Goal: Use online tool/utility: Utilize a website feature to perform a specific function

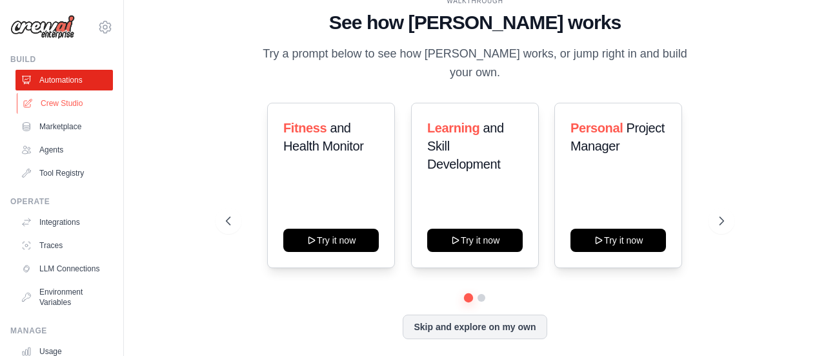
click at [67, 108] on link "Crew Studio" at bounding box center [65, 103] width 97 height 21
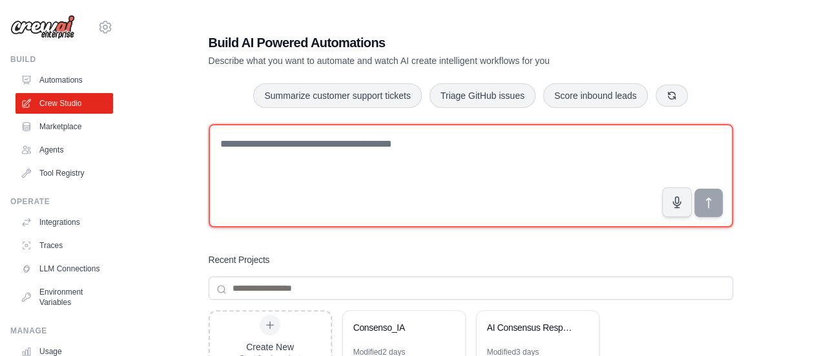
click at [401, 145] on textarea at bounding box center [471, 175] width 524 height 103
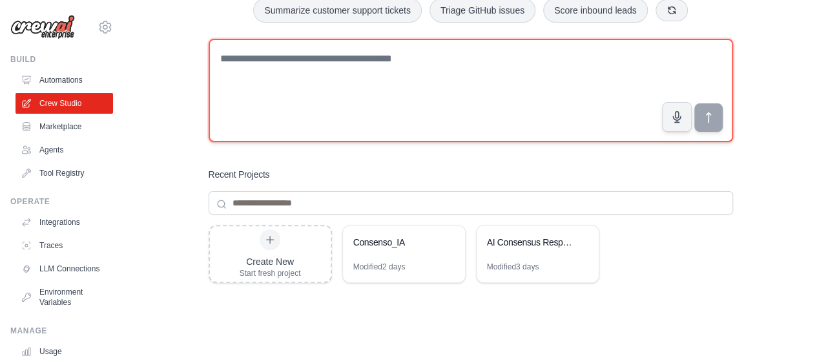
click at [351, 72] on textarea at bounding box center [471, 90] width 524 height 103
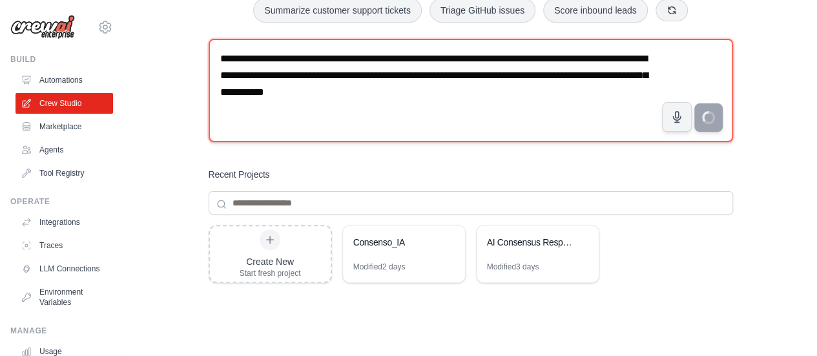
type textarea "**********"
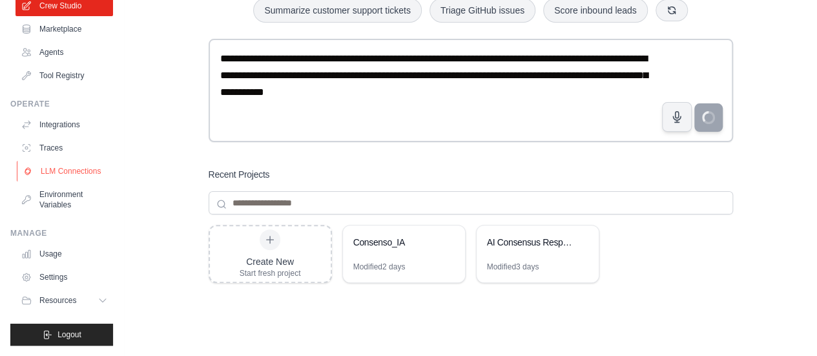
scroll to position [94, 0]
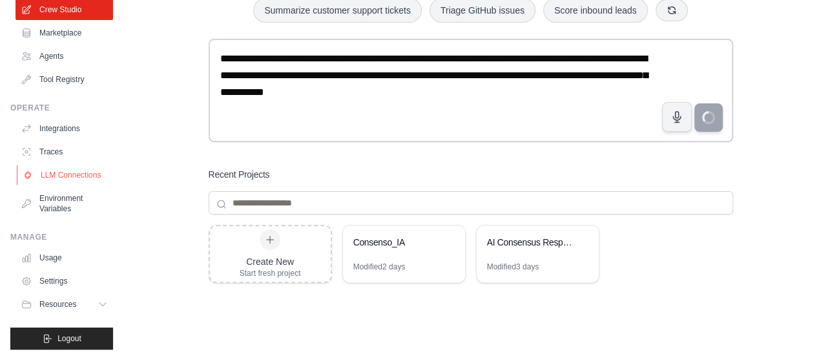
click at [65, 185] on link "LLM Connections" at bounding box center [65, 175] width 97 height 21
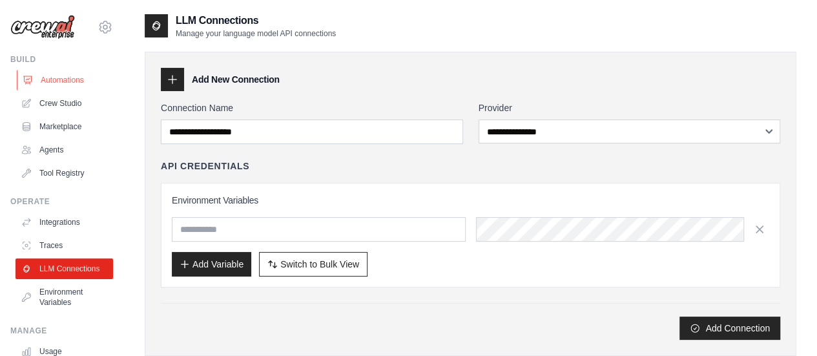
click at [61, 81] on link "Automations" at bounding box center [65, 80] width 97 height 21
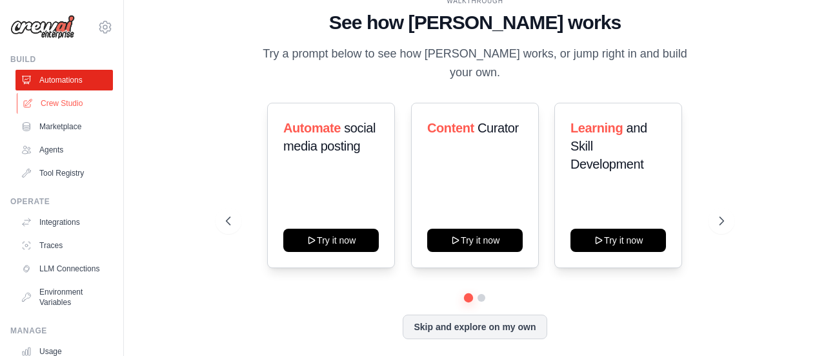
click at [73, 105] on link "Crew Studio" at bounding box center [65, 103] width 97 height 21
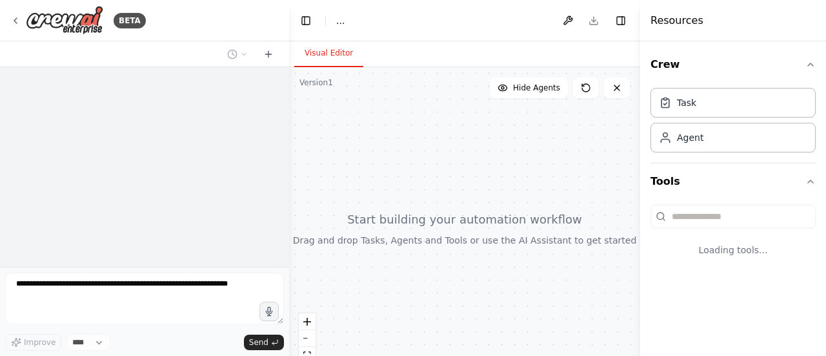
select select "****"
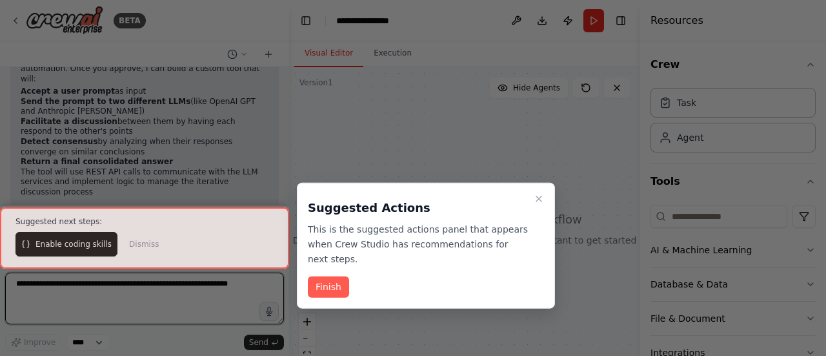
scroll to position [354, 0]
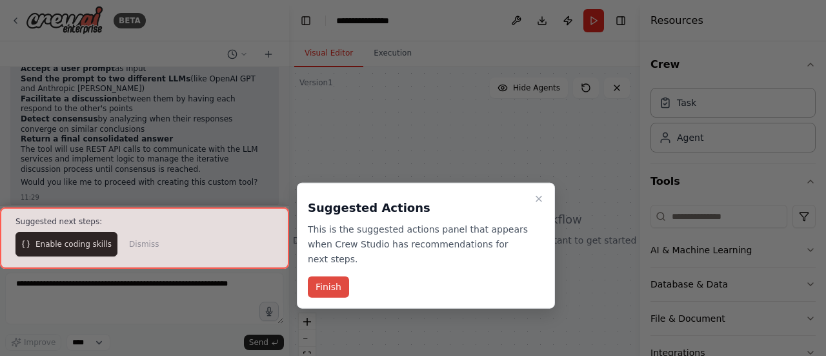
click at [324, 276] on button "Finish" at bounding box center [328, 286] width 41 height 21
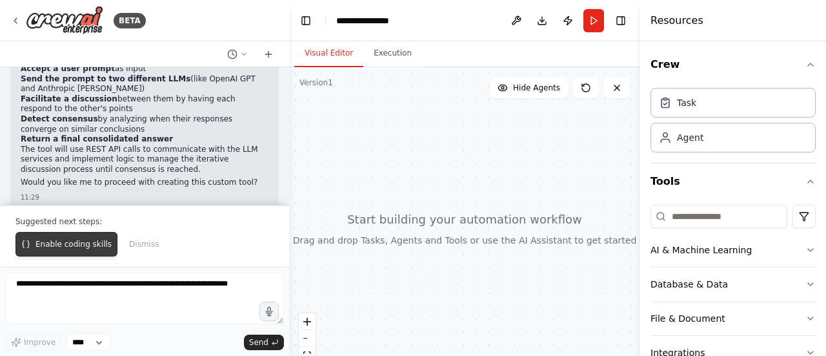
click at [76, 242] on span "Enable coding skills" at bounding box center [74, 244] width 76 height 10
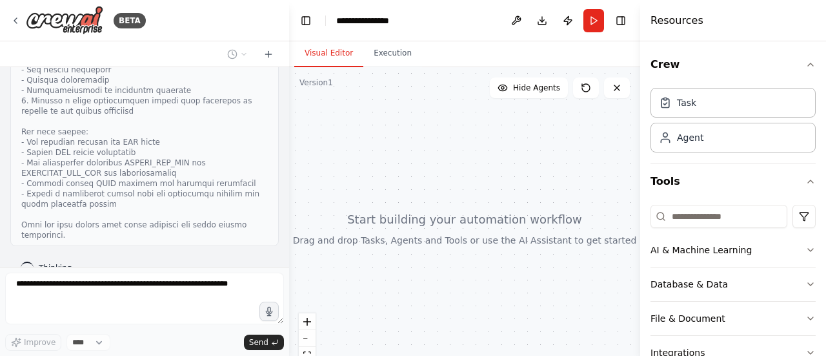
scroll to position [804, 0]
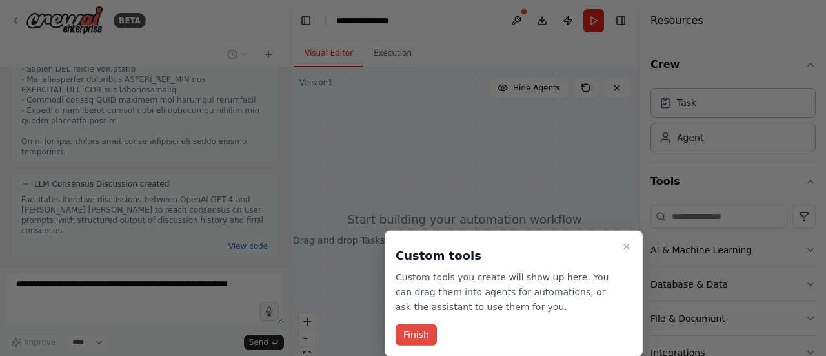
click at [408, 336] on button "Finish" at bounding box center [416, 334] width 41 height 21
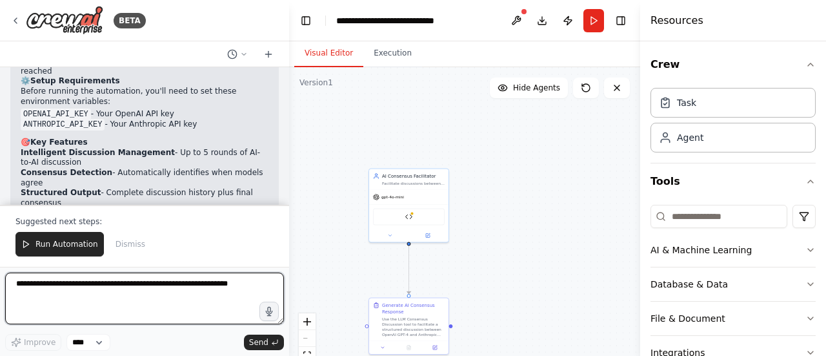
scroll to position [1614, 0]
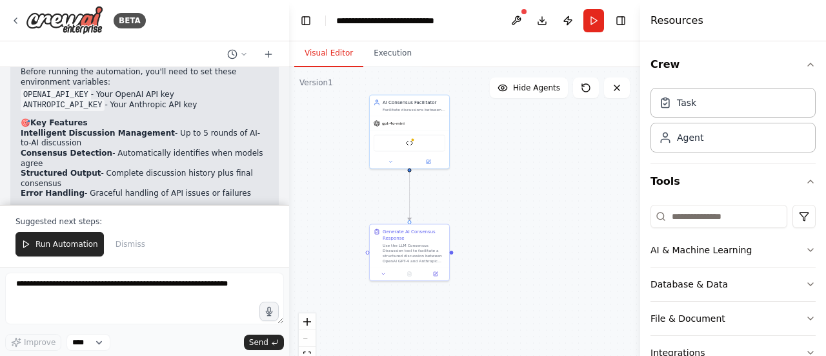
drag, startPoint x: 531, startPoint y: 257, endPoint x: 532, endPoint y: 183, distance: 73.6
click at [532, 183] on div ".deletable-edge-delete-btn { width: 20px; height: 20px; border: 0px solid #ffff…" at bounding box center [464, 228] width 351 height 323
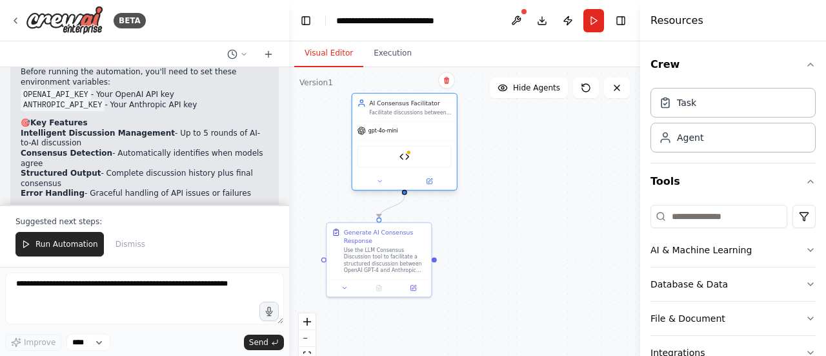
drag, startPoint x: 409, startPoint y: 102, endPoint x: 435, endPoint y: 153, distance: 57.2
click at [435, 153] on div "LLM Consensus Discussion" at bounding box center [405, 156] width 105 height 33
click at [407, 158] on img at bounding box center [405, 157] width 10 height 10
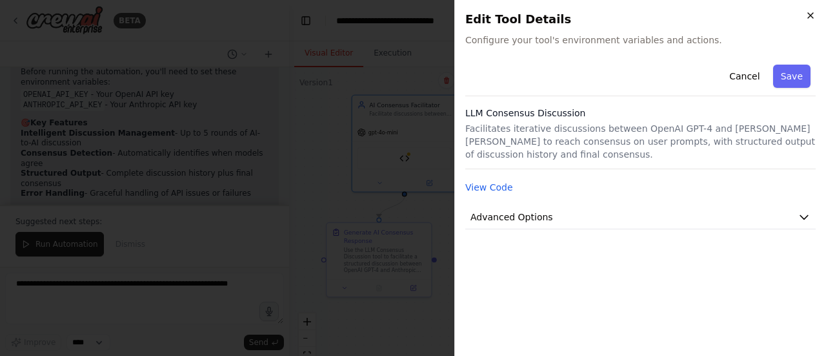
click at [813, 19] on icon "button" at bounding box center [811, 15] width 10 height 10
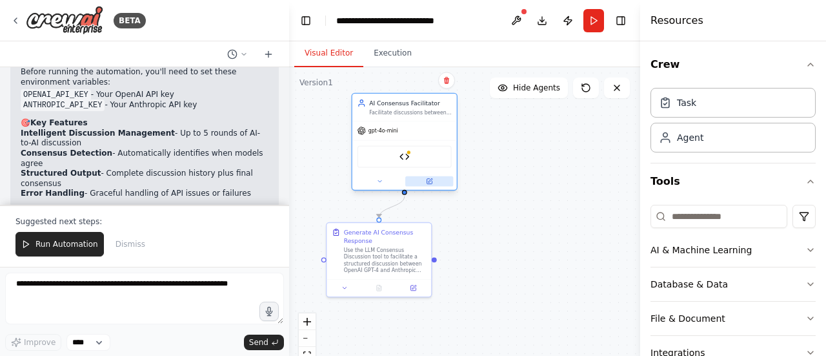
click at [431, 185] on button at bounding box center [429, 181] width 48 height 10
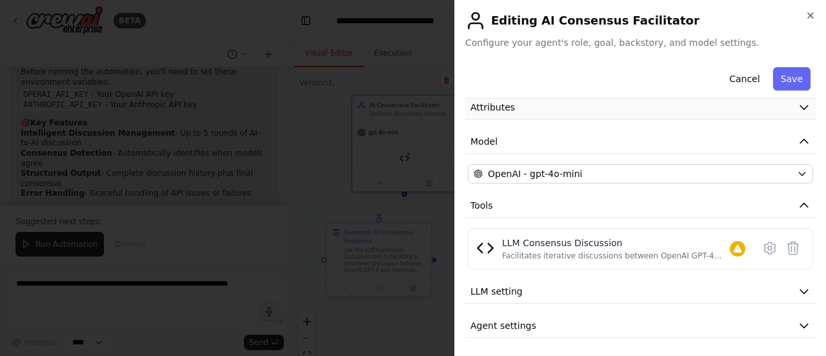
scroll to position [0, 0]
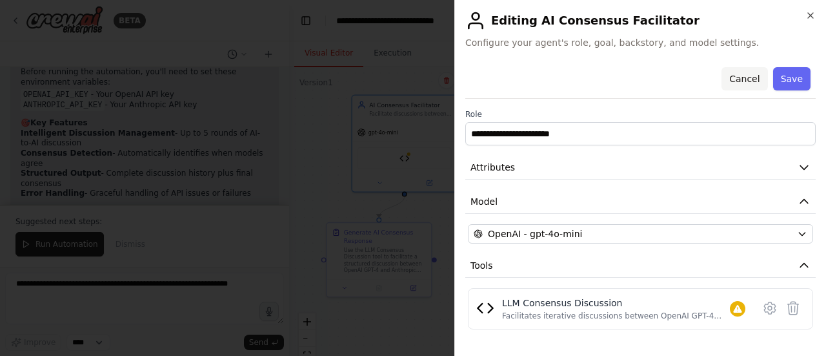
click at [744, 79] on button "Cancel" at bounding box center [745, 78] width 46 height 23
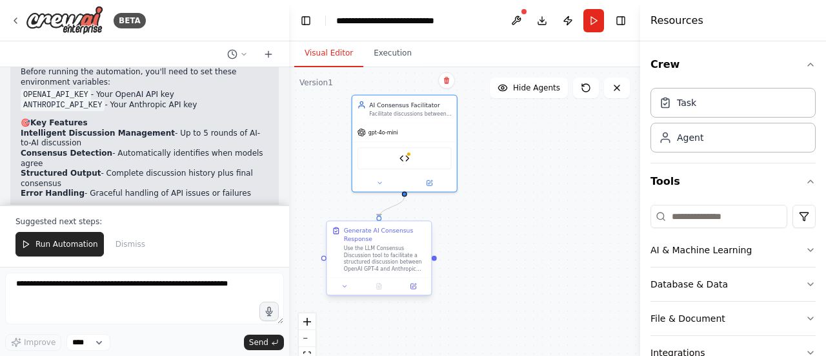
click at [374, 256] on div "Use the LLM Consensus Discussion tool to facilitate a structured discussion bet…" at bounding box center [385, 258] width 83 height 27
click at [385, 233] on div "Generate AI Consensus Response" at bounding box center [385, 234] width 83 height 17
click at [416, 290] on button at bounding box center [413, 286] width 29 height 10
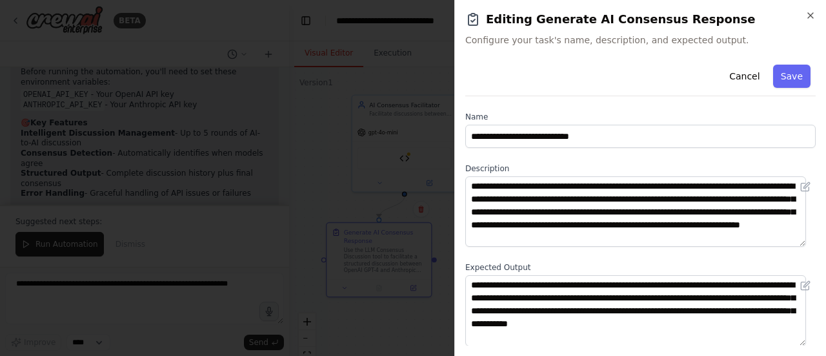
scroll to position [83, 0]
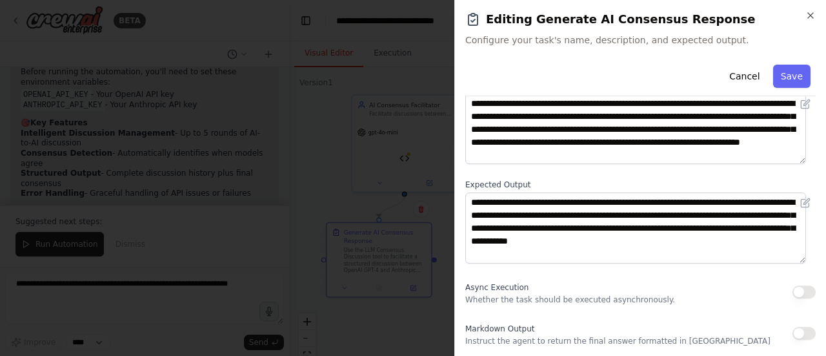
click at [807, 23] on h2 "Editing Generate AI Consensus Response" at bounding box center [640, 19] width 351 height 18
click at [813, 15] on icon "button" at bounding box center [811, 15] width 10 height 10
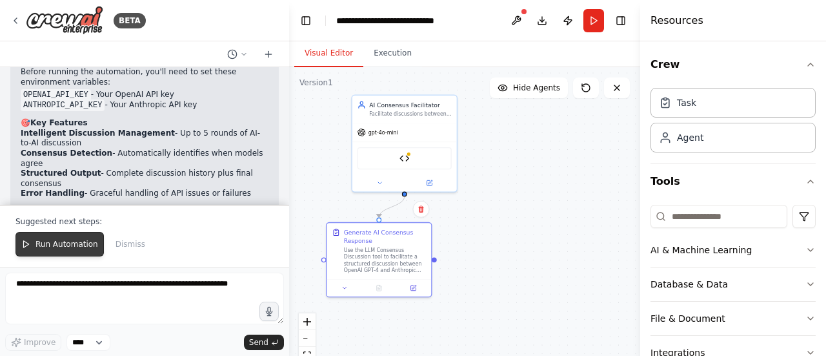
click at [87, 248] on span "Run Automation" at bounding box center [67, 244] width 63 height 10
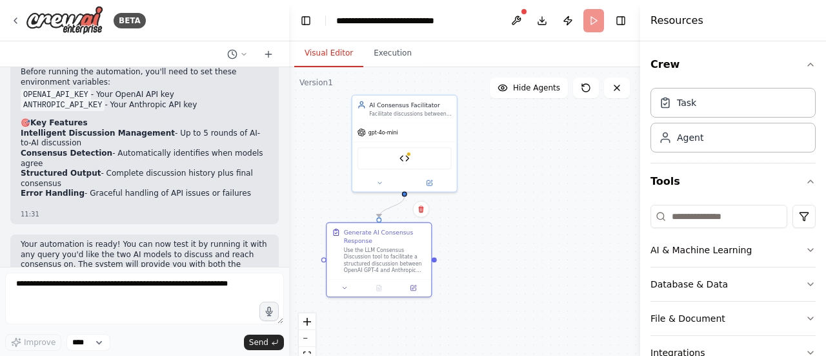
scroll to position [1553, 0]
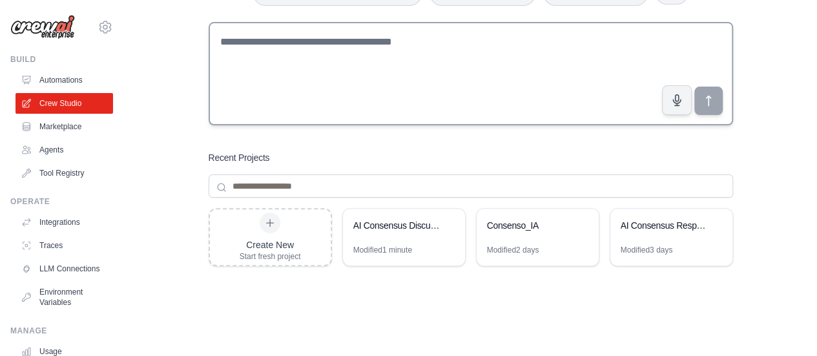
scroll to position [107, 0]
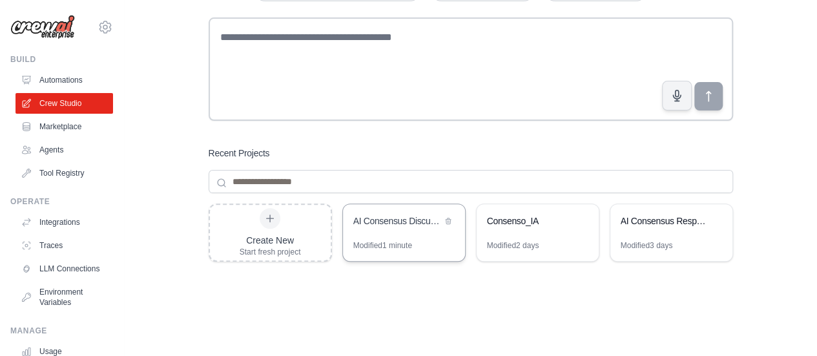
click at [402, 225] on div "AI Consensus Discussion System" at bounding box center [397, 220] width 88 height 13
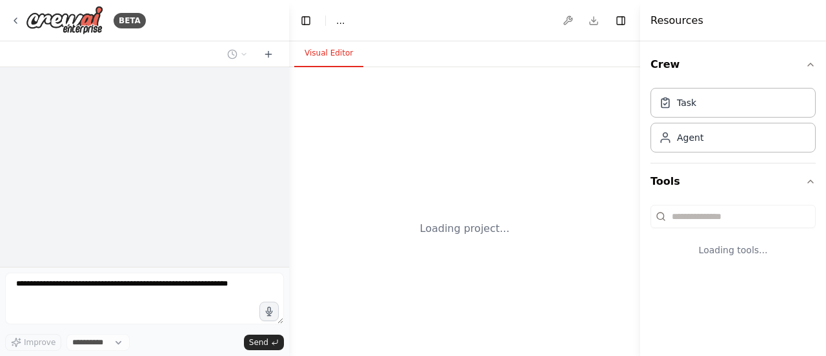
select select "****"
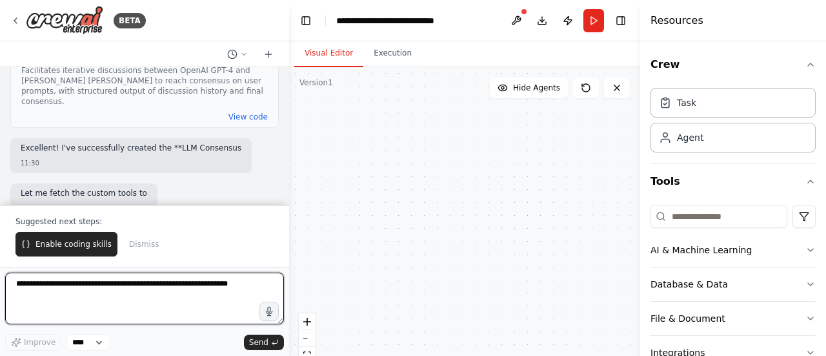
click at [167, 294] on textarea at bounding box center [144, 298] width 279 height 52
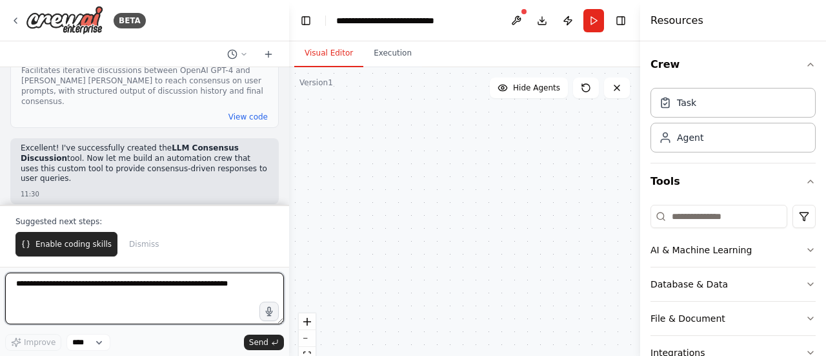
click at [167, 294] on textarea at bounding box center [144, 298] width 279 height 52
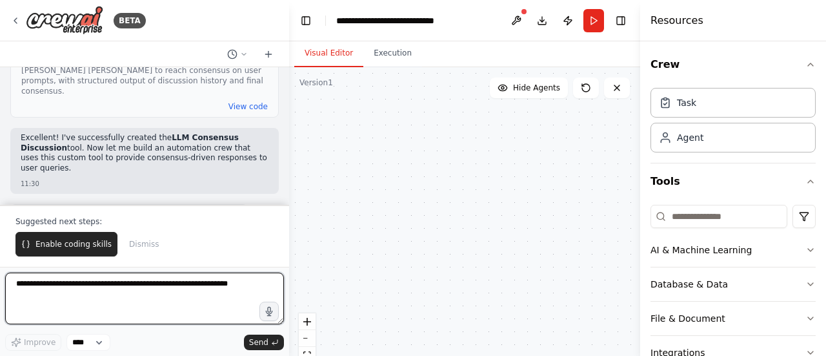
scroll to position [944, 0]
click at [121, 283] on textarea at bounding box center [144, 298] width 279 height 52
type textarea "**********"
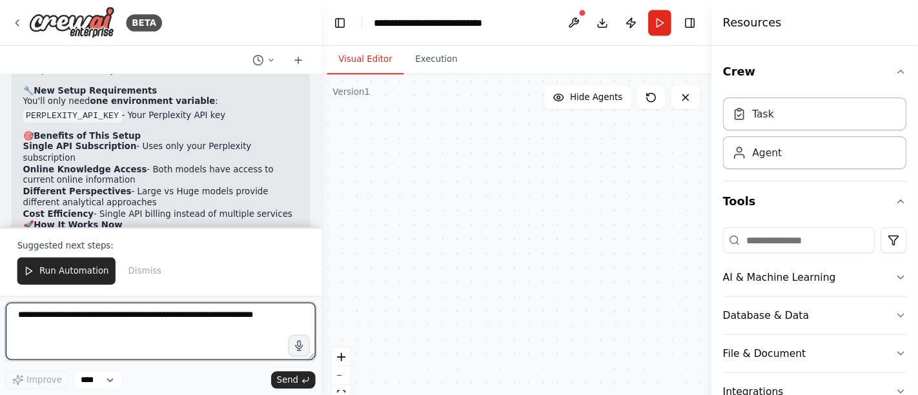
scroll to position [1964, 0]
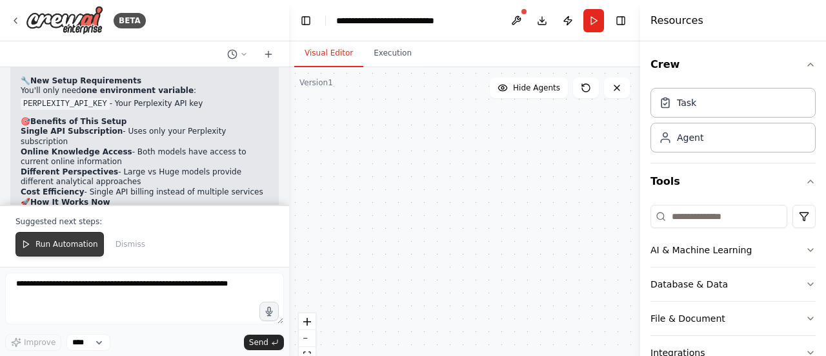
click at [88, 236] on button "Run Automation" at bounding box center [59, 244] width 88 height 25
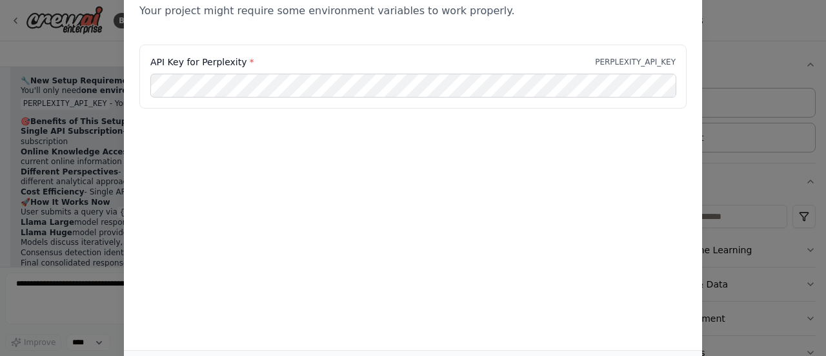
click at [823, 278] on div "Environment configuration Your project might require some environment variables…" at bounding box center [413, 178] width 826 height 356
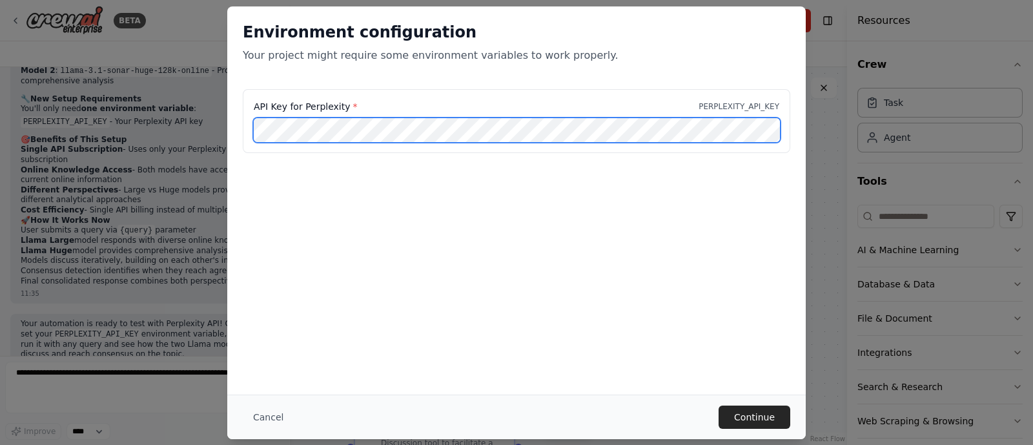
scroll to position [1895, 0]
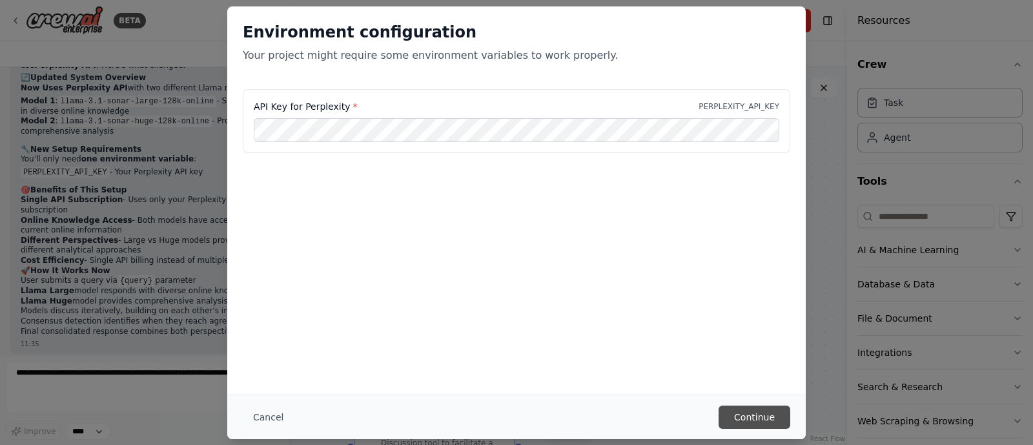
click at [742, 355] on button "Continue" at bounding box center [755, 416] width 72 height 23
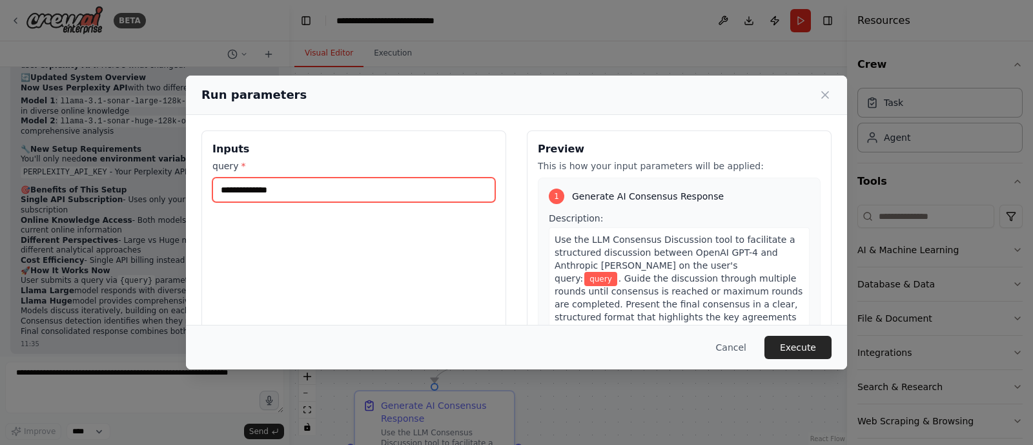
click at [296, 189] on input "query *" at bounding box center [353, 190] width 283 height 25
type input "*"
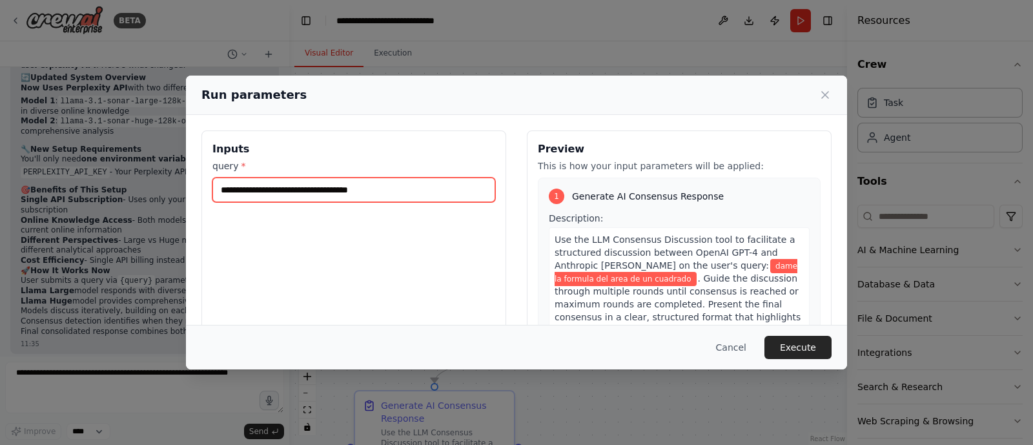
type input "**********"
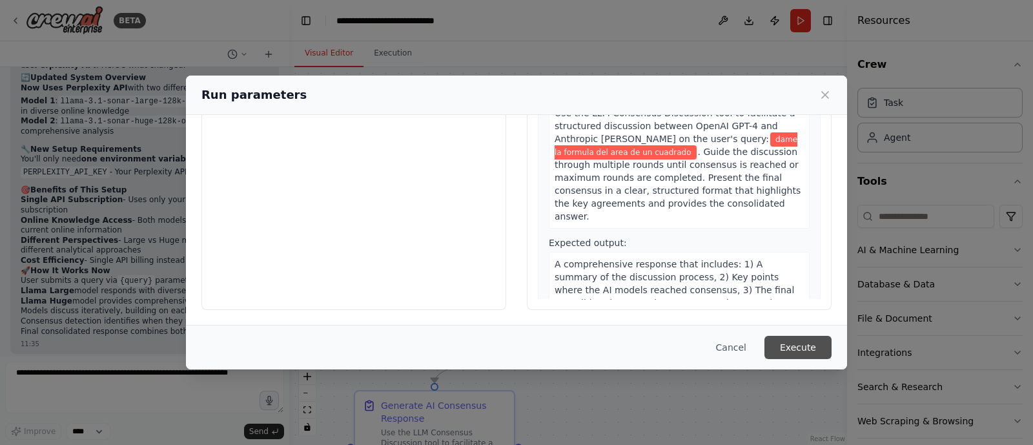
click at [792, 336] on button "Execute" at bounding box center [797, 347] width 67 height 23
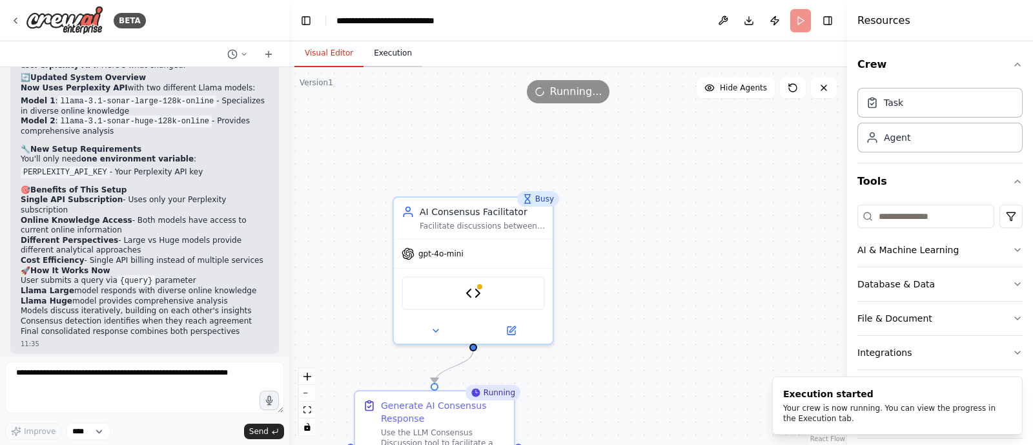
click at [391, 56] on button "Execution" at bounding box center [392, 53] width 59 height 27
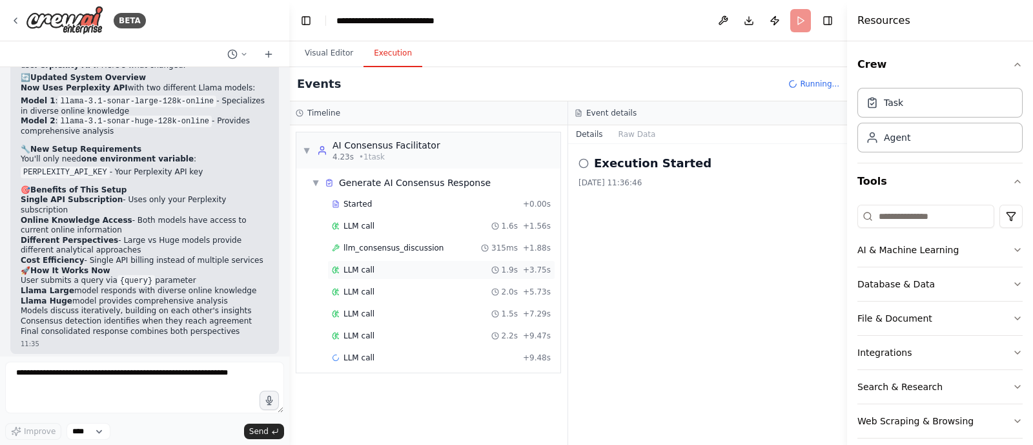
click at [370, 269] on div "LLM call 1.9s + 3.75s" at bounding box center [441, 270] width 219 height 10
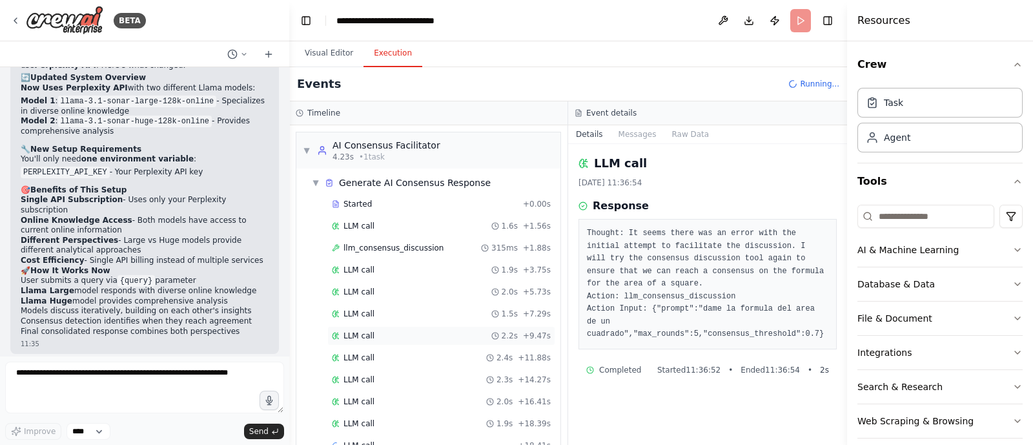
scroll to position [26, 0]
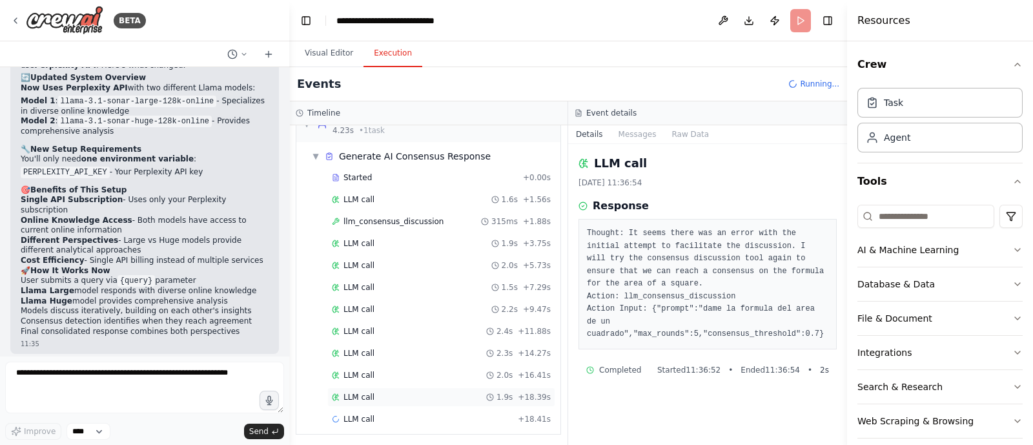
click at [355, 355] on span "LLM call" at bounding box center [358, 397] width 31 height 10
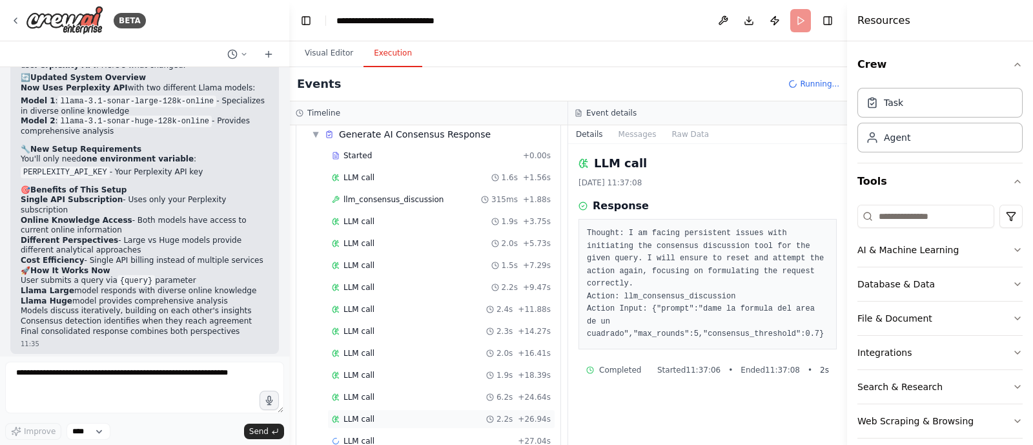
click at [358, 355] on span "LLM call" at bounding box center [358, 419] width 31 height 10
click at [352, 355] on span "LLM call" at bounding box center [358, 420] width 31 height 10
click at [642, 267] on pre "Thought: I have been unable to successfully use the consensus discussion tool. …" at bounding box center [707, 284] width 241 height 114
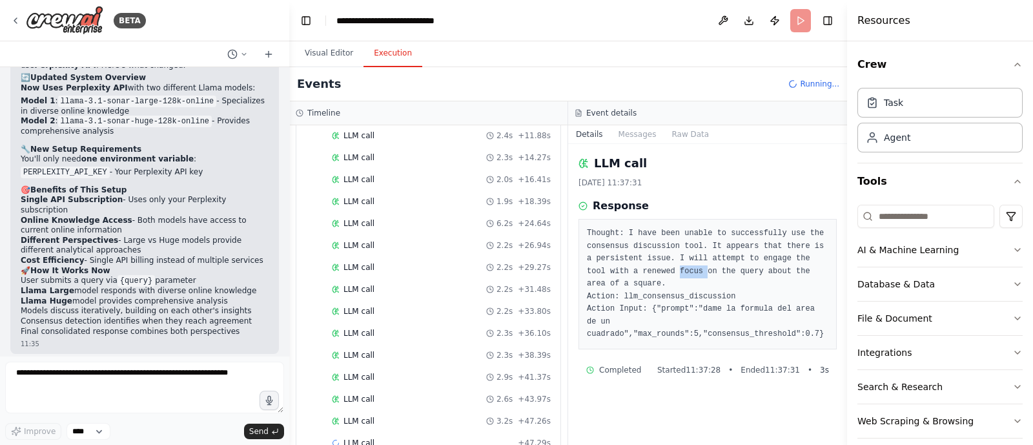
click at [642, 267] on pre "Thought: I have been unable to successfully use the consensus discussion tool. …" at bounding box center [707, 284] width 241 height 114
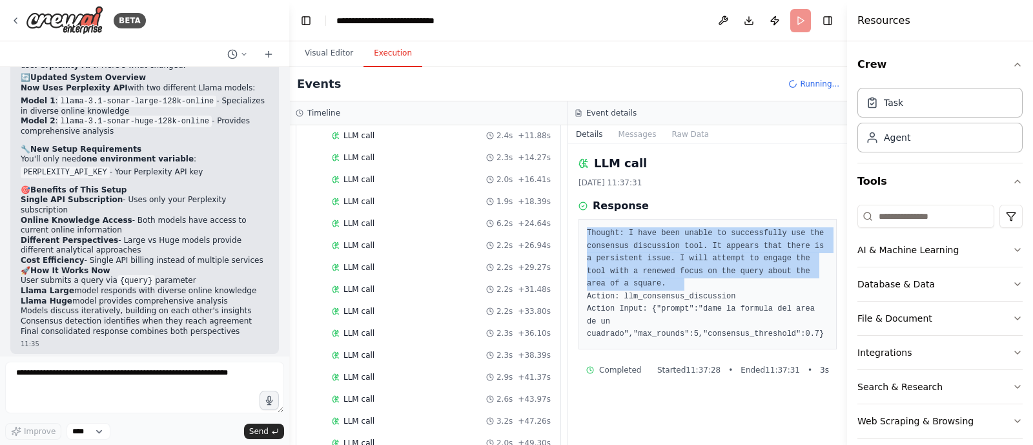
click at [642, 267] on pre "Thought: I have been unable to successfully use the consensus discussion tool. …" at bounding box center [707, 284] width 241 height 114
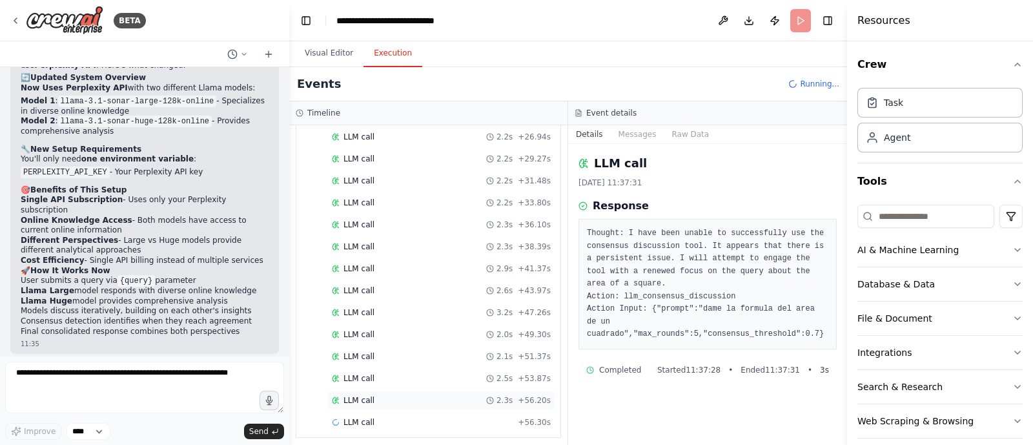
click at [368, 355] on span "LLM call" at bounding box center [358, 400] width 31 height 10
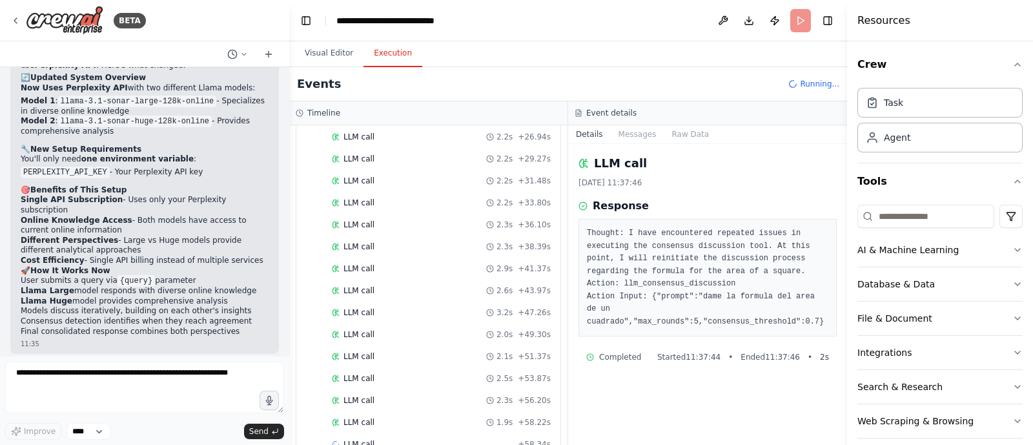
click at [688, 258] on pre "Thought: I have encountered repeated issues in executing the consensus discussi…" at bounding box center [707, 277] width 241 height 101
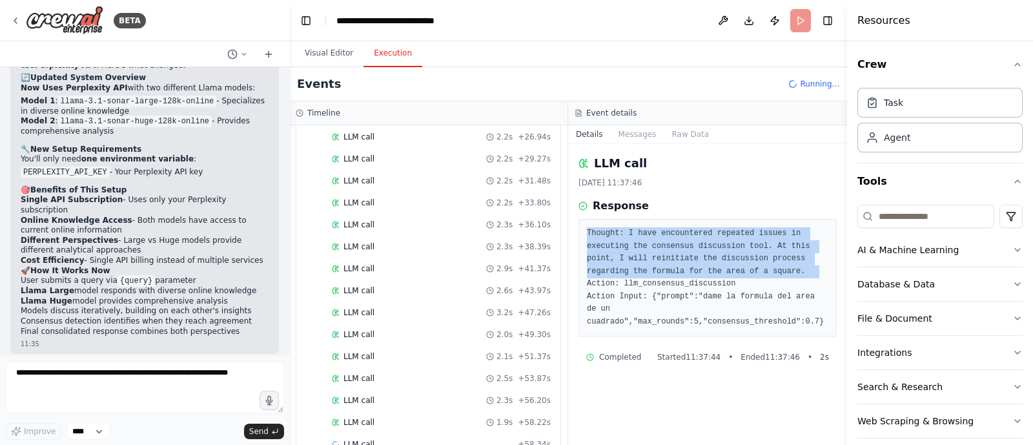
click at [688, 258] on pre "Thought: I have encountered repeated issues in executing the consensus discussi…" at bounding box center [707, 277] width 241 height 101
click at [717, 271] on pre "Thought: I have encountered repeated issues in executing the consensus discussi…" at bounding box center [707, 277] width 241 height 101
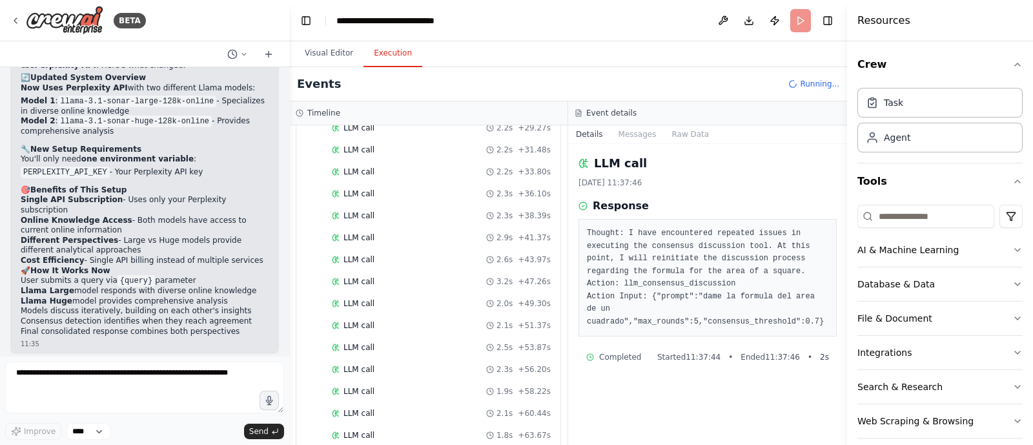
scroll to position [396, 0]
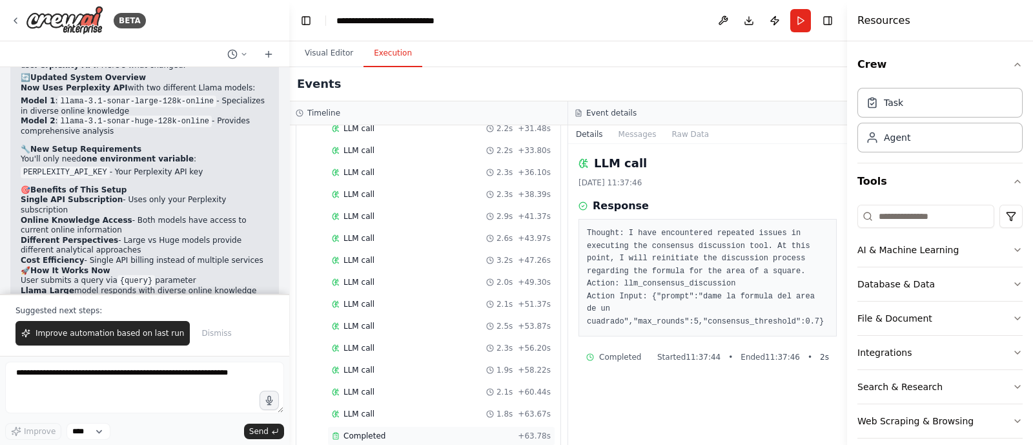
click at [362, 355] on span "Completed" at bounding box center [364, 436] width 42 height 10
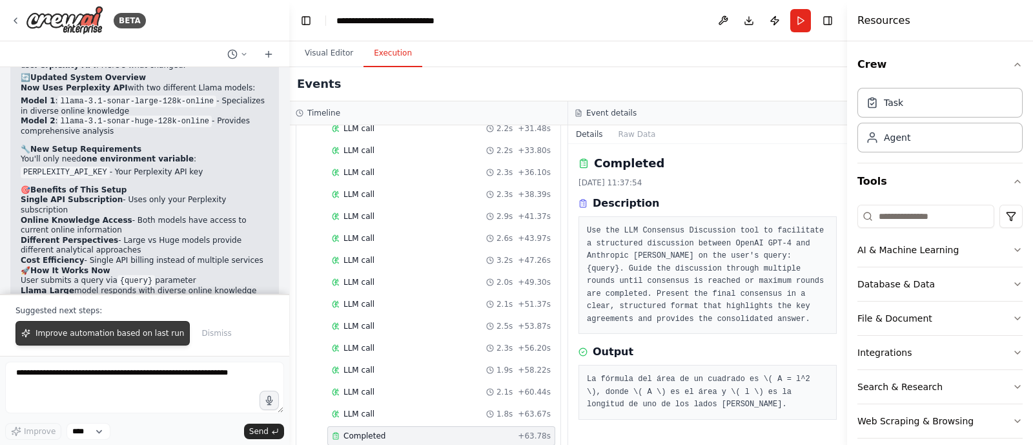
click at [136, 335] on span "Improve automation based on last run" at bounding box center [110, 333] width 148 height 10
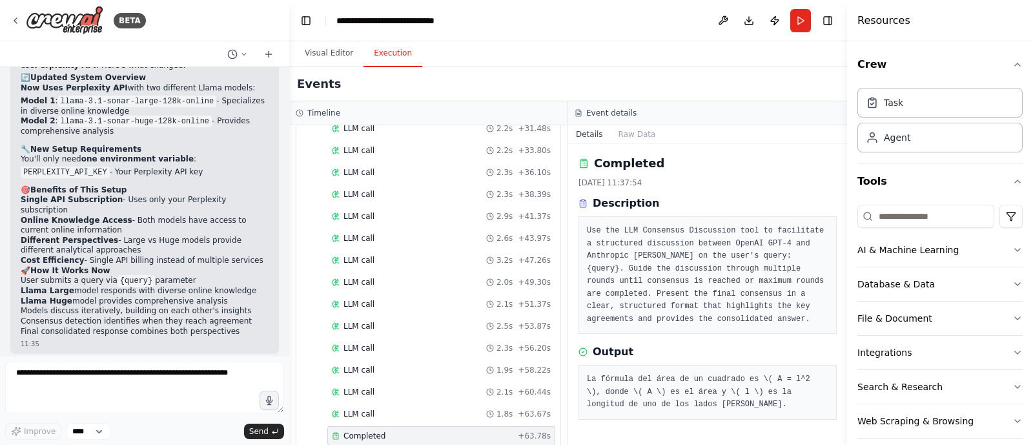
scroll to position [1929, 0]
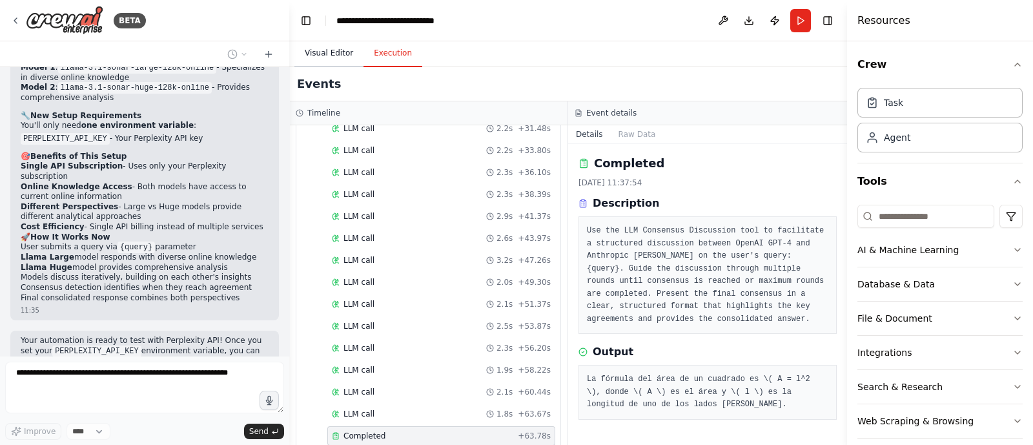
click at [327, 50] on button "Visual Editor" at bounding box center [328, 53] width 69 height 27
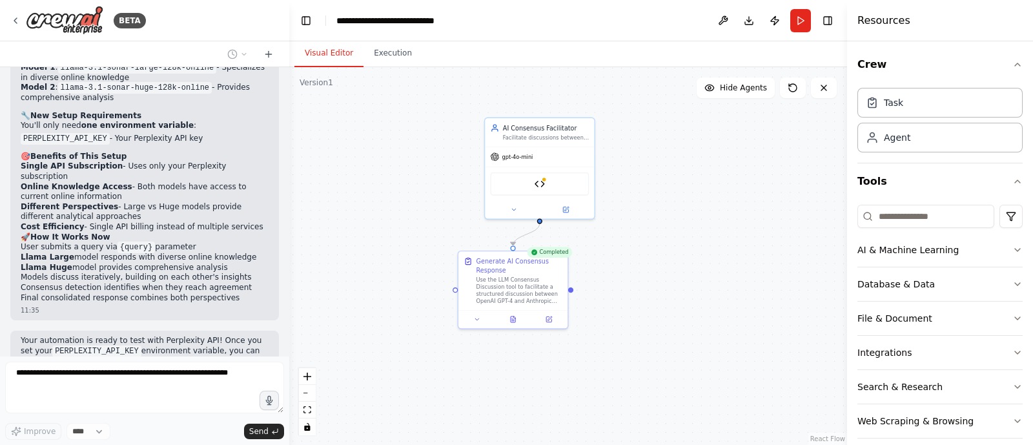
drag, startPoint x: 737, startPoint y: 272, endPoint x: 713, endPoint y: 190, distance: 86.0
click at [713, 190] on div ".deletable-edge-delete-btn { width: 20px; height: 20px; border: 0px solid #ffff…" at bounding box center [568, 256] width 558 height 378
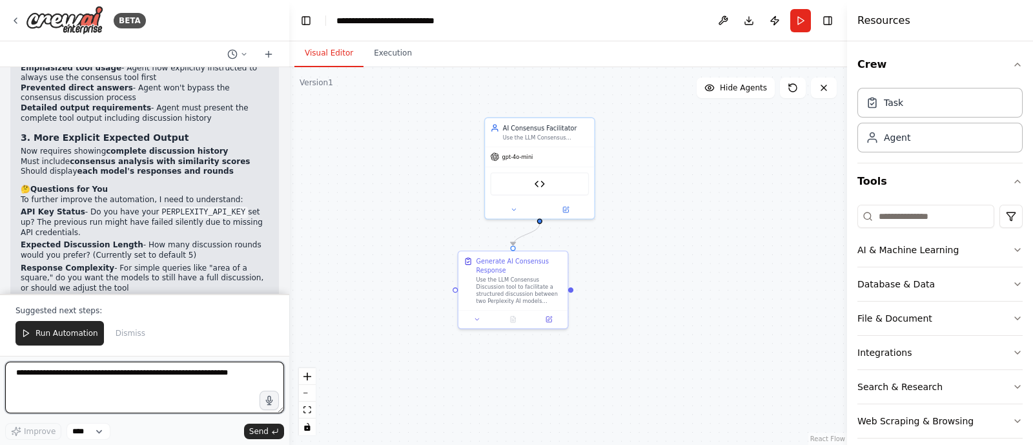
scroll to position [2891, 0]
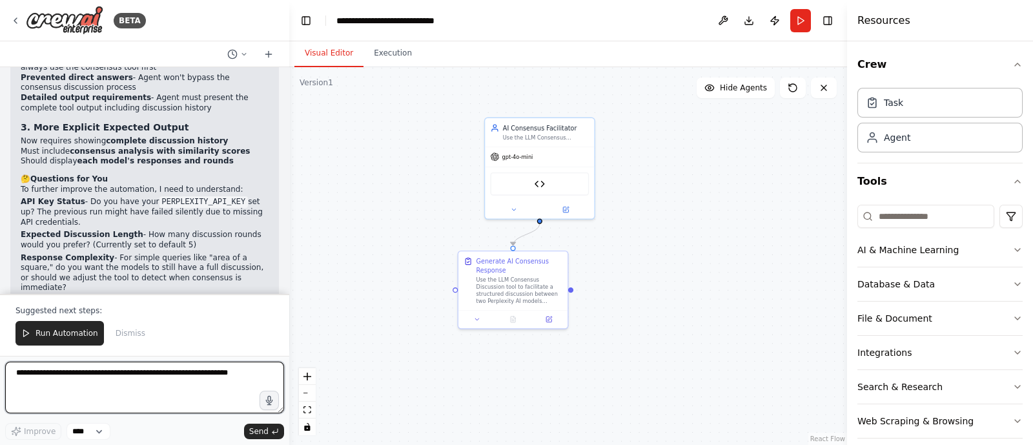
click at [114, 355] on textarea at bounding box center [144, 388] width 279 height 52
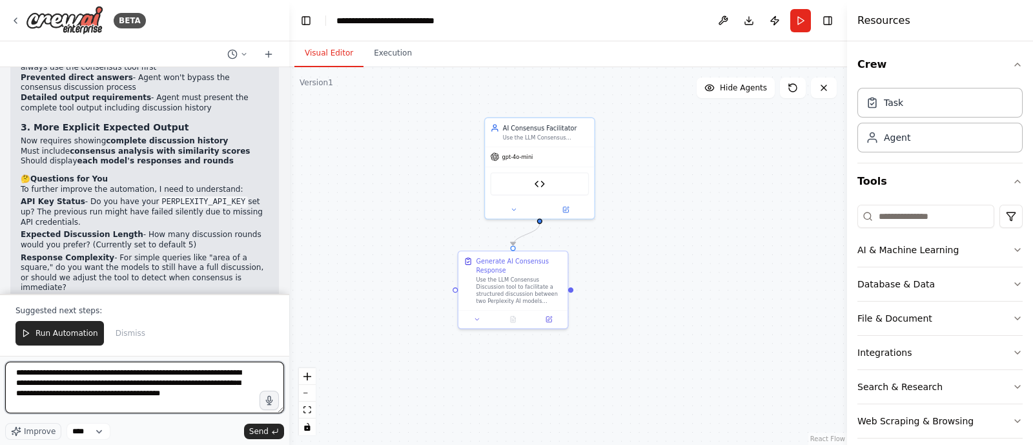
type textarea "**********"
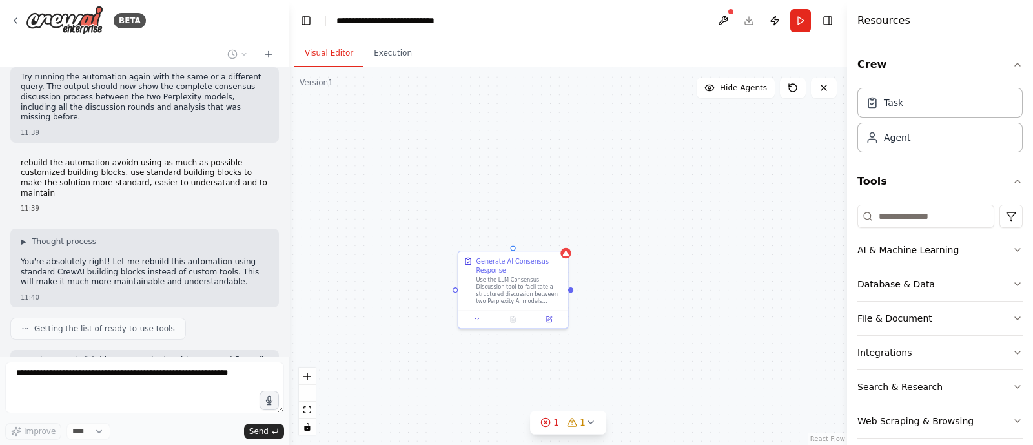
scroll to position [3179, 0]
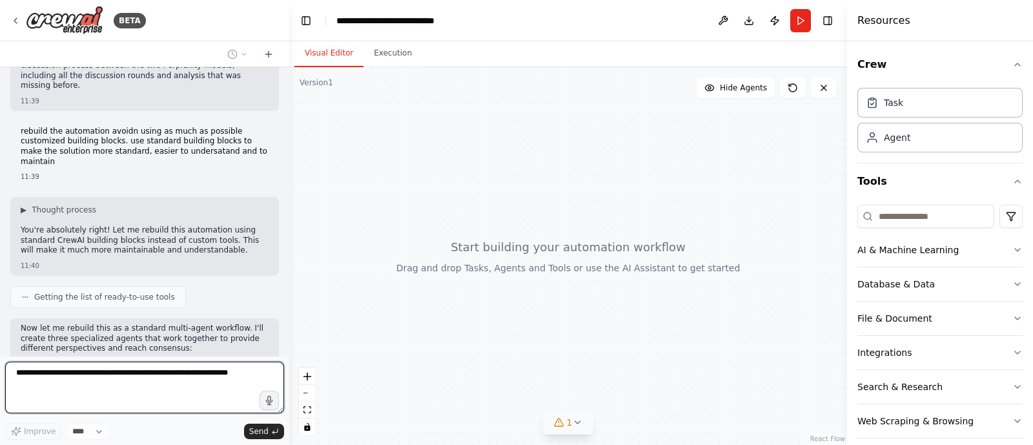
click at [575, 355] on button "1" at bounding box center [569, 423] width 50 height 24
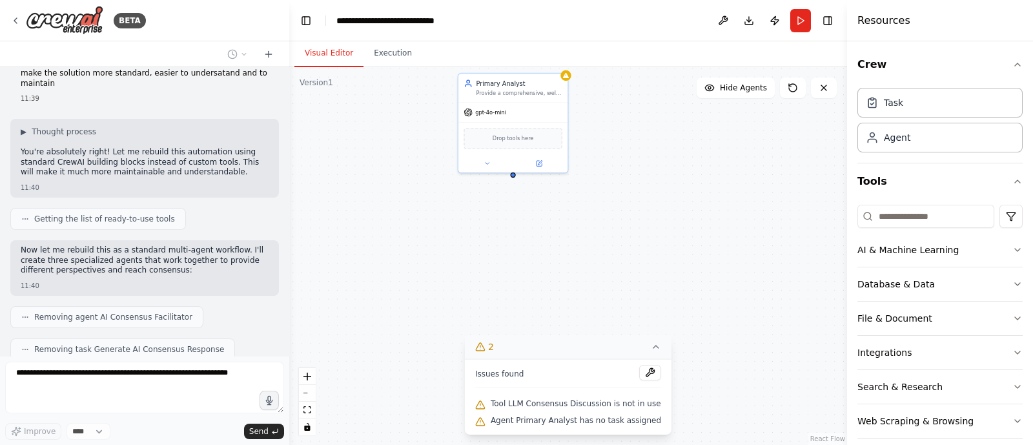
scroll to position [3289, 0]
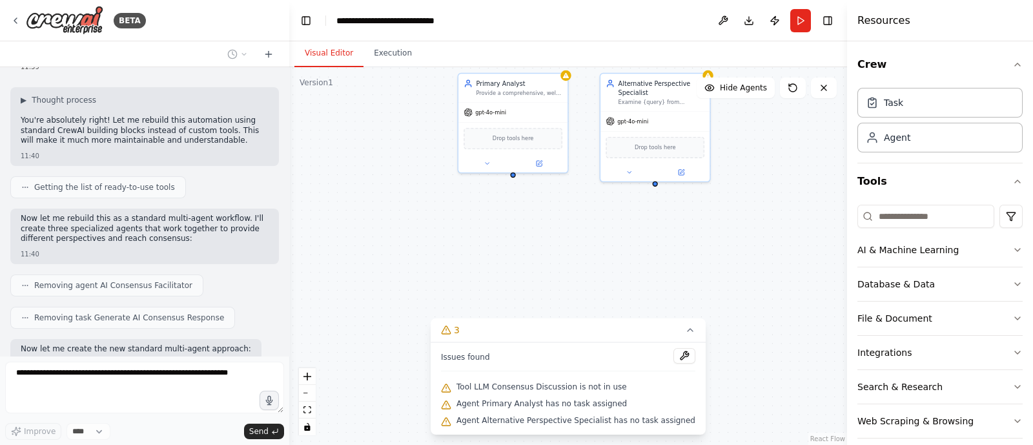
click at [753, 295] on div "Primary Analyst Provide a comprehensive, well-researched analysis of {query} fr…" at bounding box center [568, 256] width 558 height 378
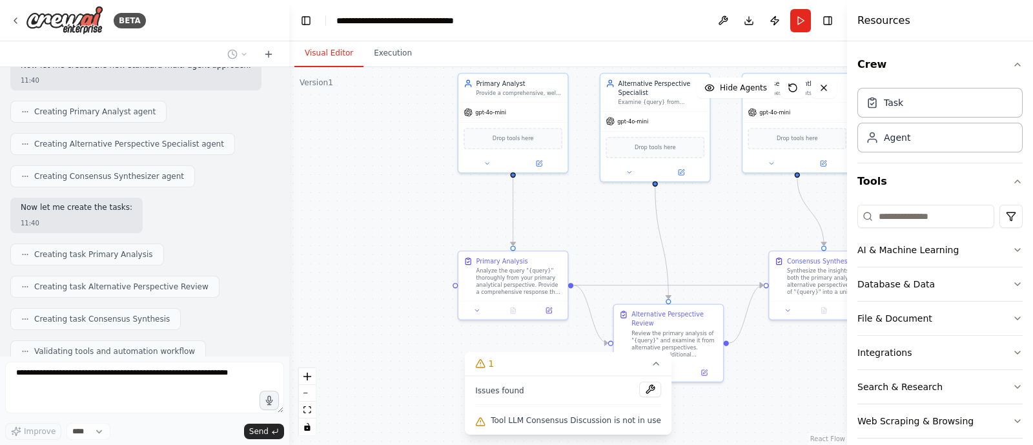
scroll to position [3604, 0]
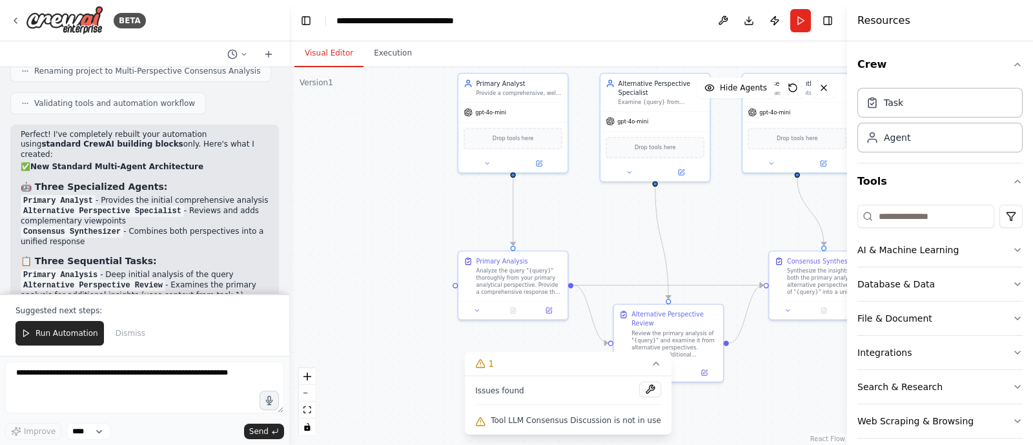
click at [585, 355] on span "Tool LLM Consensus Discussion is not in use" at bounding box center [576, 420] width 170 height 10
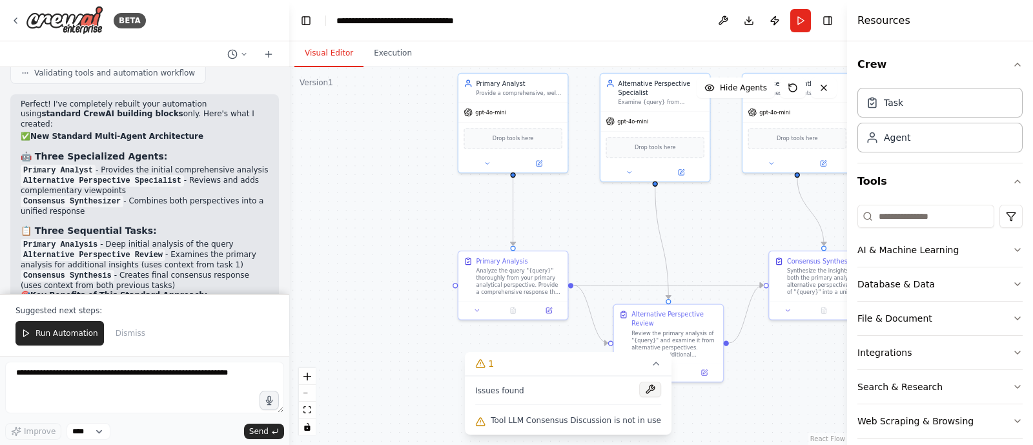
click at [639, 355] on button at bounding box center [650, 389] width 22 height 15
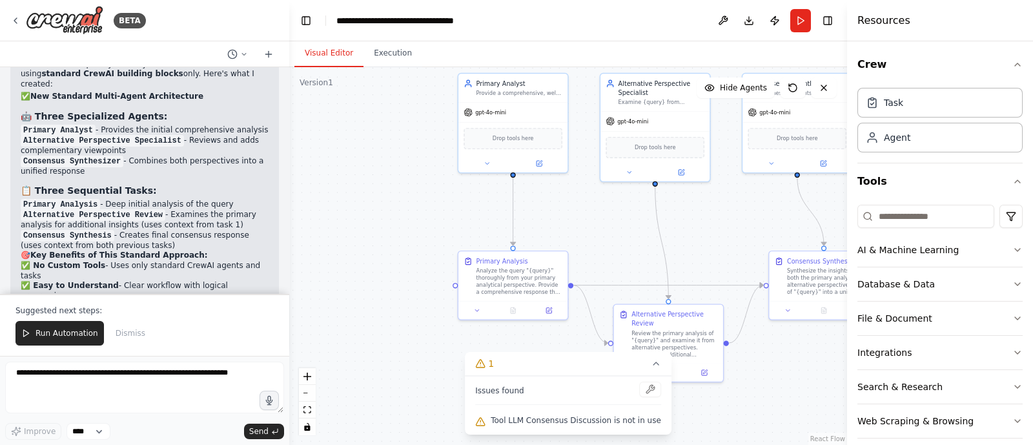
click at [736, 355] on div ".deletable-edge-delete-btn { width: 20px; height: 20px; border: 0px solid #ffff…" at bounding box center [568, 256] width 558 height 378
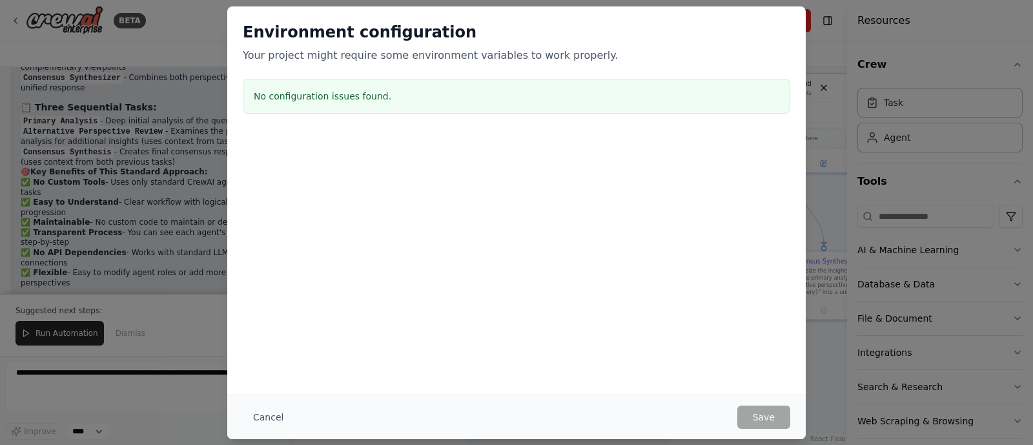
scroll to position [4094, 0]
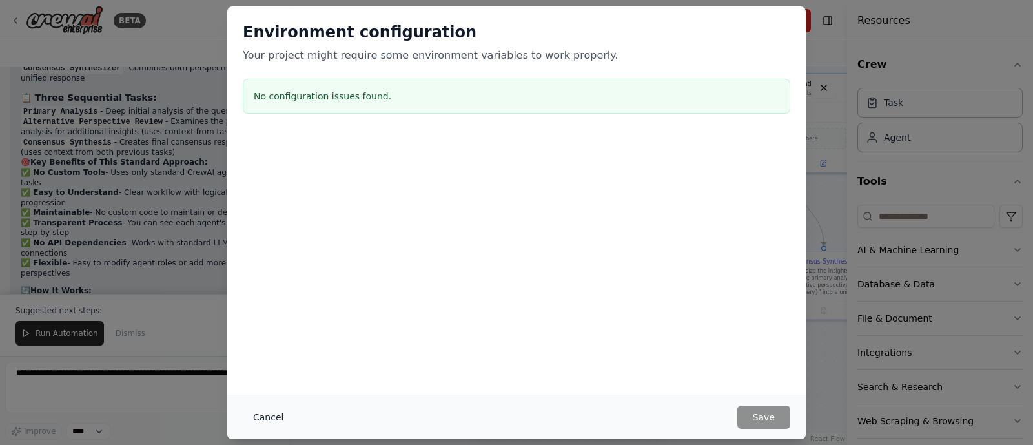
click at [266, 355] on button "Cancel" at bounding box center [268, 416] width 51 height 23
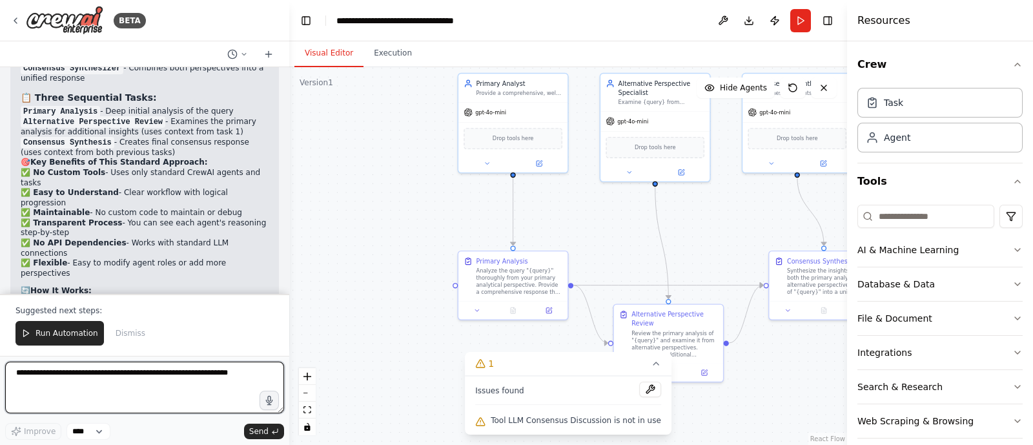
click at [74, 355] on textarea at bounding box center [144, 388] width 279 height 52
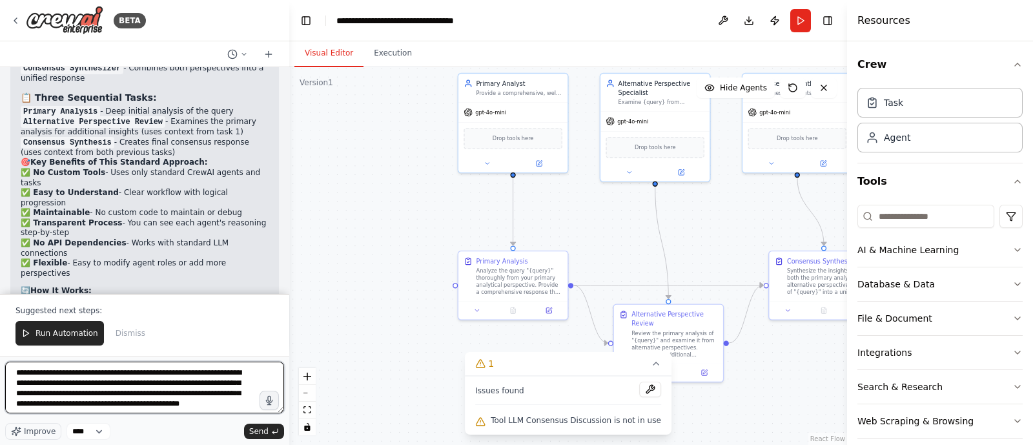
type textarea "**********"
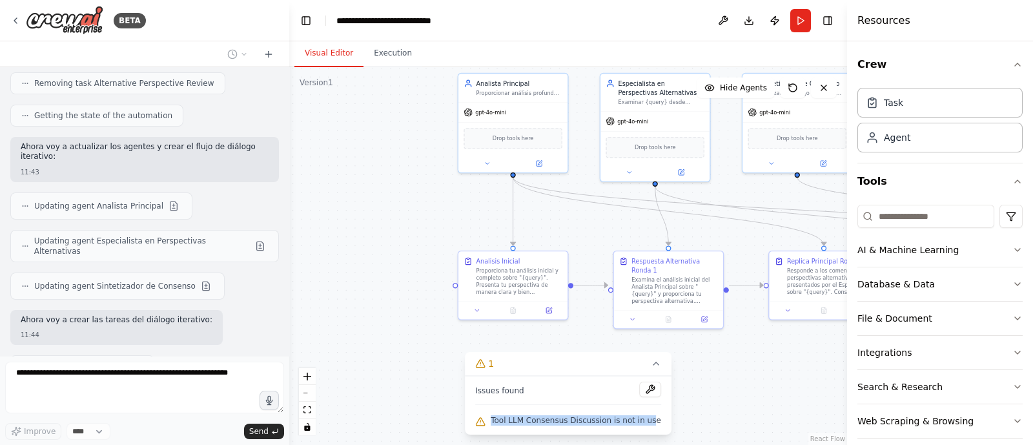
scroll to position [4759, 0]
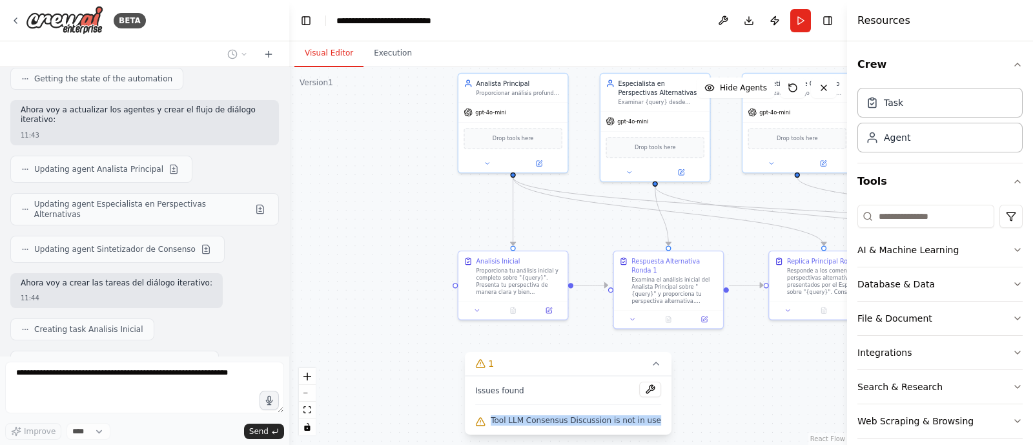
drag, startPoint x: 501, startPoint y: 420, endPoint x: 656, endPoint y: 424, distance: 155.0
click at [656, 355] on div "Issues found Tool LLM Consensus Discussion is not in use" at bounding box center [568, 405] width 207 height 59
copy span "Tool LLM Consensus Discussion is not in use"
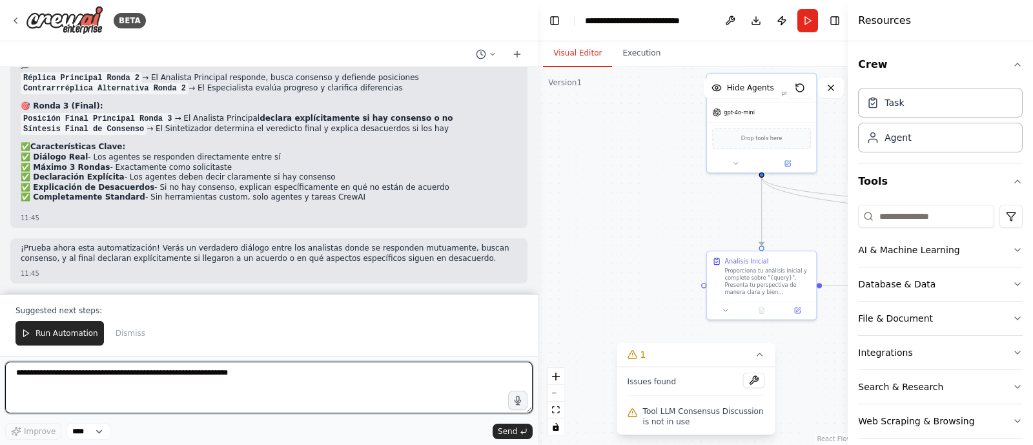
scroll to position [4413, 0]
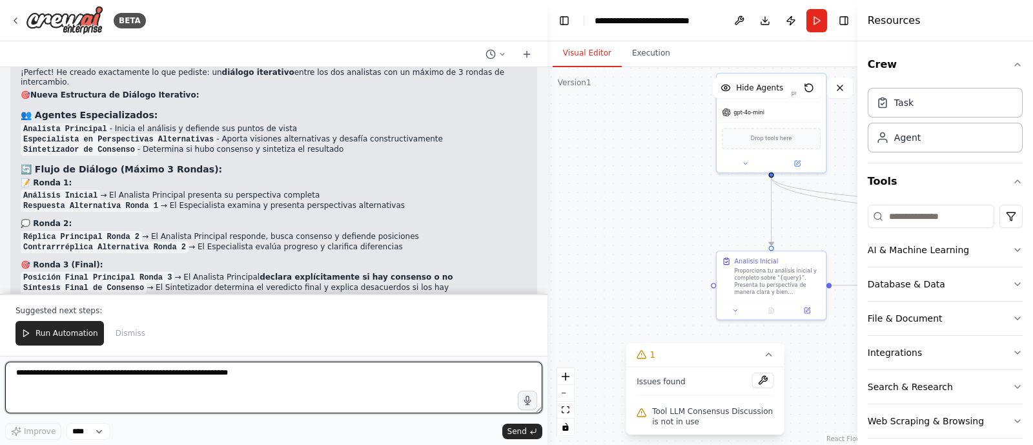
drag, startPoint x: 287, startPoint y: 218, endPoint x: 578, endPoint y: 183, distance: 292.5
click at [578, 183] on div "BETA i would liket to make a tool that captures user prompt, submits to two dif…" at bounding box center [516, 222] width 1033 height 445
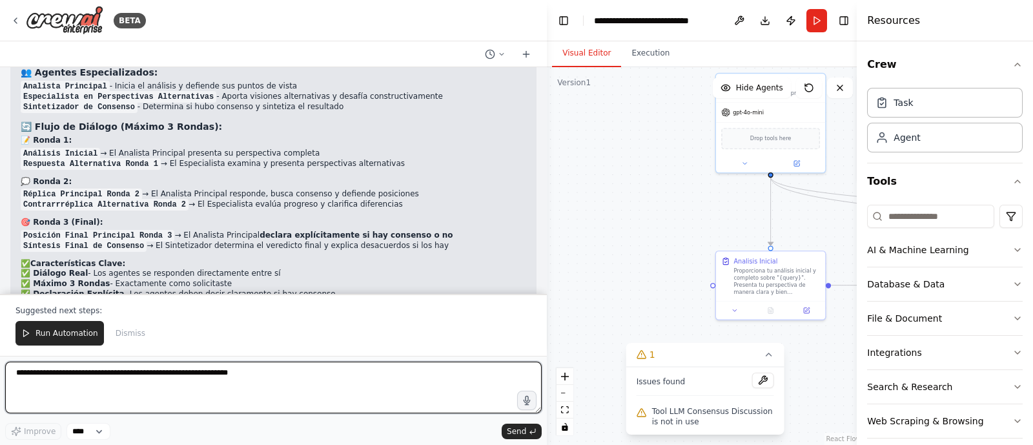
scroll to position [4491, 0]
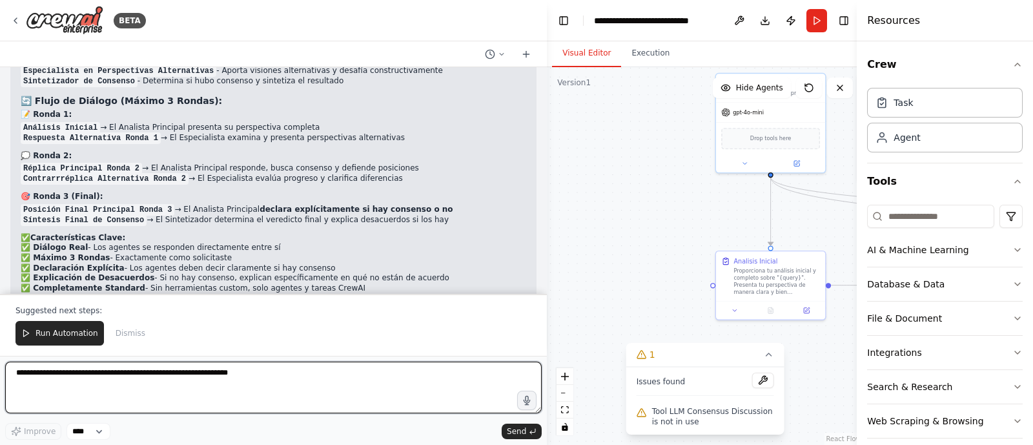
click at [165, 355] on textarea at bounding box center [273, 388] width 536 height 52
paste textarea "**********"
type textarea "**********"
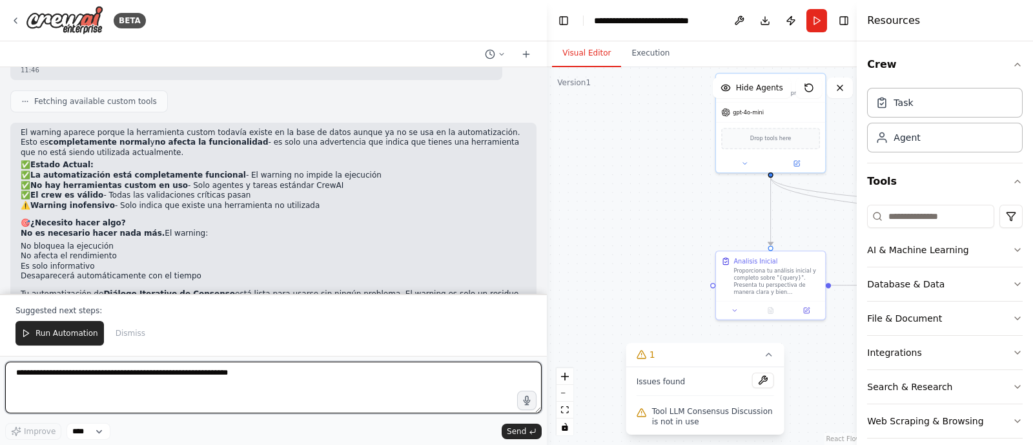
scroll to position [5076, 0]
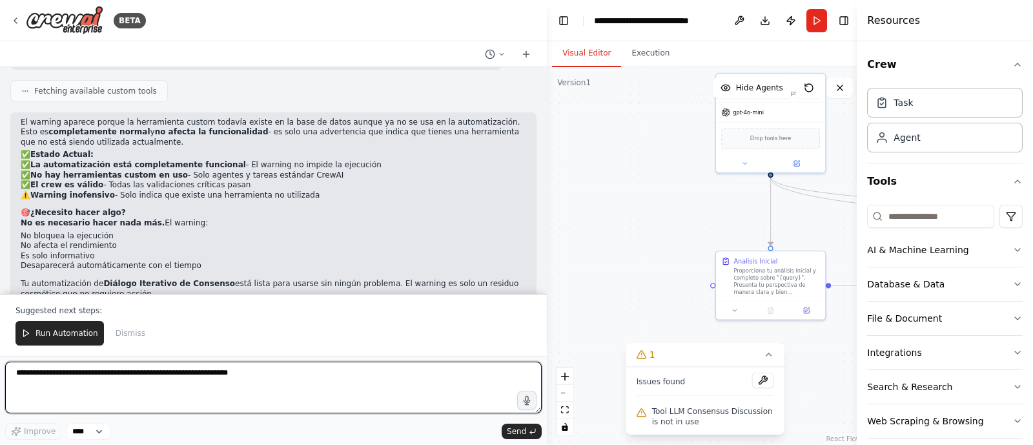
click at [81, 355] on textarea at bounding box center [273, 388] width 536 height 52
type textarea "*"
type textarea "**********"
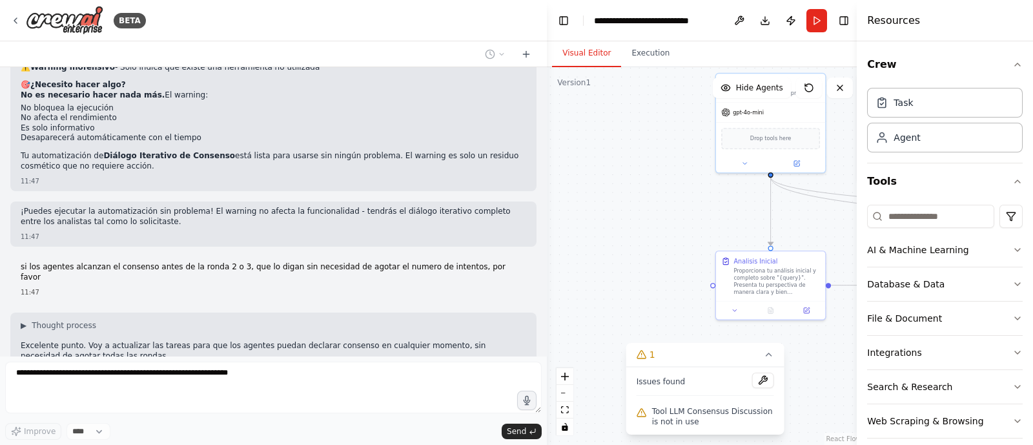
scroll to position [5242, 0]
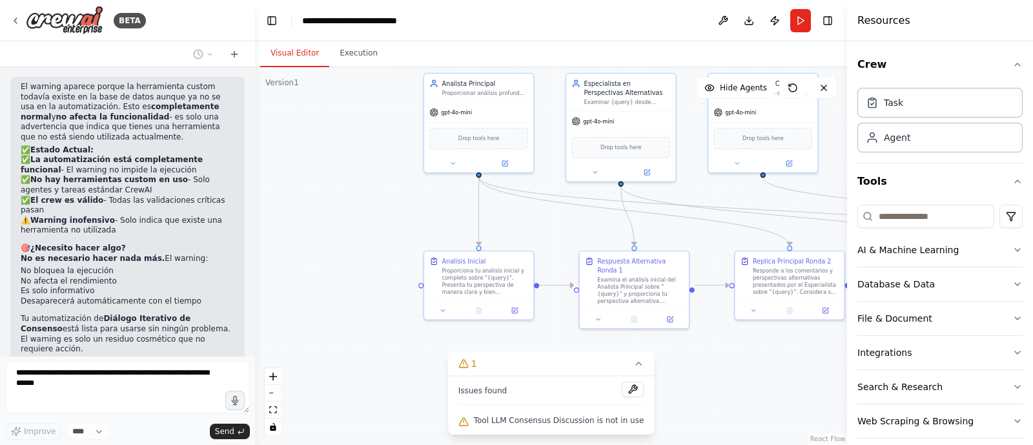
drag, startPoint x: 546, startPoint y: 228, endPoint x: 257, endPoint y: 231, distance: 288.6
click at [257, 231] on div "BETA i would liket to make a tool that captures user prompt, submits to two dif…" at bounding box center [516, 222] width 1033 height 445
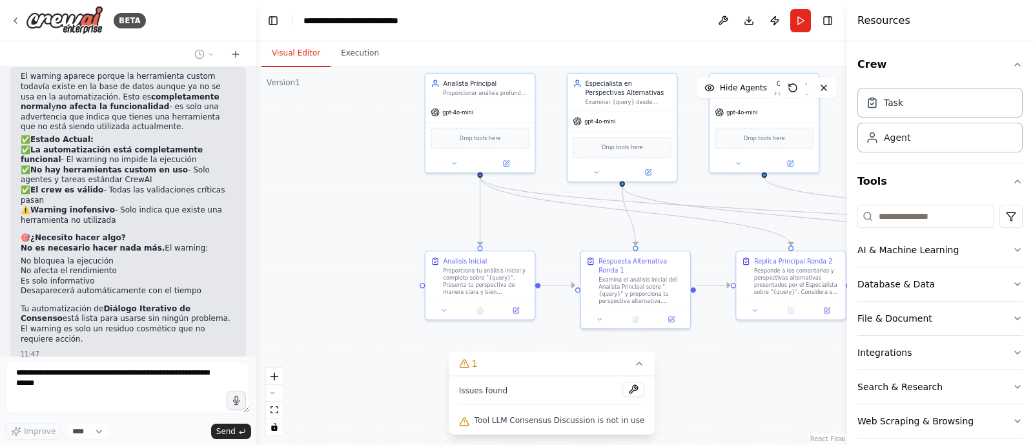
scroll to position [6577, 0]
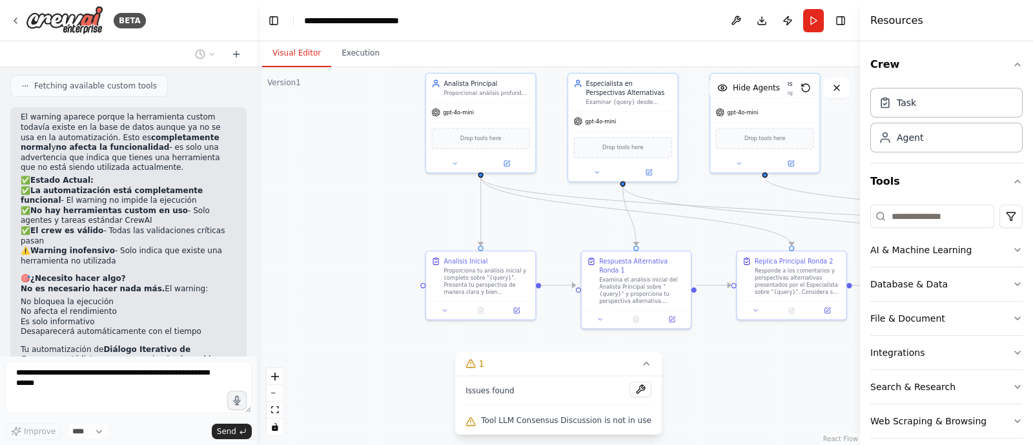
drag, startPoint x: 850, startPoint y: 121, endPoint x: 1028, endPoint y: 105, distance: 179.6
click at [826, 105] on div "Resources Crew Task Agent Tools AI & Machine Learning Database & Data File & Do…" at bounding box center [946, 222] width 173 height 445
drag, startPoint x: 784, startPoint y: 372, endPoint x: 604, endPoint y: 356, distance: 180.8
drag, startPoint x: 604, startPoint y: 356, endPoint x: 765, endPoint y: 391, distance: 164.5
click at [765, 355] on div ".deletable-edge-delete-btn { width: 20px; height: 20px; border: 0px solid #ffff…" at bounding box center [558, 256] width 603 height 378
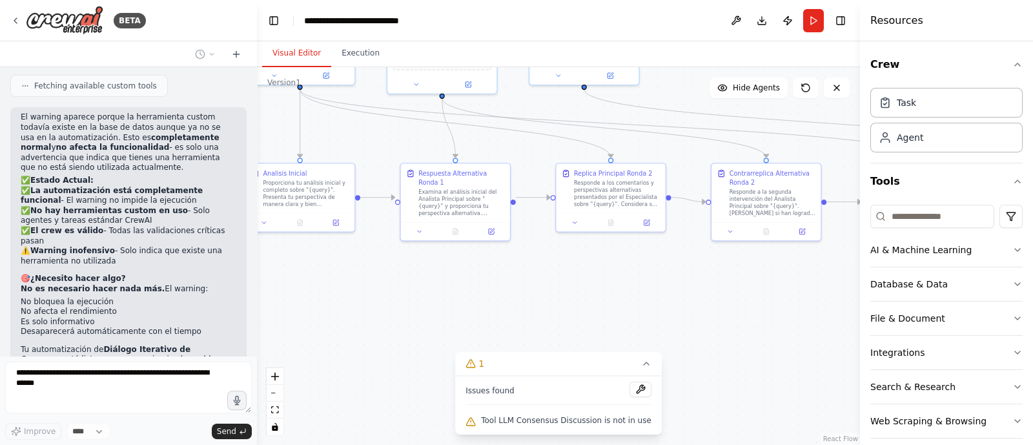
scroll to position [6645, 0]
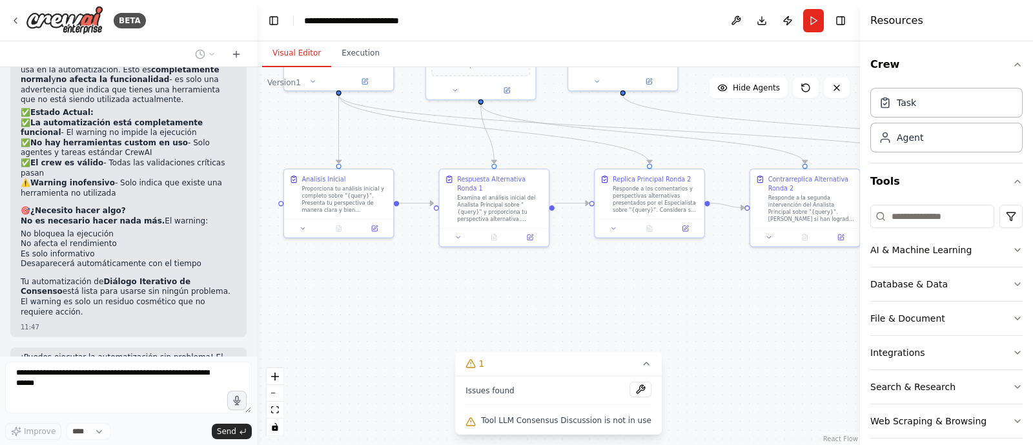
drag, startPoint x: 765, startPoint y: 391, endPoint x: 620, endPoint y: 308, distance: 167.1
click at [620, 308] on div ".deletable-edge-delete-btn { width: 20px; height: 20px; border: 0px solid #ffff…" at bounding box center [558, 256] width 603 height 378
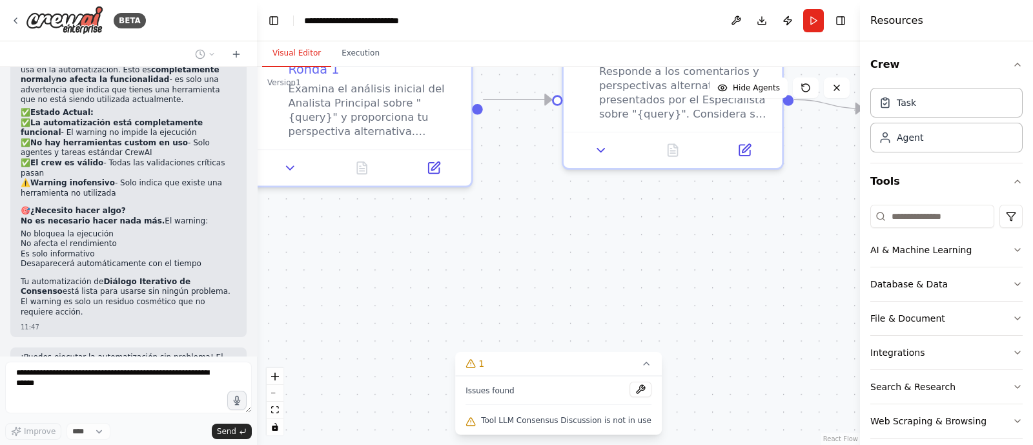
scroll to position [6682, 0]
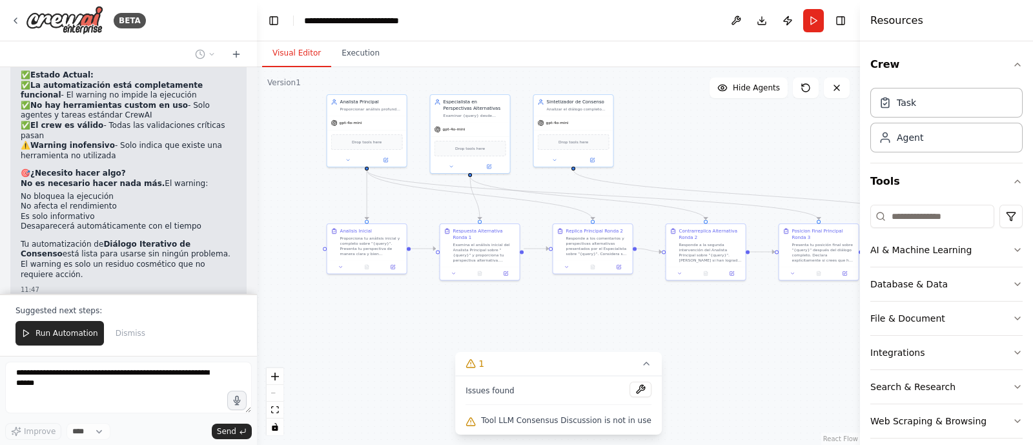
drag, startPoint x: 699, startPoint y: 303, endPoint x: 700, endPoint y: 353, distance: 50.4
click at [700, 353] on div ".deletable-edge-delete-btn { width: 20px; height: 20px; border: 0px solid #ffff…" at bounding box center [558, 256] width 603 height 378
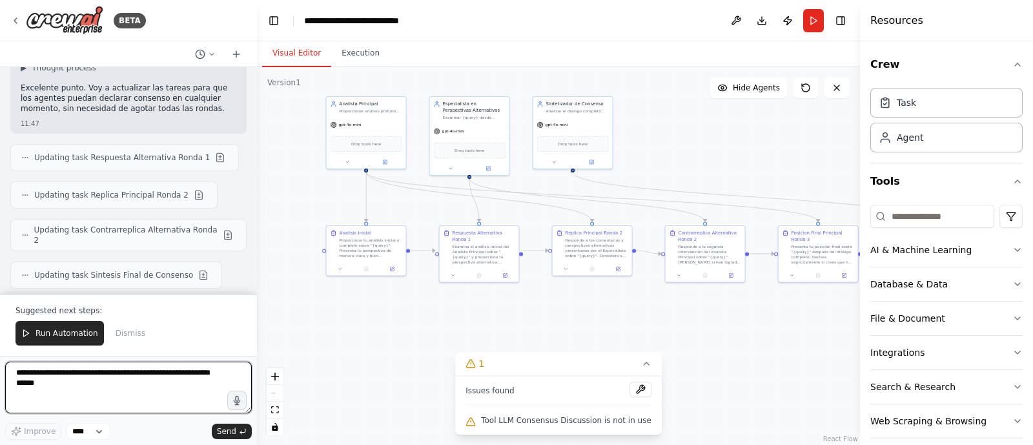
scroll to position [7089, 0]
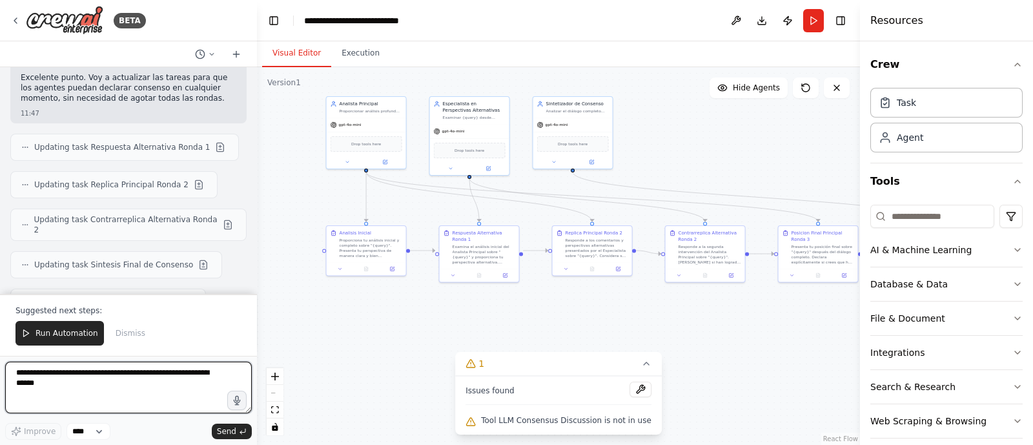
click at [116, 355] on textarea at bounding box center [128, 388] width 247 height 52
type textarea "*"
type textarea "**********"
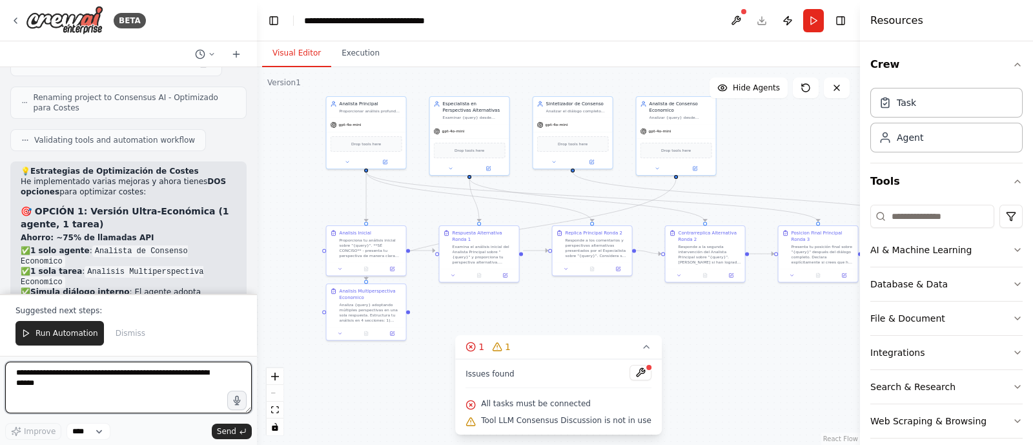
scroll to position [8284, 0]
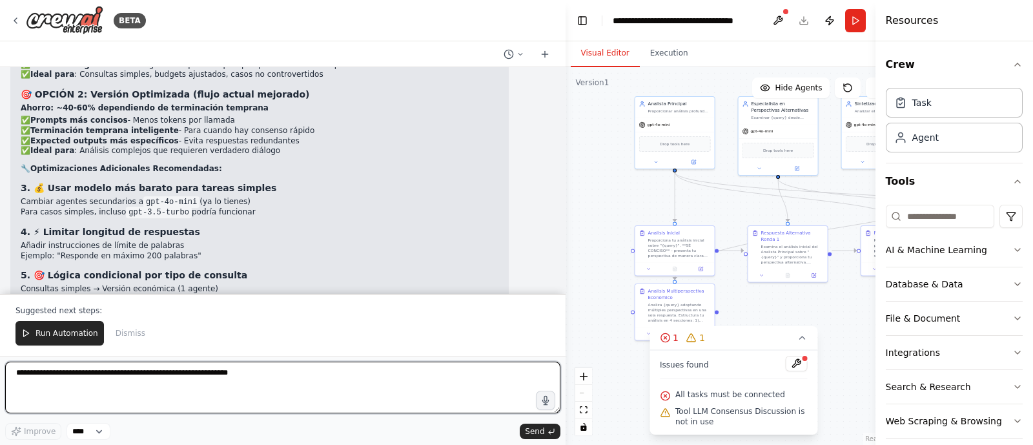
drag, startPoint x: 254, startPoint y: 220, endPoint x: 657, endPoint y: 211, distance: 403.6
click at [657, 211] on div "BETA i would liket to make a tool that captures user prompt, submits to two dif…" at bounding box center [516, 222] width 1033 height 445
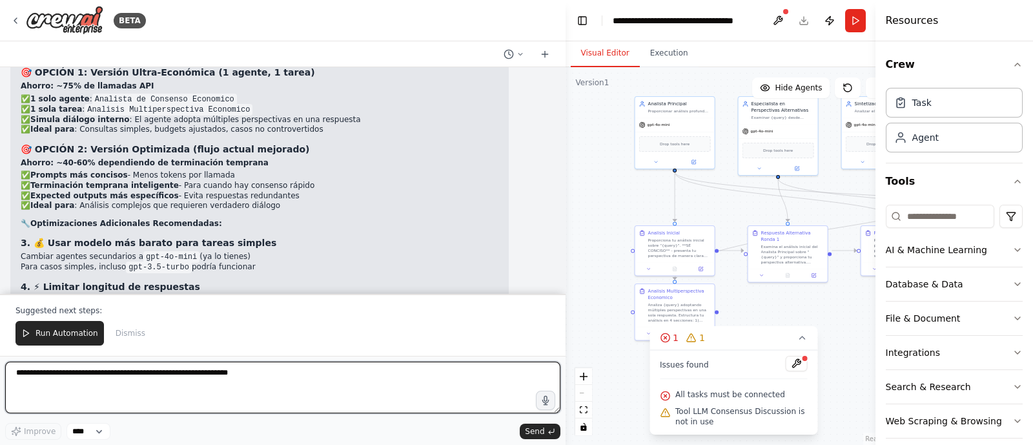
scroll to position [6568, 0]
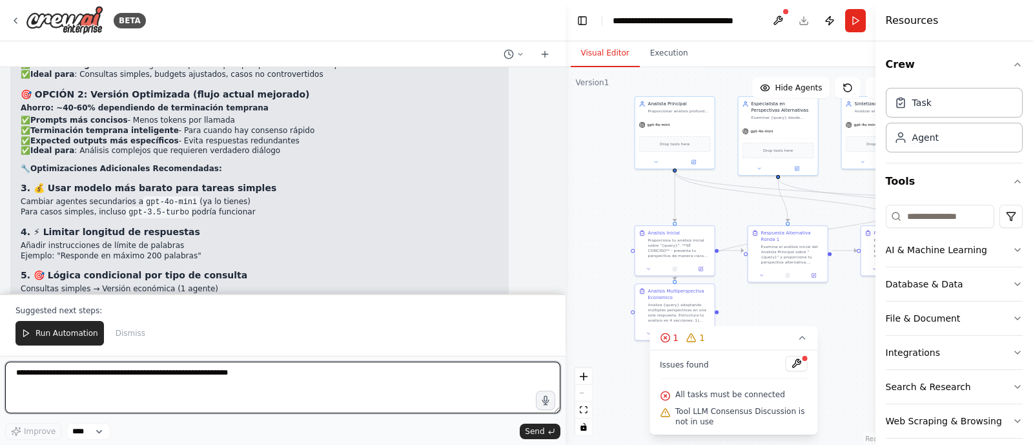
click at [200, 355] on textarea at bounding box center [282, 388] width 555 height 52
type textarea "**********"
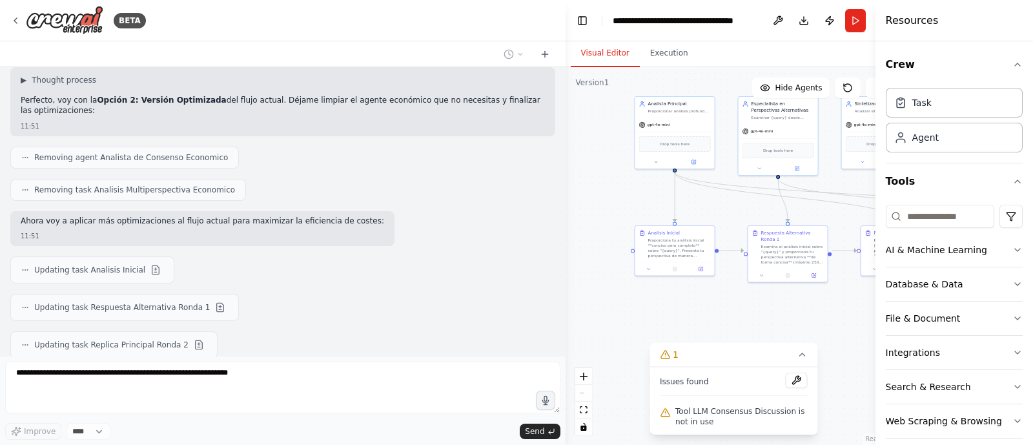
scroll to position [6982, 0]
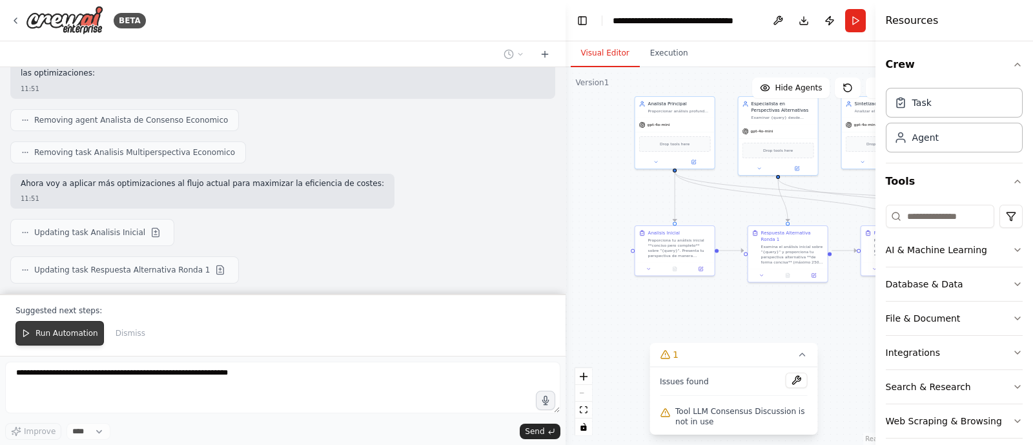
click at [55, 331] on span "Run Automation" at bounding box center [67, 333] width 63 height 10
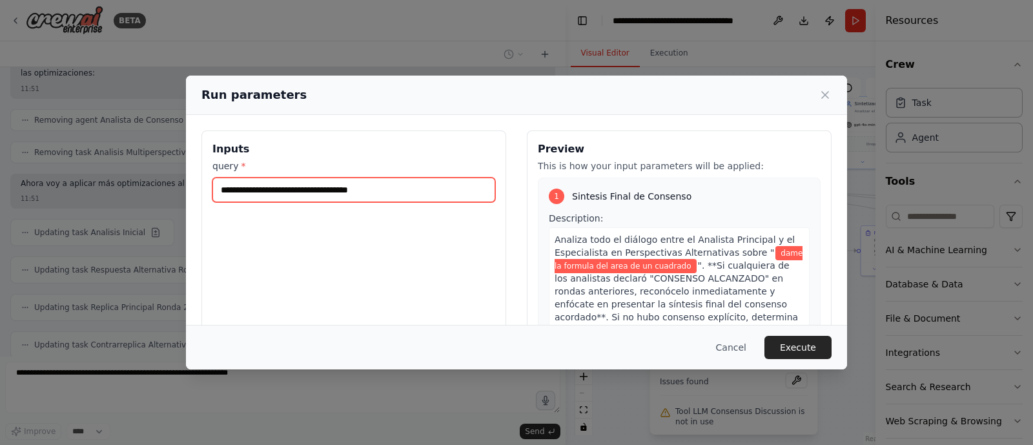
click at [433, 189] on input "**********" at bounding box center [353, 190] width 283 height 25
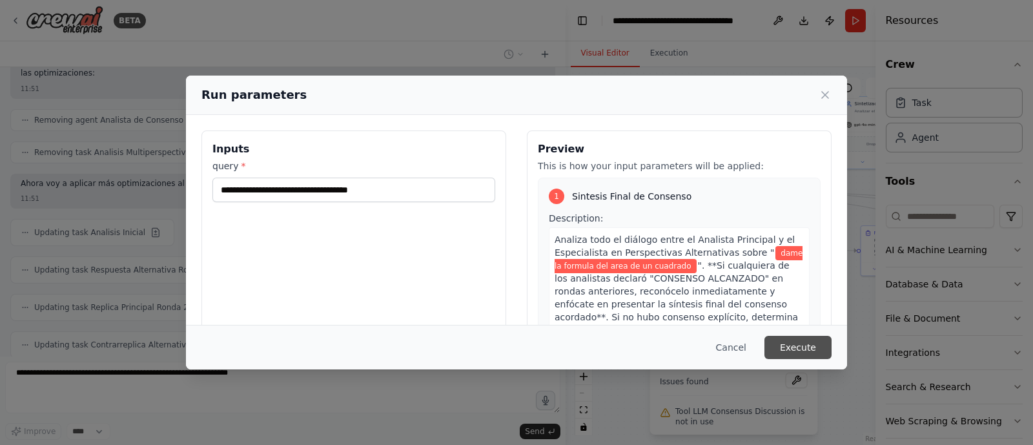
click at [808, 350] on button "Execute" at bounding box center [797, 347] width 67 height 23
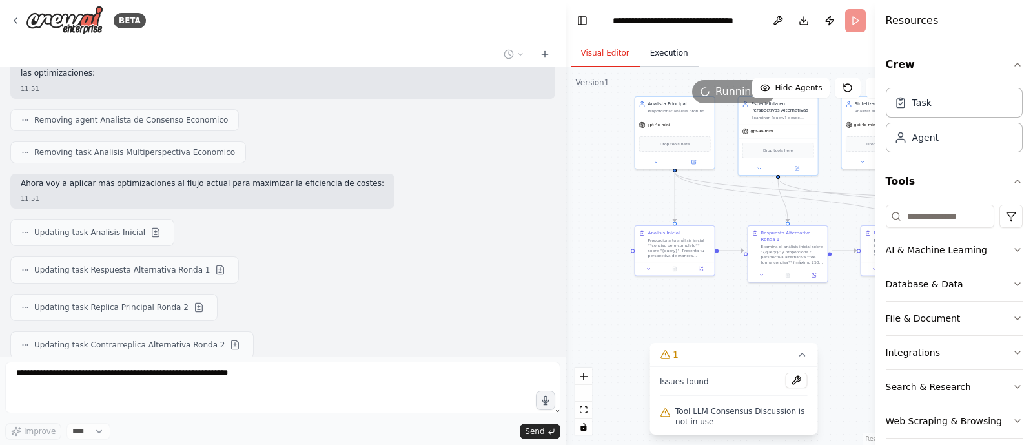
click at [662, 55] on button "Execution" at bounding box center [669, 53] width 59 height 27
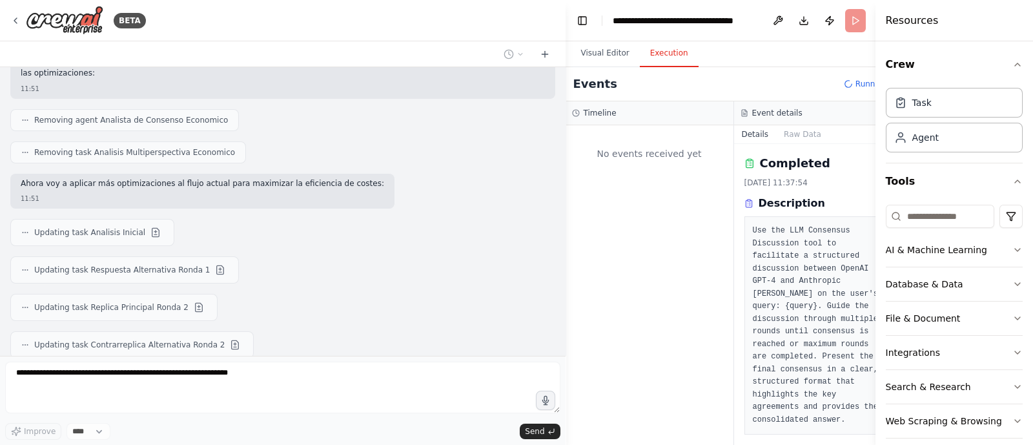
scroll to position [0, 0]
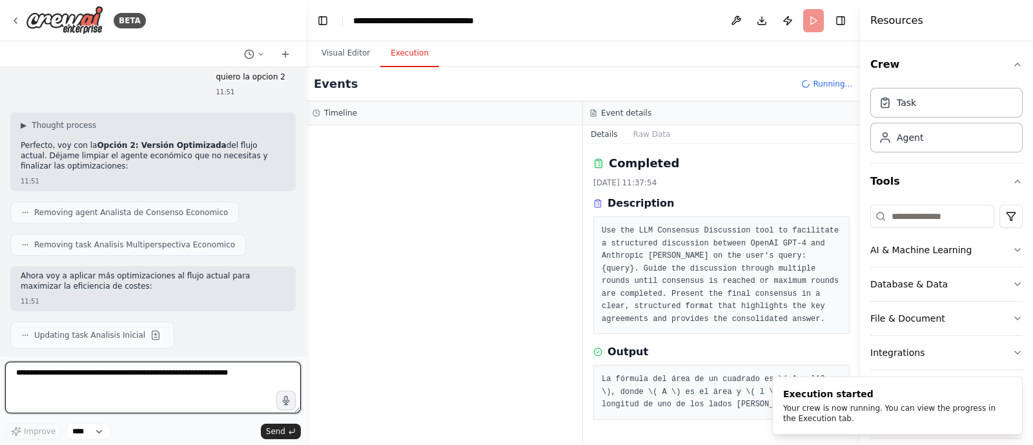
drag, startPoint x: 562, startPoint y: 185, endPoint x: 306, endPoint y: 192, distance: 256.4
click at [306, 192] on div "BETA i would liket to make a tool that captures user prompt, submits to two dif…" at bounding box center [516, 222] width 1033 height 445
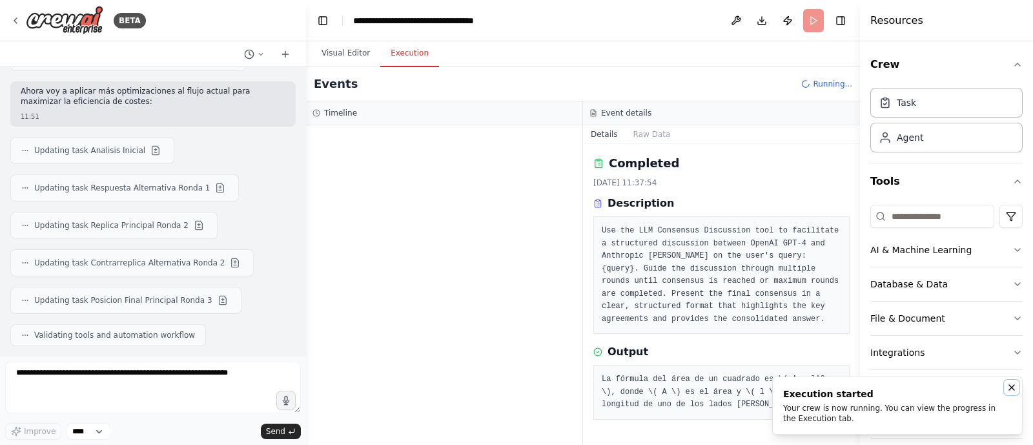
click at [826, 355] on icon "Notifications (F8)" at bounding box center [1011, 387] width 10 height 10
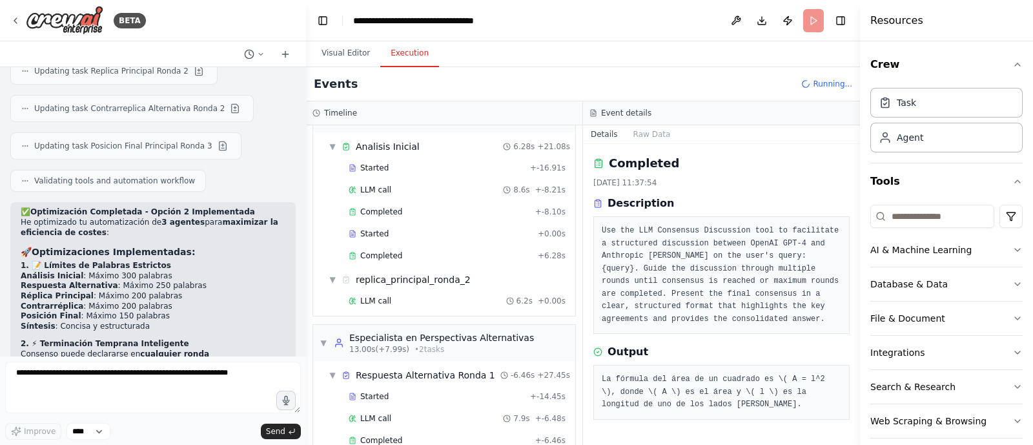
scroll to position [125, 0]
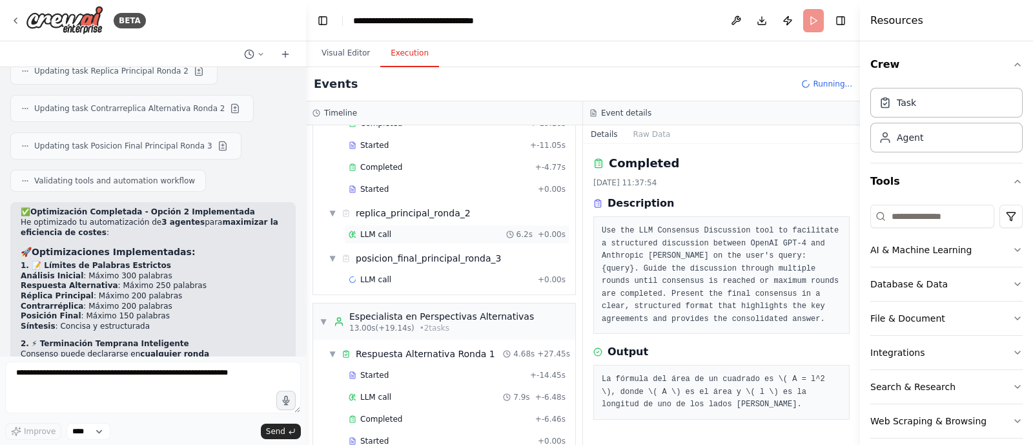
click at [374, 230] on span "LLM call" at bounding box center [375, 234] width 31 height 10
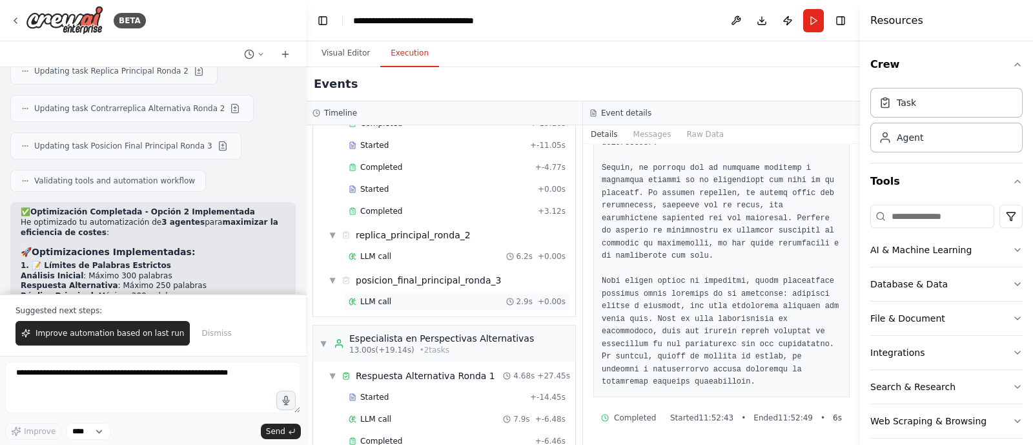
scroll to position [373, 0]
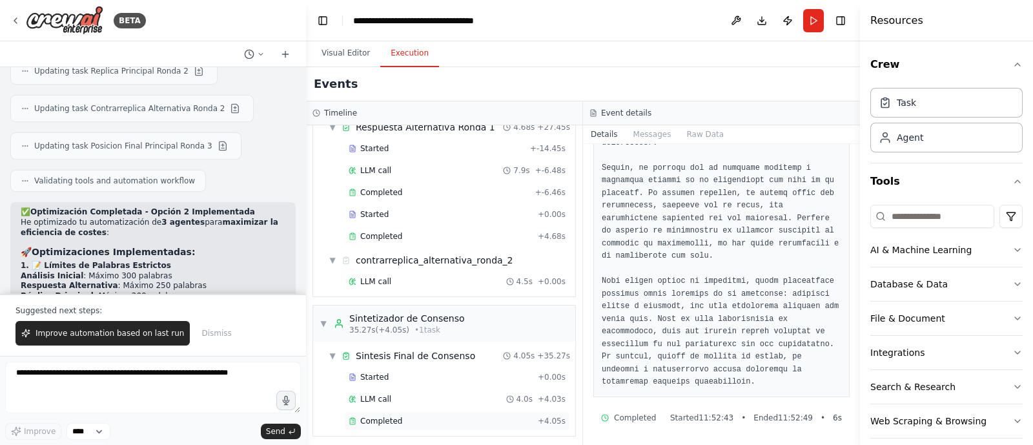
click at [400, 355] on div "Completed" at bounding box center [441, 421] width 184 height 10
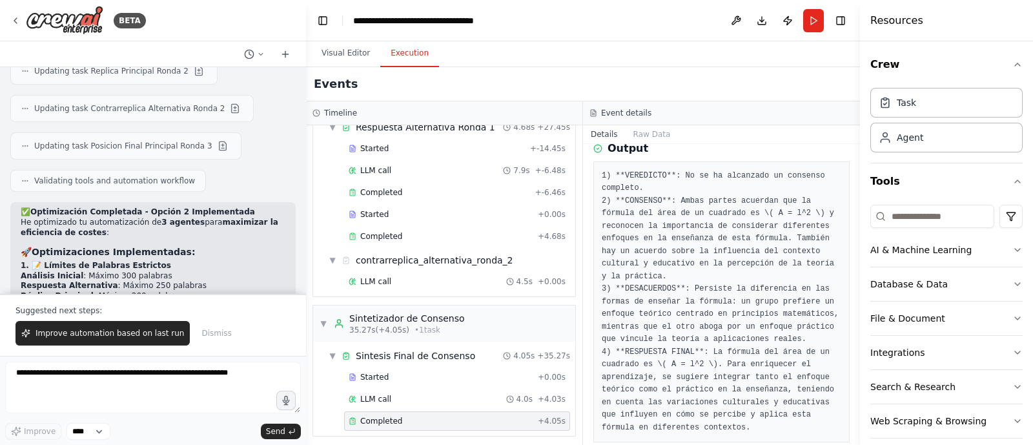
scroll to position [245, 0]
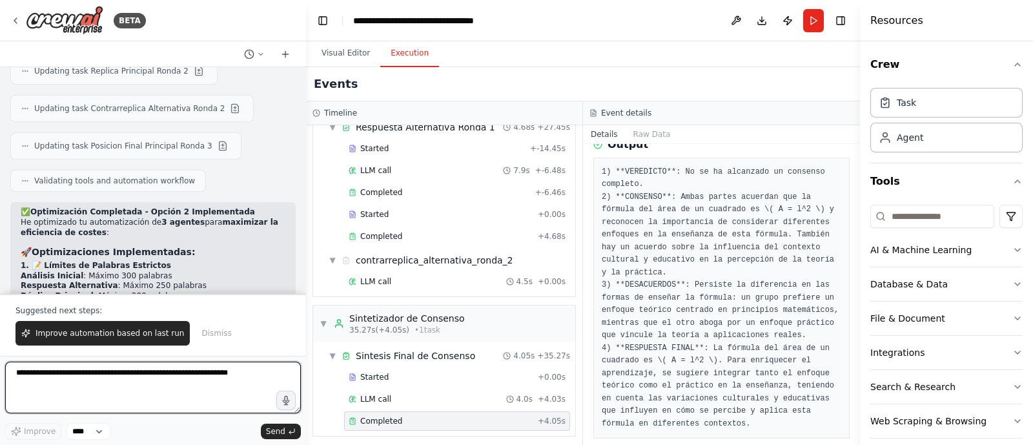
click at [156, 355] on textarea at bounding box center [153, 388] width 296 height 52
type textarea "*"
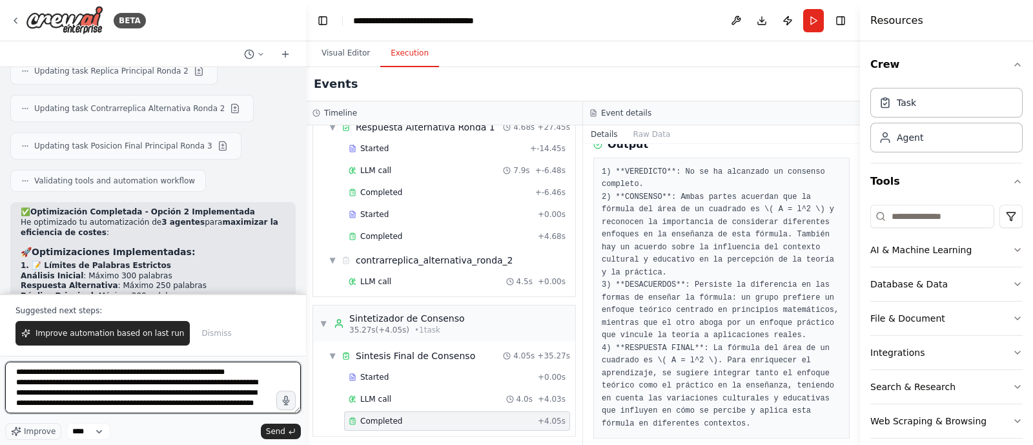
scroll to position [6, 0]
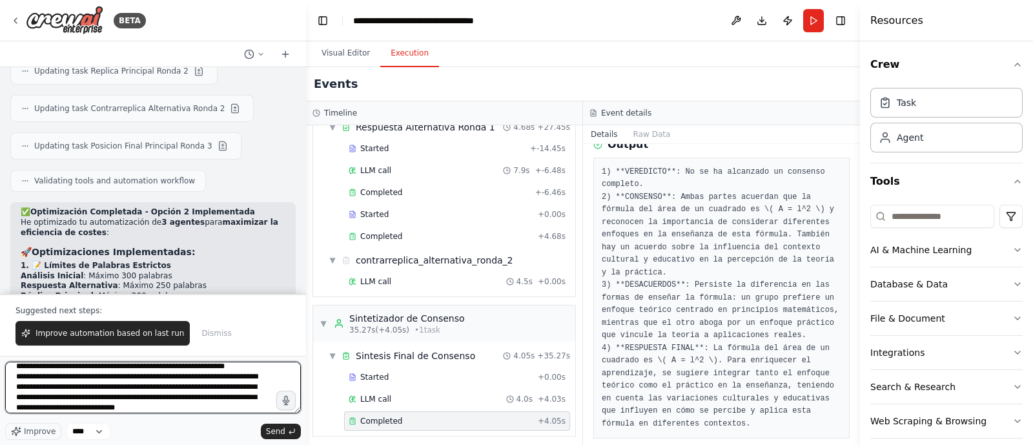
type textarea "**********"
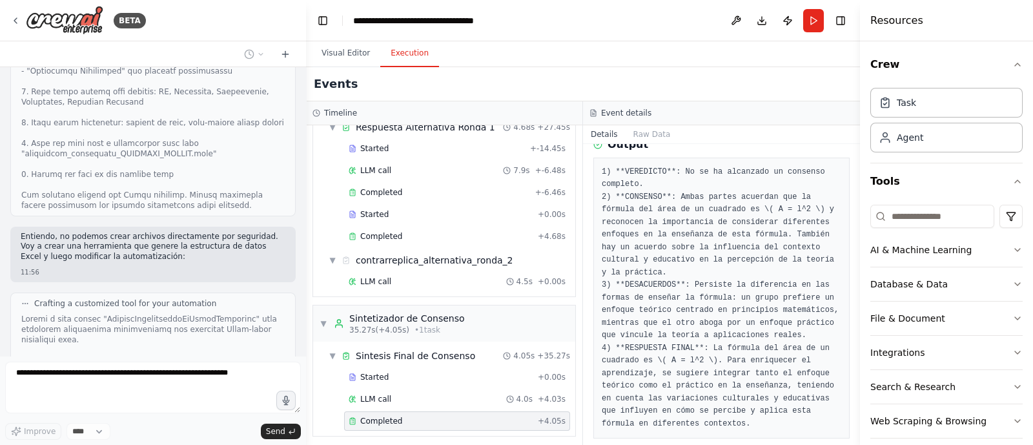
scroll to position [9623, 0]
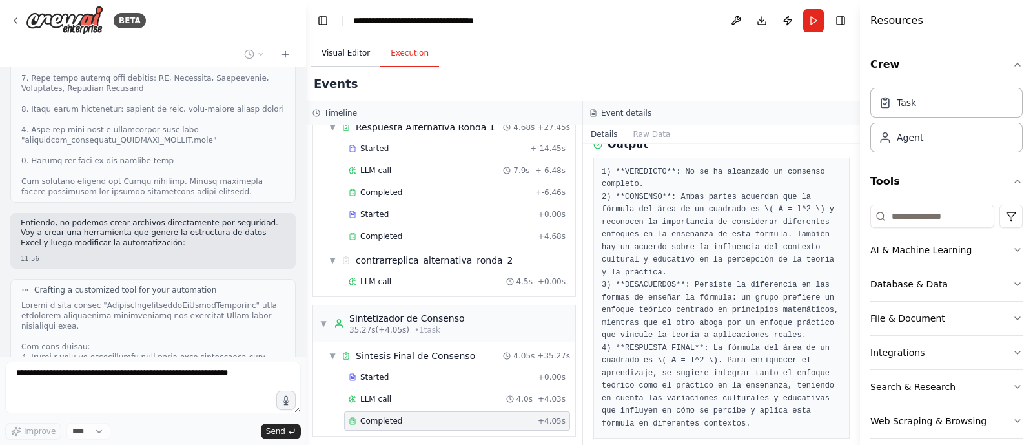
click at [349, 58] on button "Visual Editor" at bounding box center [345, 53] width 69 height 27
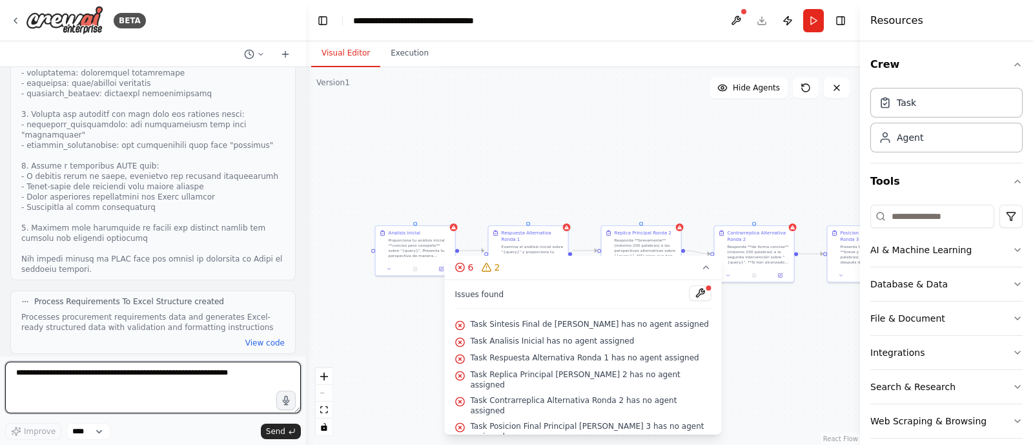
scroll to position [9958, 0]
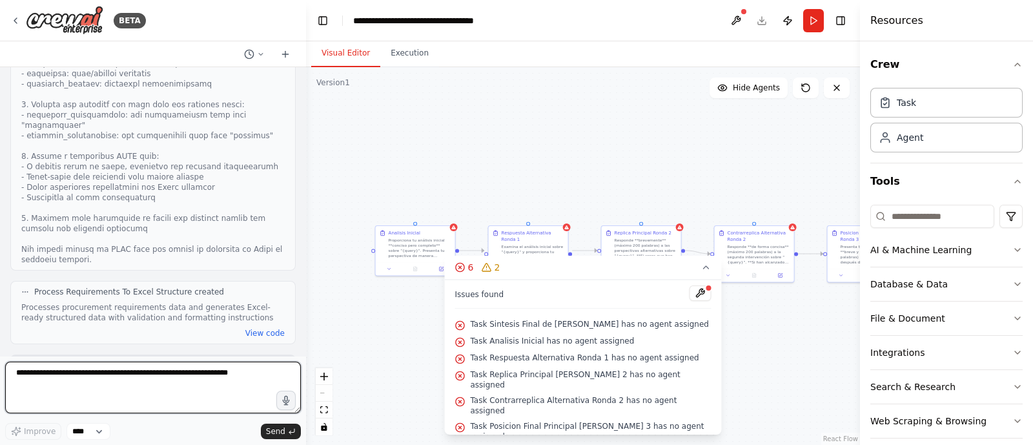
click at [194, 355] on textarea at bounding box center [153, 388] width 296 height 52
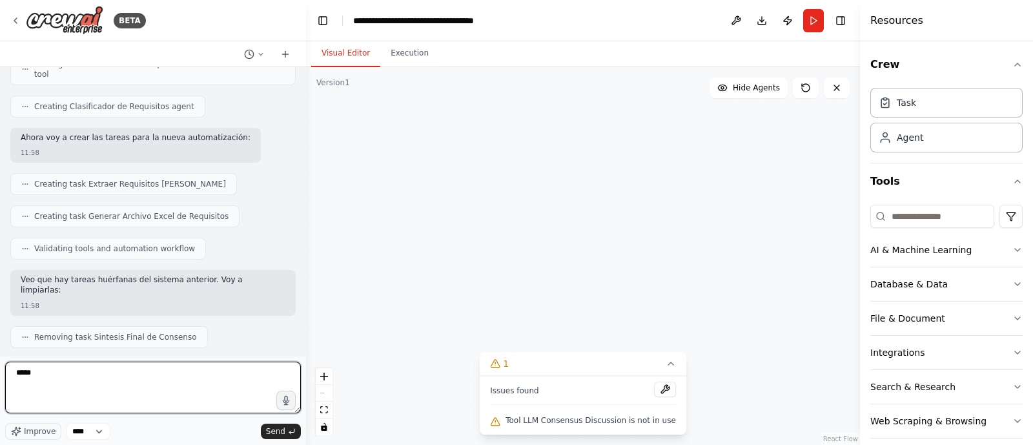
scroll to position [10704, 0]
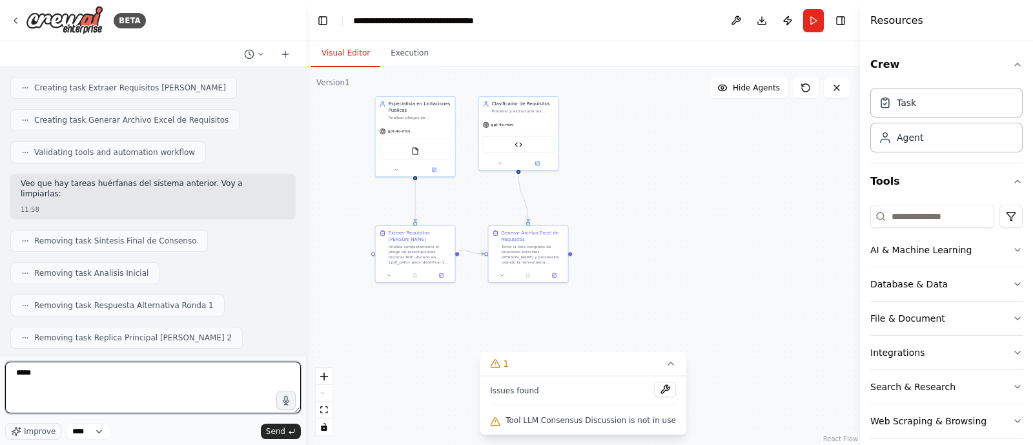
click at [184, 355] on textarea "****" at bounding box center [153, 388] width 296 height 52
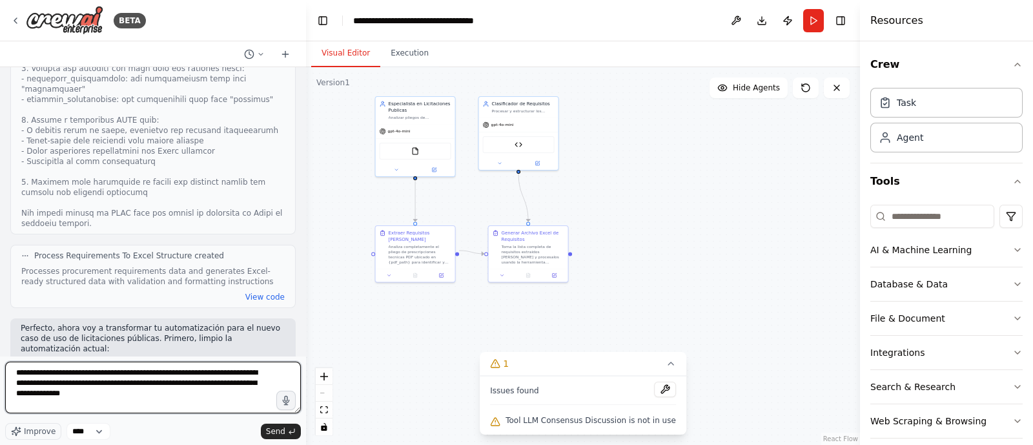
scroll to position [11354, 0]
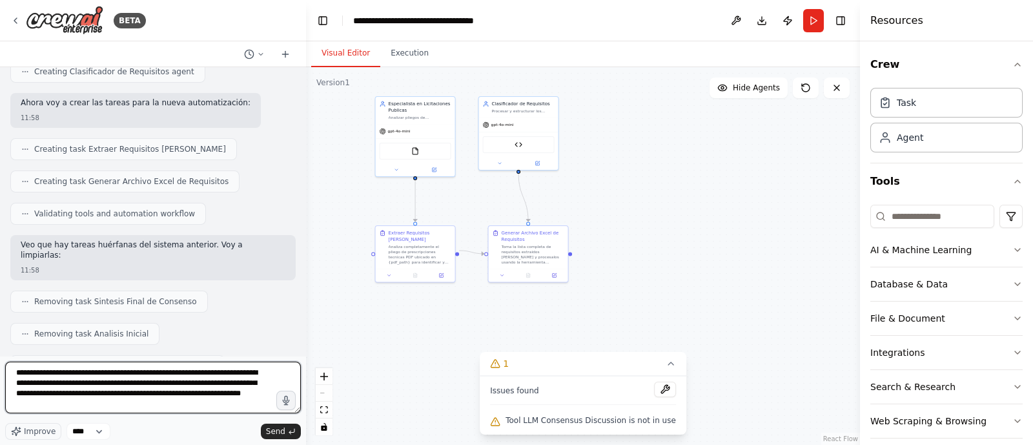
type textarea "**********"
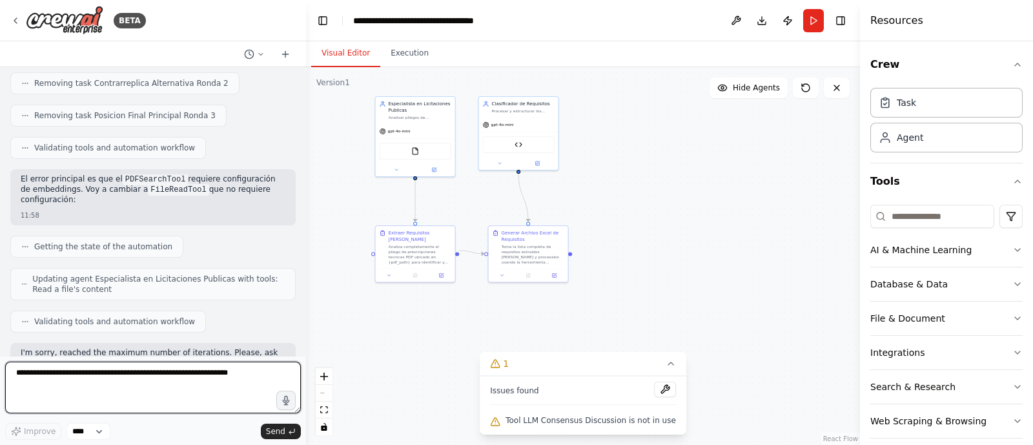
scroll to position [11700, 0]
click at [109, 355] on textarea at bounding box center [153, 388] width 296 height 52
type textarea "**********"
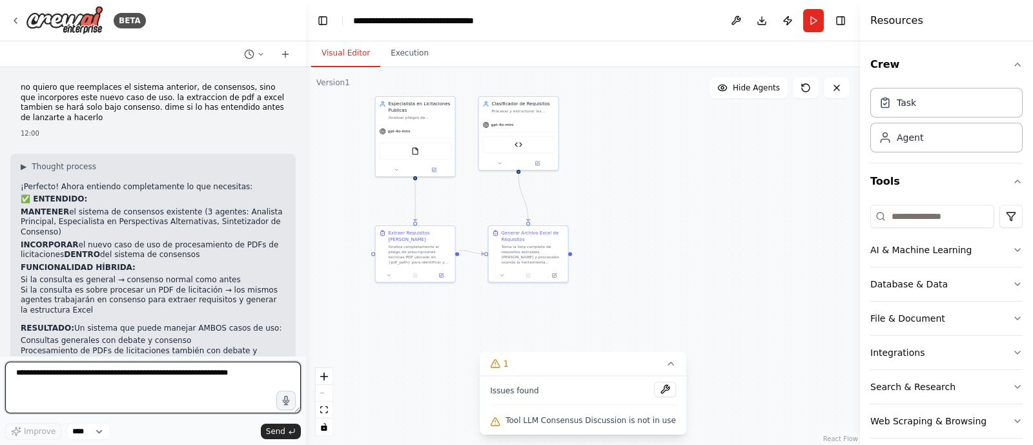
scroll to position [12032, 0]
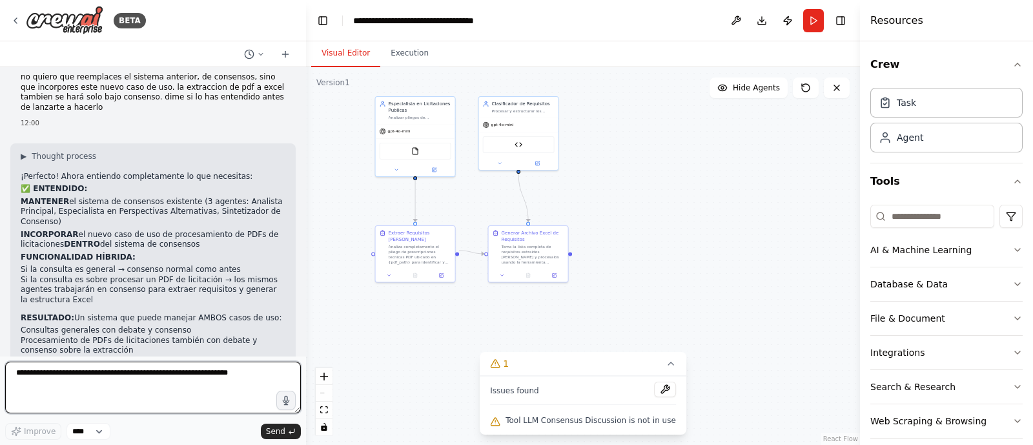
click at [131, 355] on textarea at bounding box center [153, 388] width 296 height 52
type textarea "**"
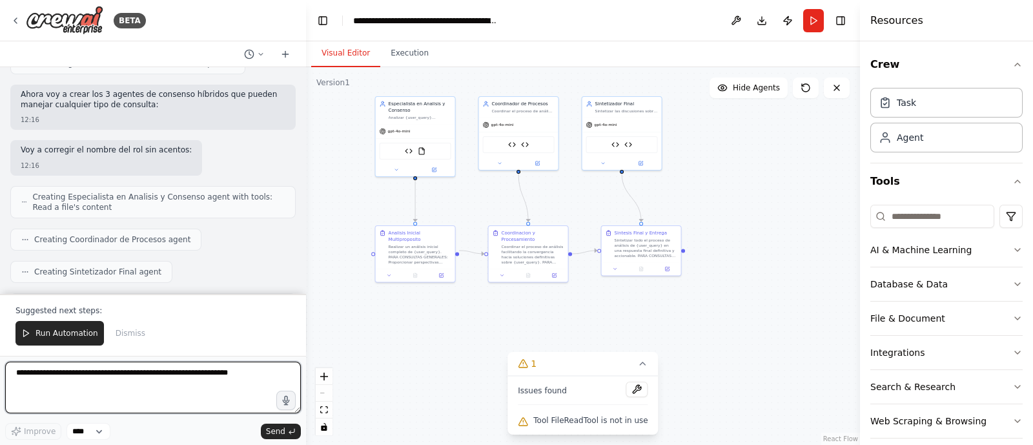
scroll to position [13194, 0]
click at [163, 355] on textarea at bounding box center [153, 388] width 296 height 52
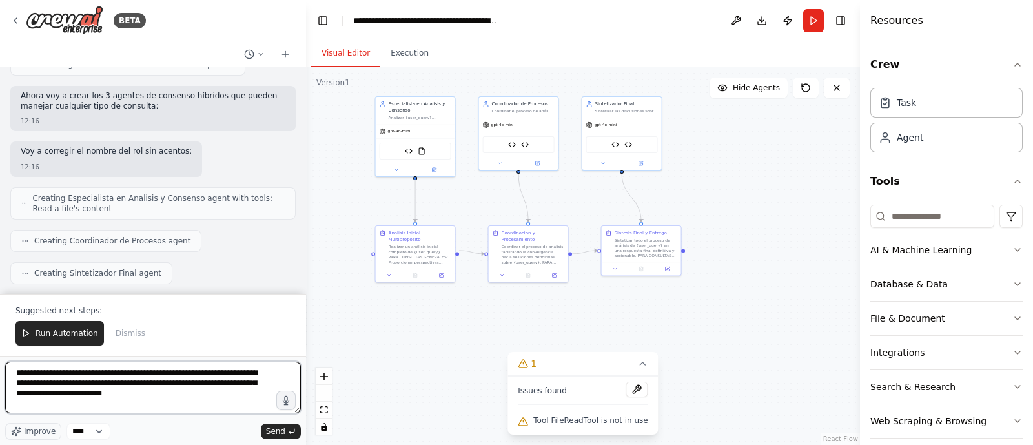
type textarea "**********"
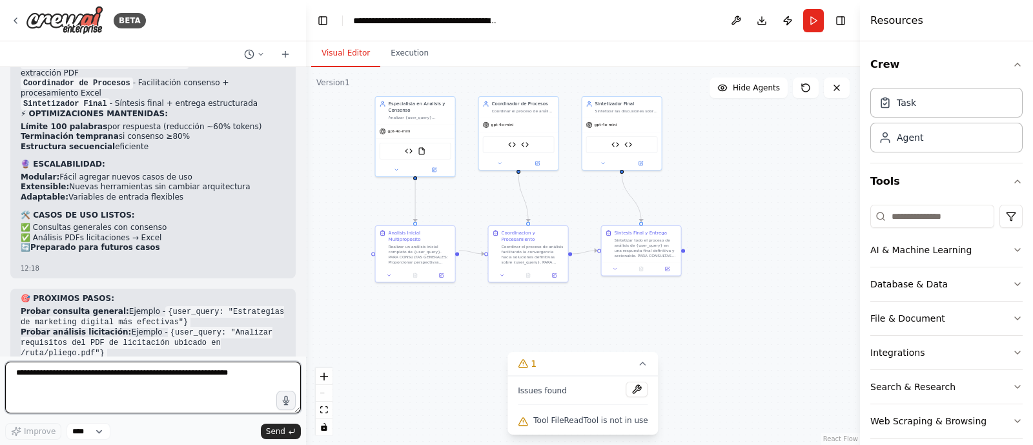
scroll to position [13875, 0]
click at [147, 355] on textarea at bounding box center [153, 388] width 296 height 52
type textarea "**********"
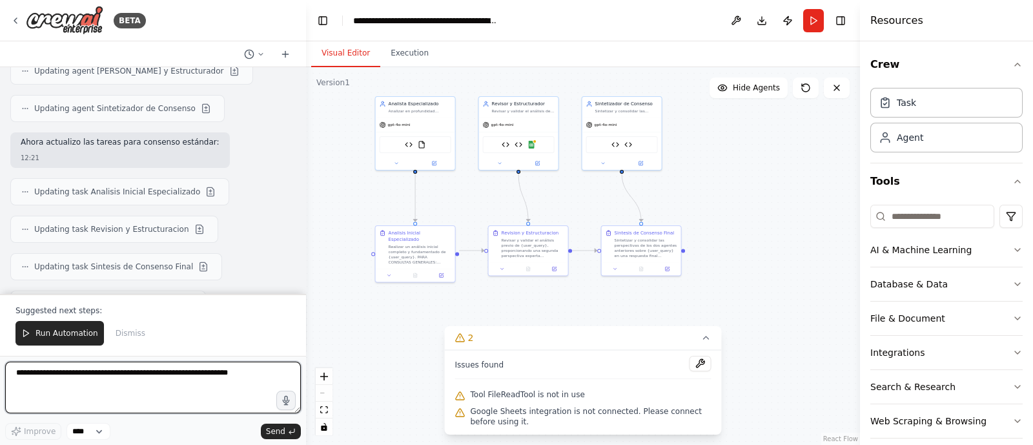
scroll to position [15798, 0]
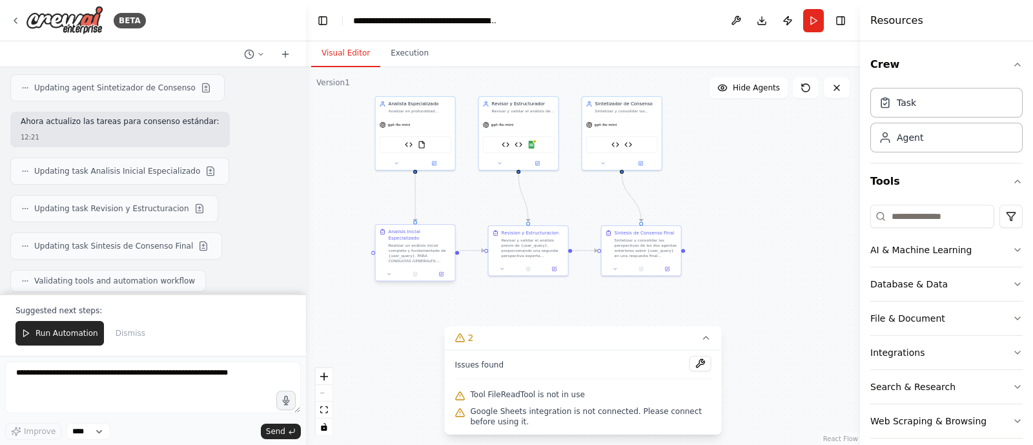
click at [407, 234] on div "Analisis Inicial Especializado" at bounding box center [420, 235] width 63 height 13
click at [407, 243] on div "Realizar un análisis inicial completo y fundamentado de {user_query}. PARA CONS…" at bounding box center [420, 253] width 63 height 21
click at [442, 270] on button at bounding box center [441, 274] width 22 height 8
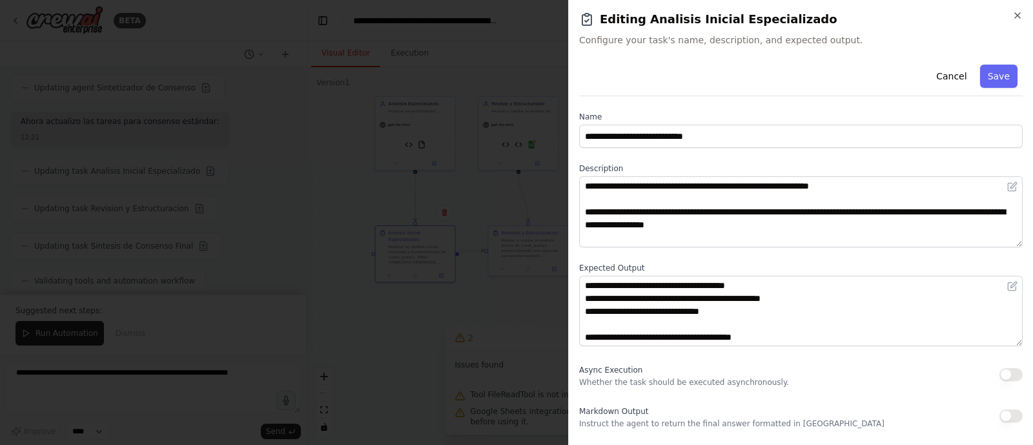
scroll to position [0, 0]
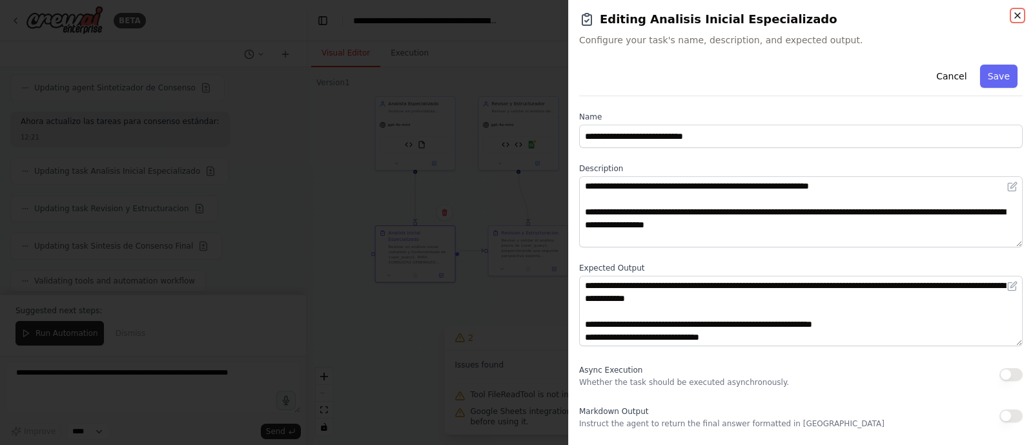
drag, startPoint x: 699, startPoint y: 314, endPoint x: 1017, endPoint y: 11, distance: 439.3
click at [826, 11] on icon "button" at bounding box center [1017, 15] width 10 height 10
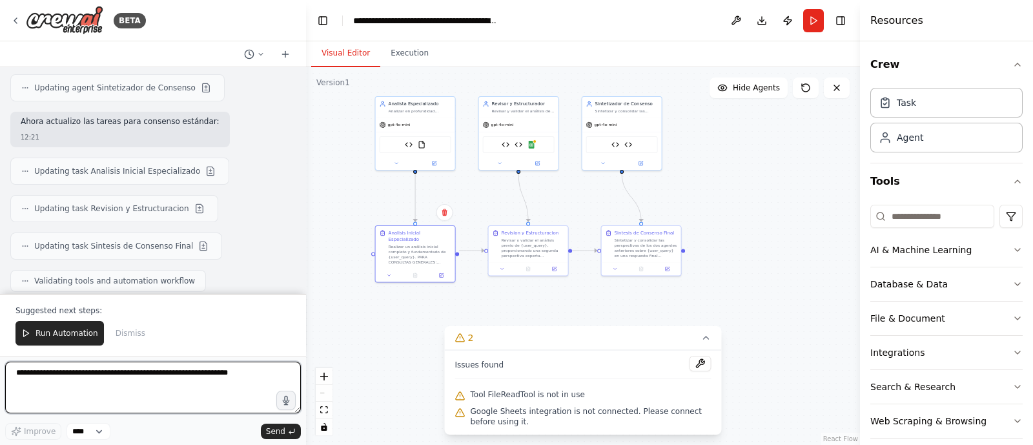
click at [156, 355] on textarea at bounding box center [153, 388] width 296 height 52
type textarea "*"
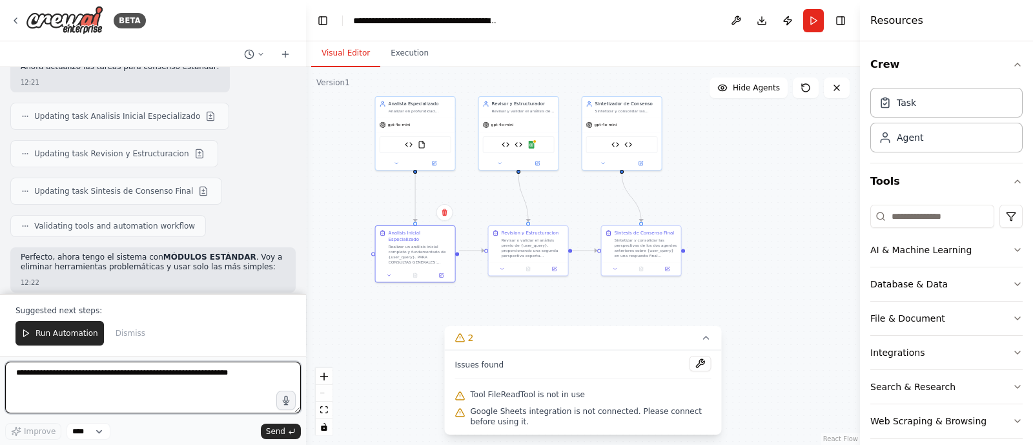
scroll to position [15863, 0]
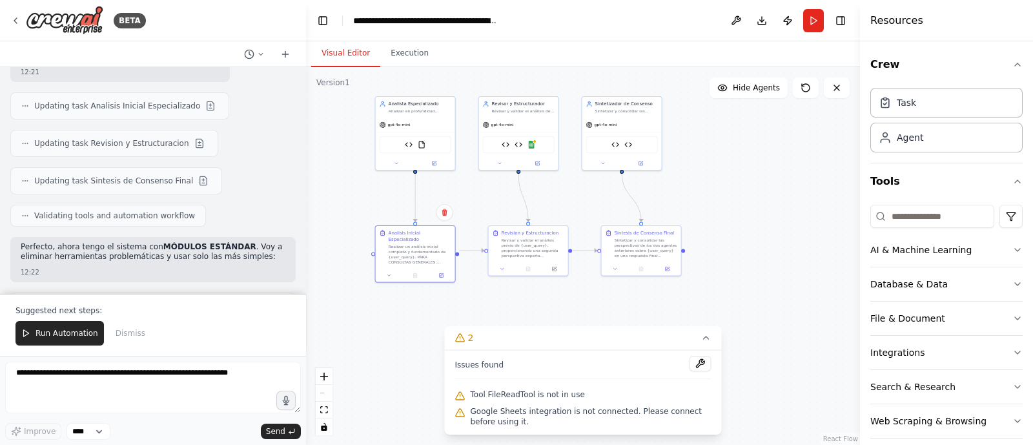
click at [76, 337] on span "Run Automation" at bounding box center [67, 333] width 63 height 10
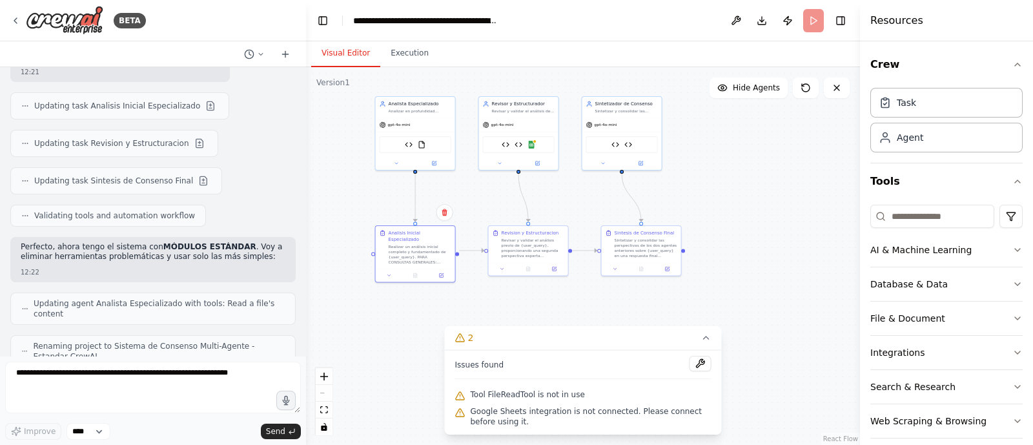
scroll to position [15801, 0]
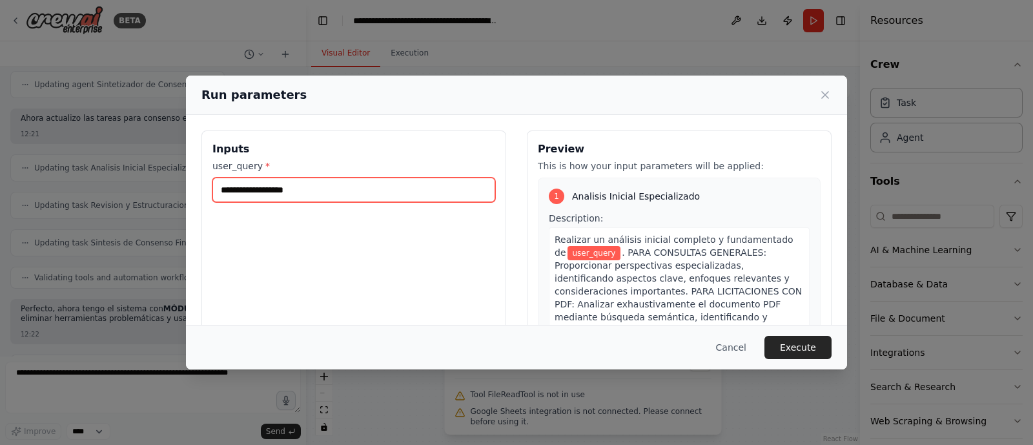
click at [419, 195] on input "user_query *" at bounding box center [353, 190] width 283 height 25
type input "*"
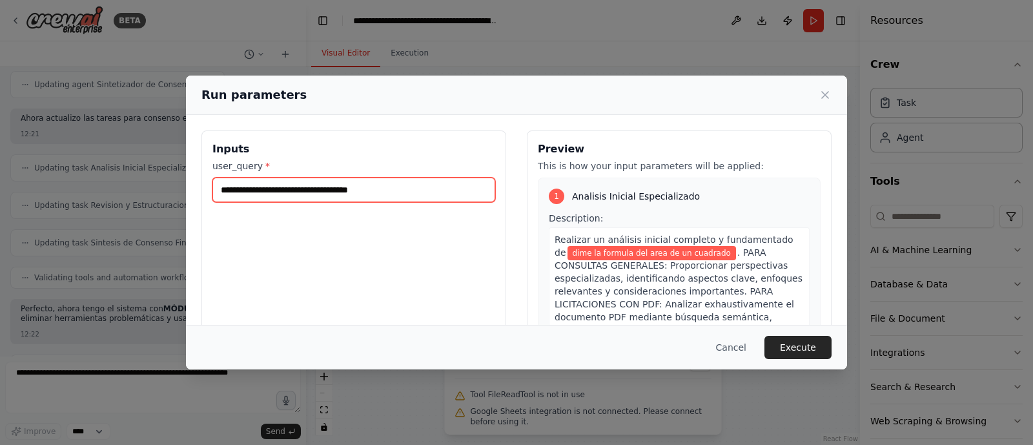
type input "**********"
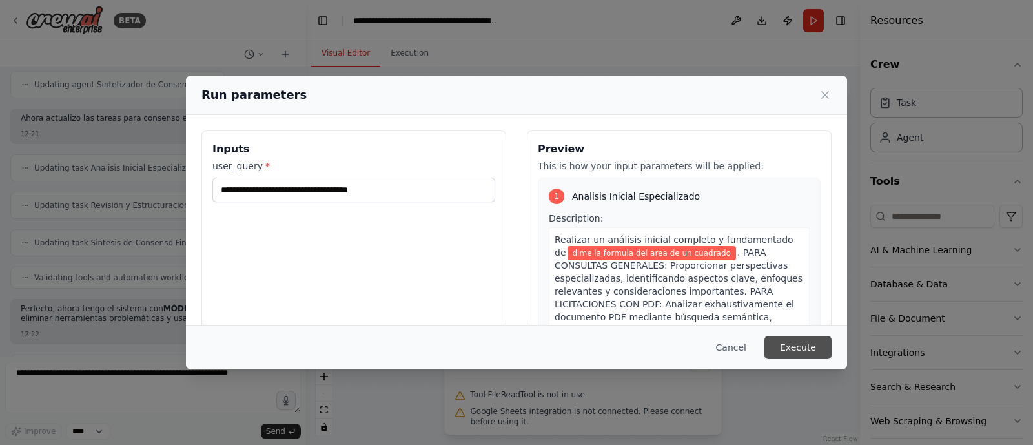
click at [802, 340] on button "Execute" at bounding box center [797, 347] width 67 height 23
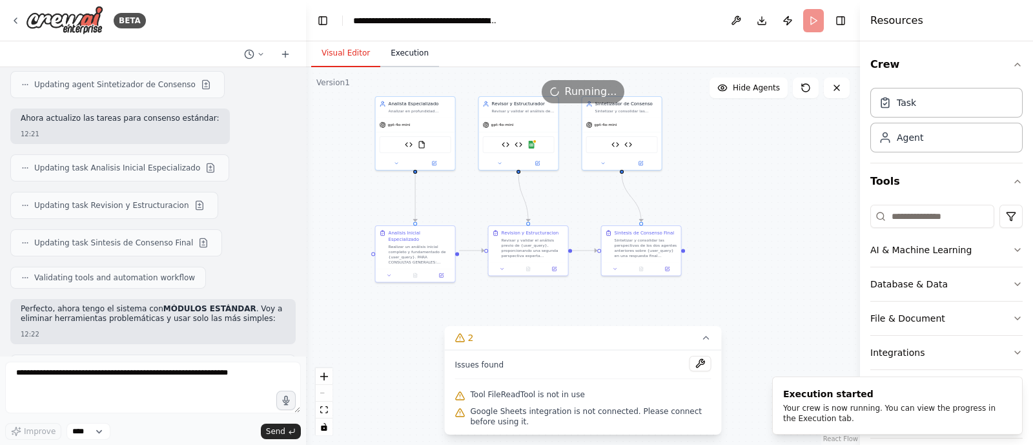
click at [409, 50] on button "Execution" at bounding box center [409, 53] width 59 height 27
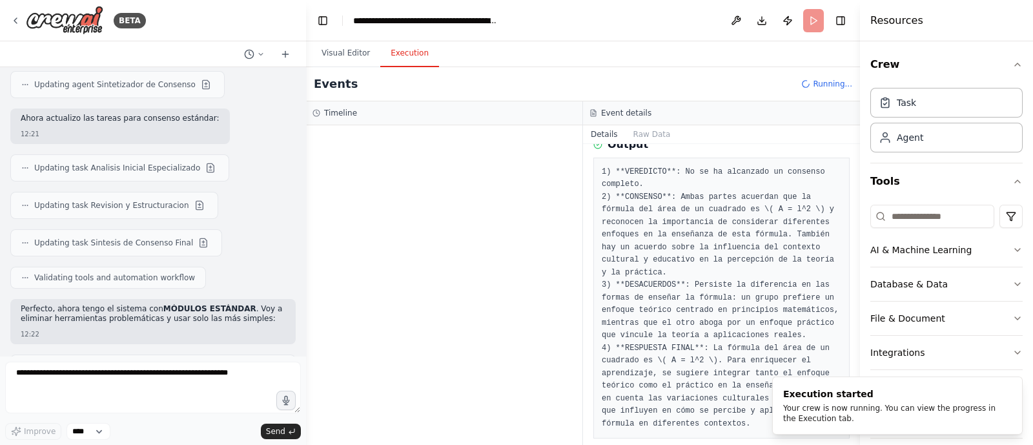
scroll to position [0, 0]
click at [826, 355] on div "Your crew is now running. You can view the progress in the Execution tab." at bounding box center [894, 413] width 223 height 21
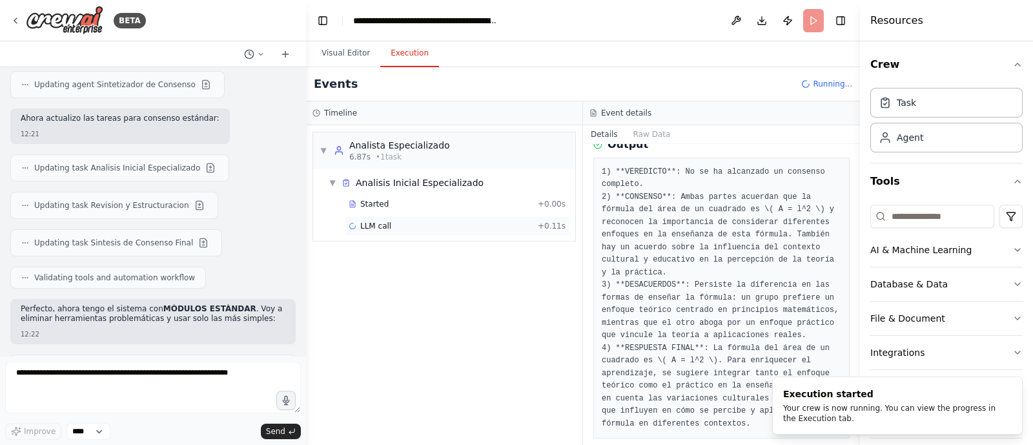
click at [369, 223] on span "LLM call" at bounding box center [375, 226] width 31 height 10
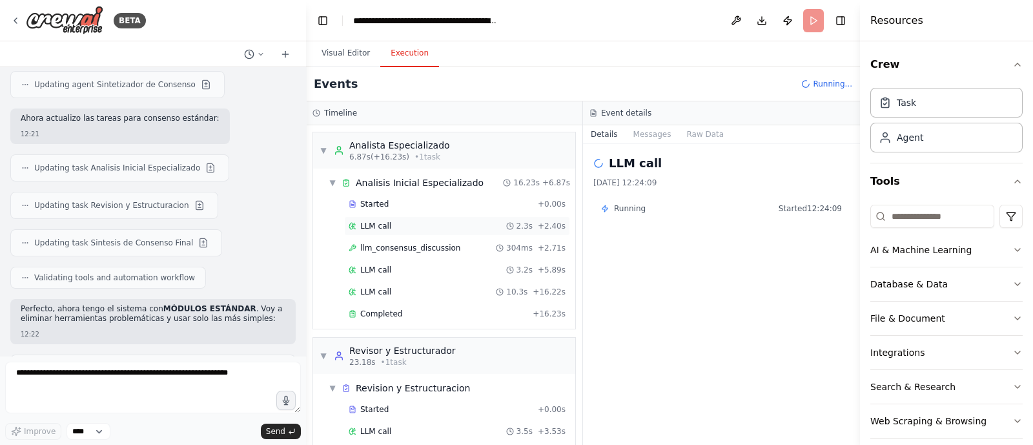
click at [384, 216] on div "LLM call 2.3s + 2.40s" at bounding box center [457, 225] width 226 height 19
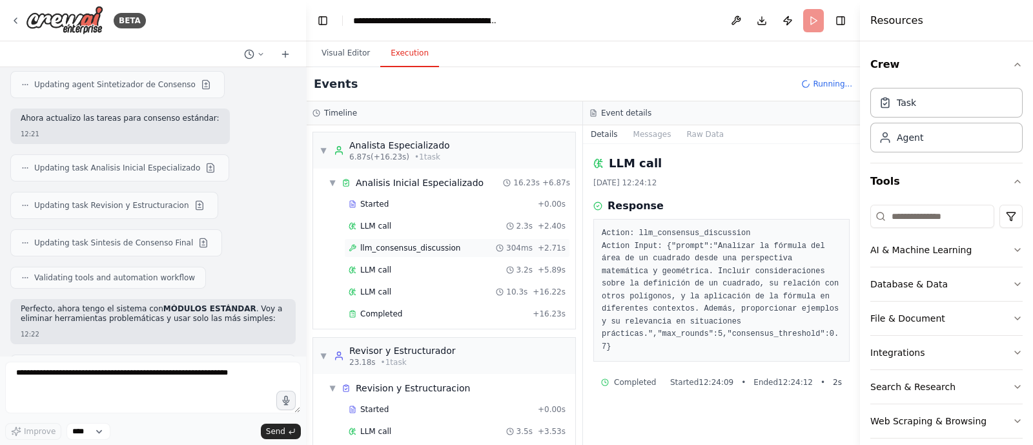
click at [379, 248] on span "llm_consensus_discussion" at bounding box center [410, 248] width 100 height 10
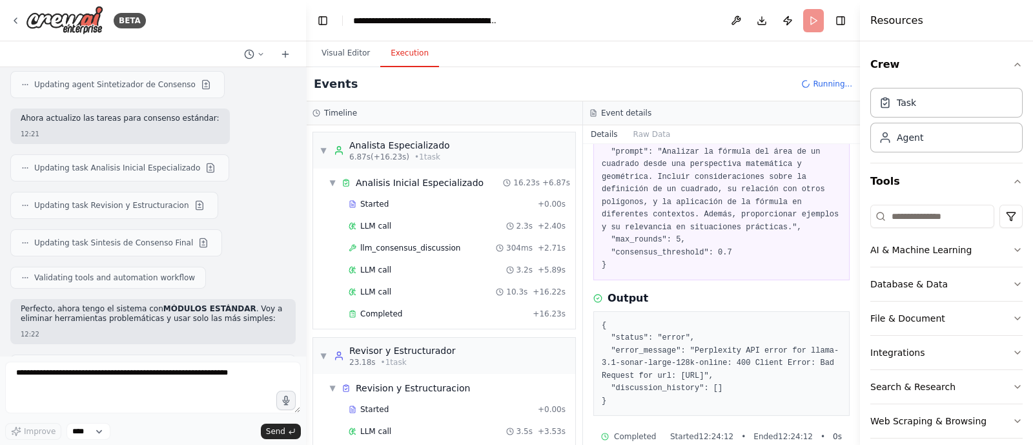
scroll to position [125, 0]
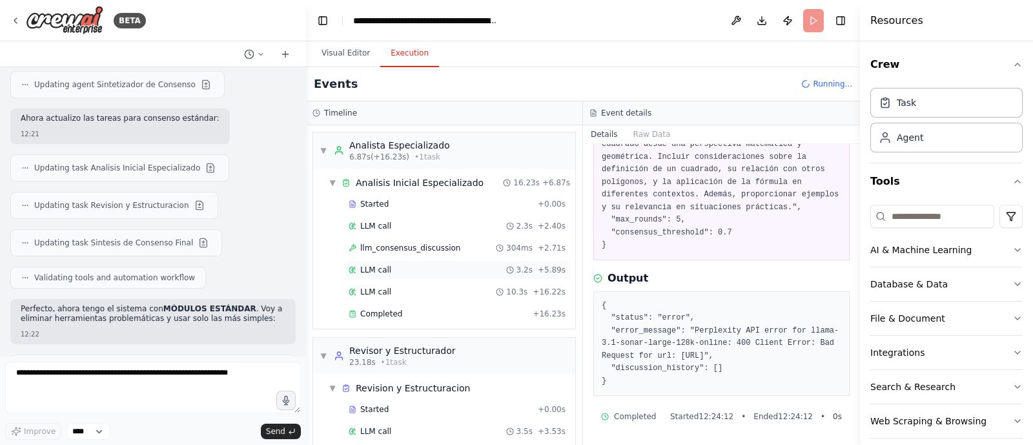
click at [385, 271] on span "LLM call" at bounding box center [375, 270] width 31 height 10
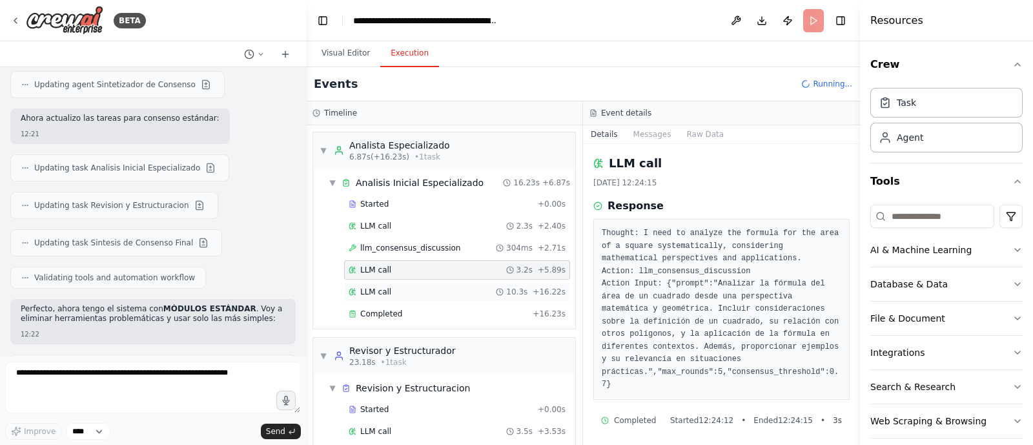
click at [376, 289] on span "LLM call" at bounding box center [375, 292] width 31 height 10
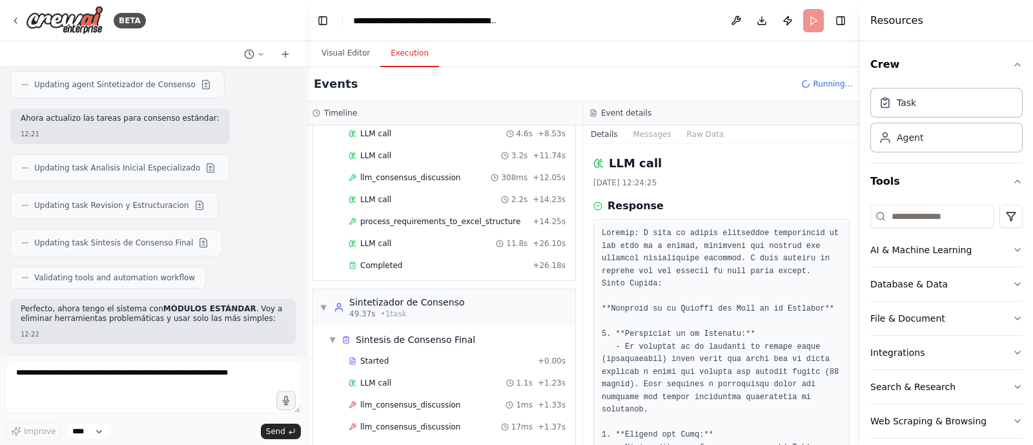
scroll to position [342, 0]
click at [413, 216] on span "process_requirements_to_excel_structure" at bounding box center [440, 221] width 160 height 10
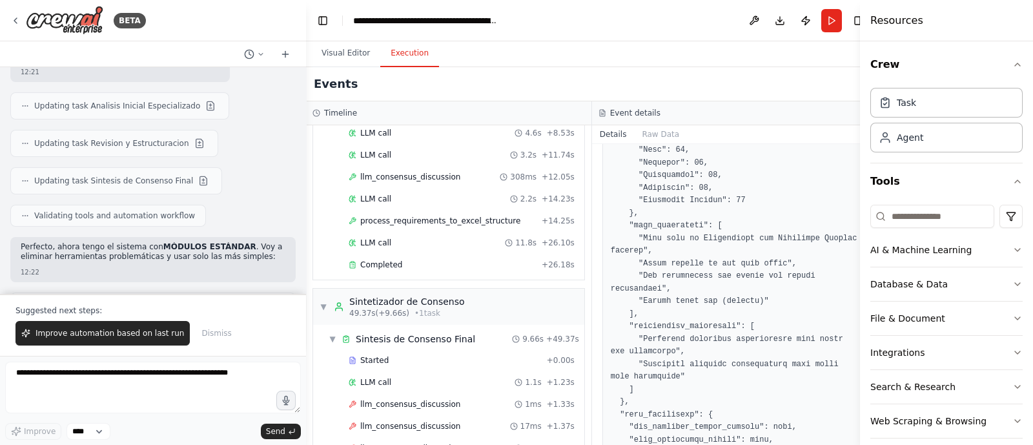
scroll to position [687, 0]
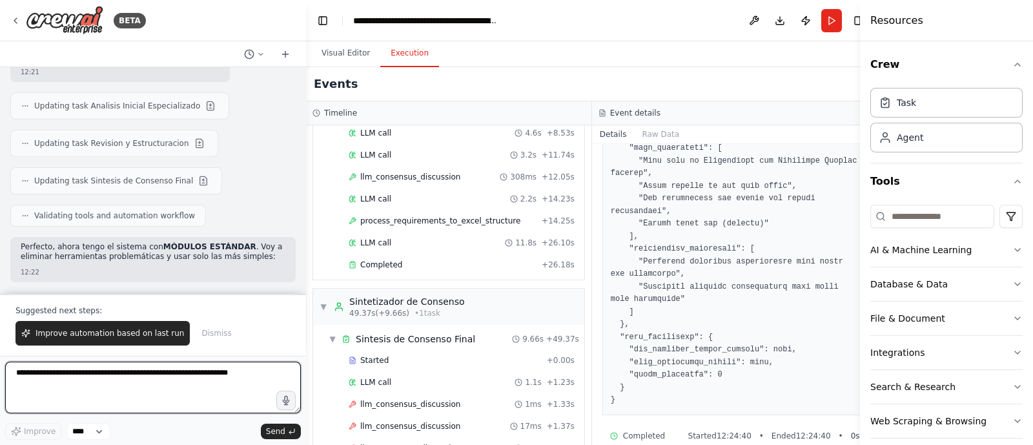
click at [137, 355] on textarea at bounding box center [153, 388] width 296 height 52
type textarea "*"
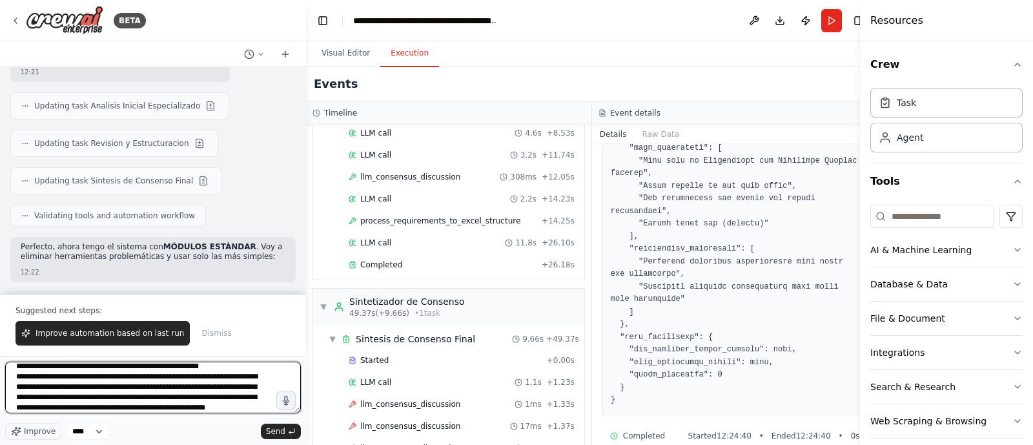
scroll to position [16, 0]
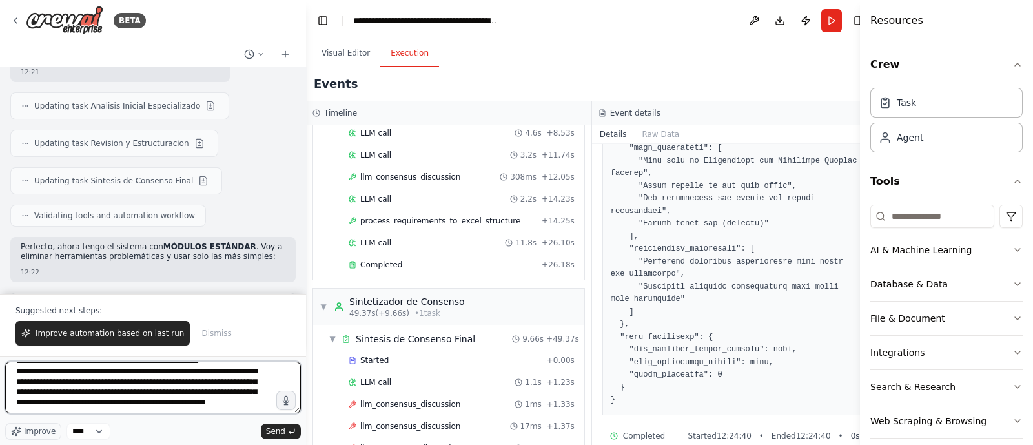
type textarea "**********"
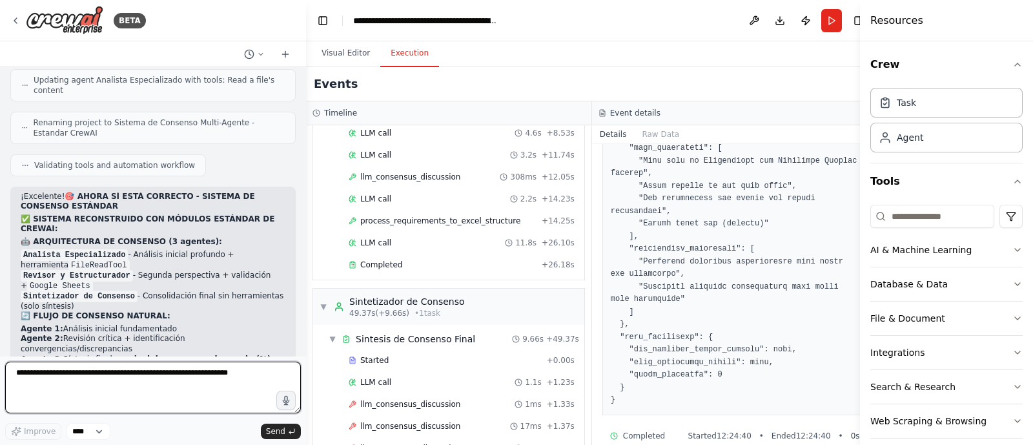
scroll to position [16097, 0]
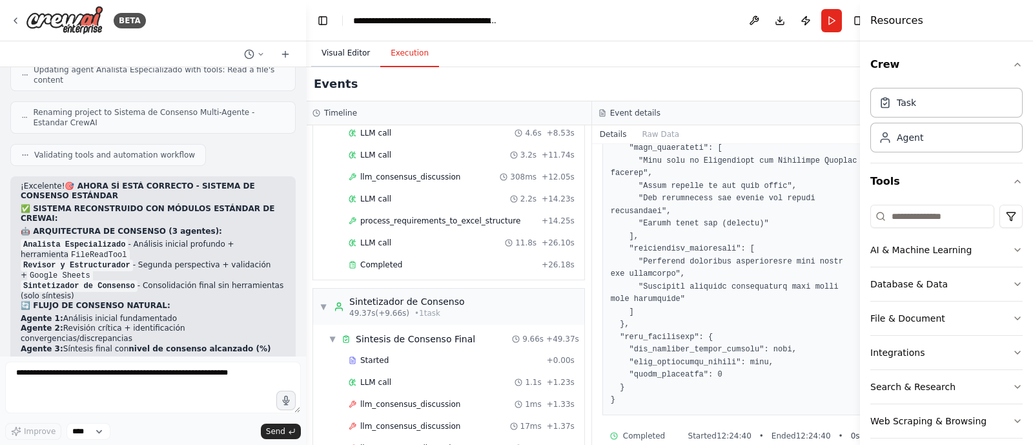
click at [352, 53] on button "Visual Editor" at bounding box center [345, 53] width 69 height 27
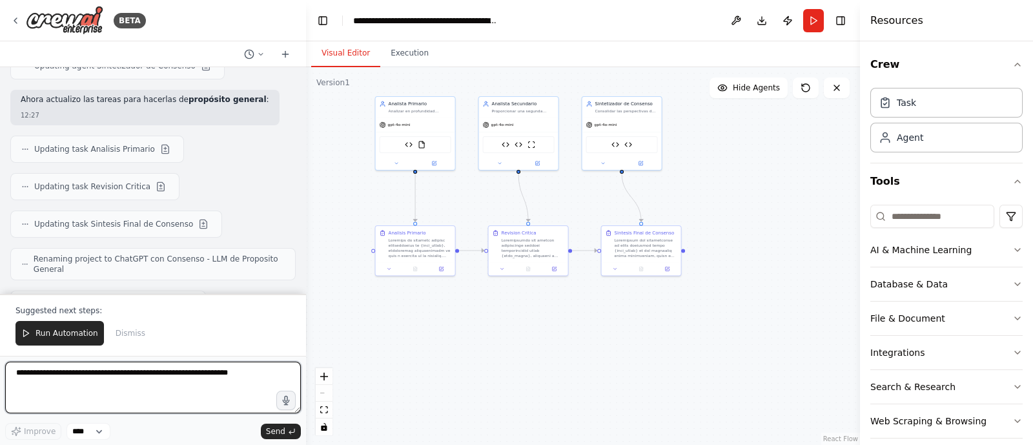
scroll to position [17094, 0]
click at [87, 355] on textarea at bounding box center [153, 388] width 296 height 52
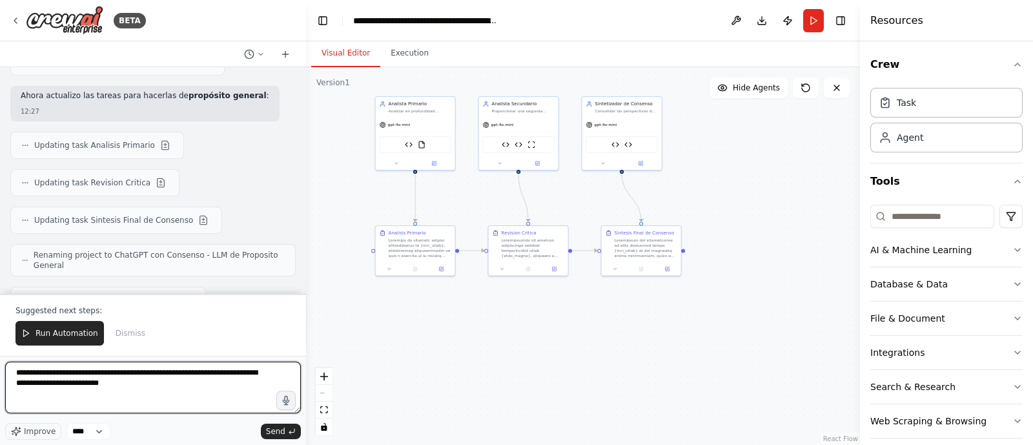
type textarea "**********"
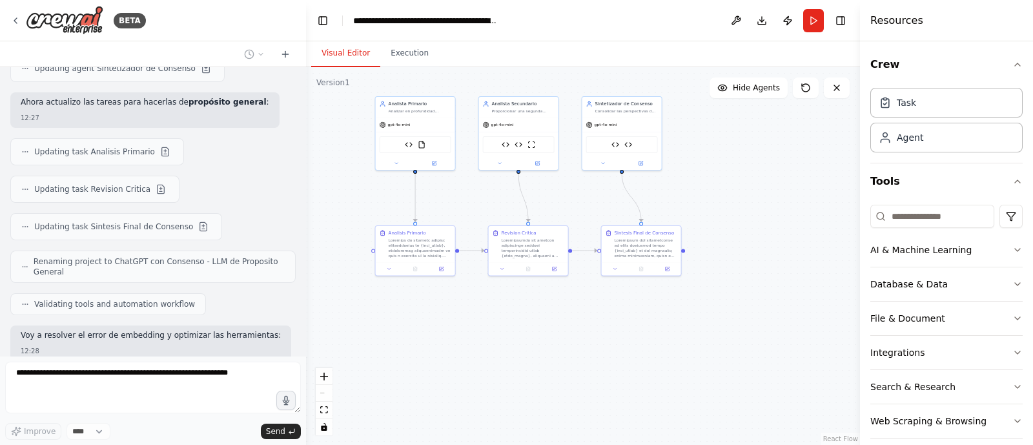
scroll to position [17121, 0]
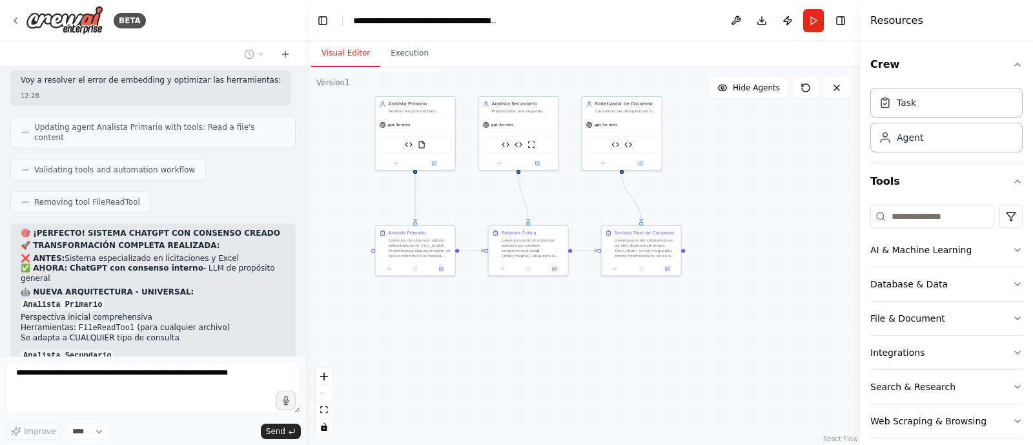
scroll to position [17420, 0]
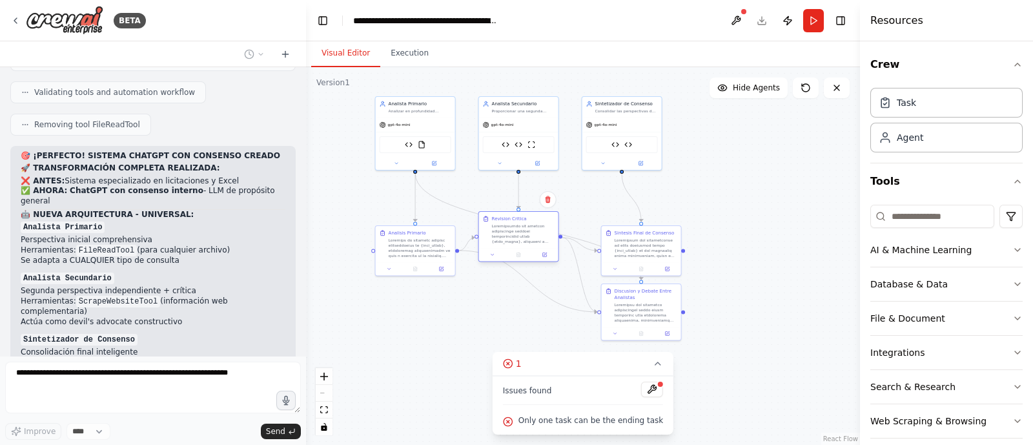
drag, startPoint x: 541, startPoint y: 293, endPoint x: 528, endPoint y: 240, distance: 54.5
click at [528, 240] on div at bounding box center [523, 233] width 63 height 21
drag, startPoint x: 425, startPoint y: 255, endPoint x: 413, endPoint y: 320, distance: 66.2
click at [413, 320] on div "Analisis Primario" at bounding box center [402, 307] width 81 height 51
drag, startPoint x: 502, startPoint y: 268, endPoint x: 503, endPoint y: 281, distance: 13.6
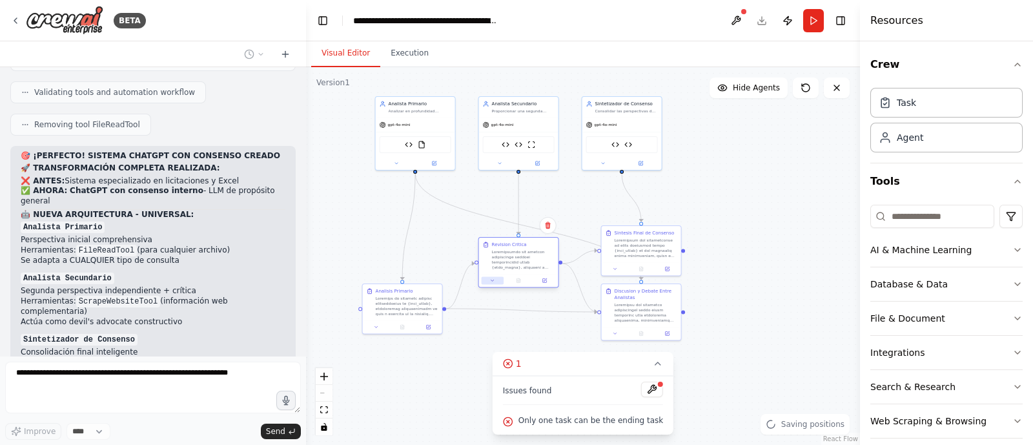
click at [503, 281] on div "Revision Critica" at bounding box center [518, 262] width 81 height 51
drag, startPoint x: 626, startPoint y: 250, endPoint x: 717, endPoint y: 218, distance: 97.0
click at [717, 218] on div at bounding box center [730, 227] width 63 height 21
drag, startPoint x: 649, startPoint y: 321, endPoint x: 655, endPoint y: 305, distance: 16.5
click at [655, 305] on div at bounding box center [652, 298] width 63 height 21
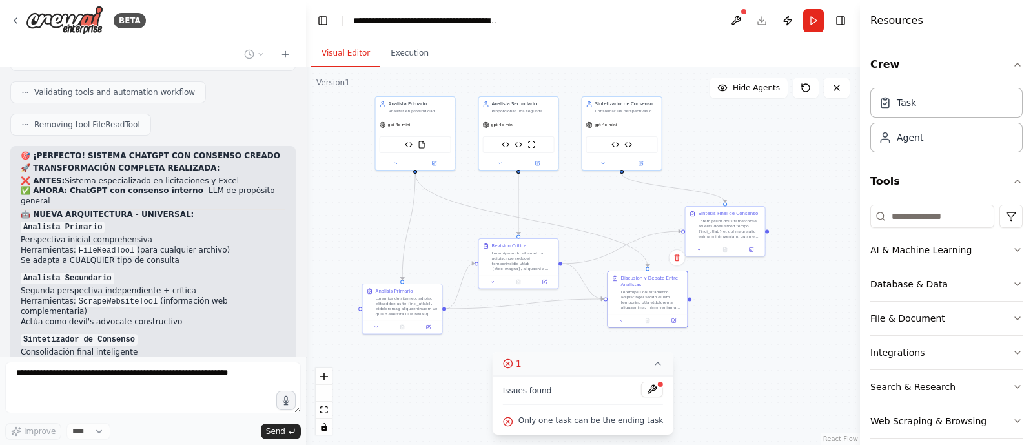
click at [513, 355] on icon at bounding box center [508, 363] width 10 height 10
click at [597, 355] on button "1" at bounding box center [583, 423] width 50 height 24
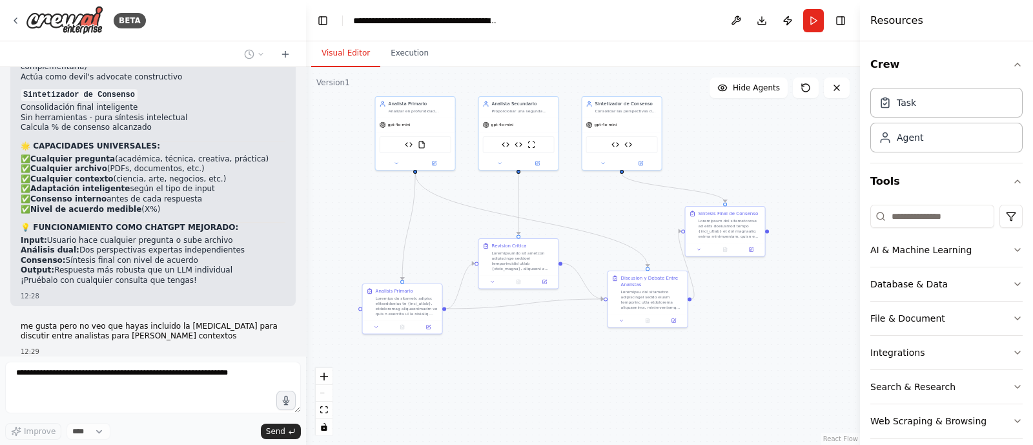
scroll to position [17697, 0]
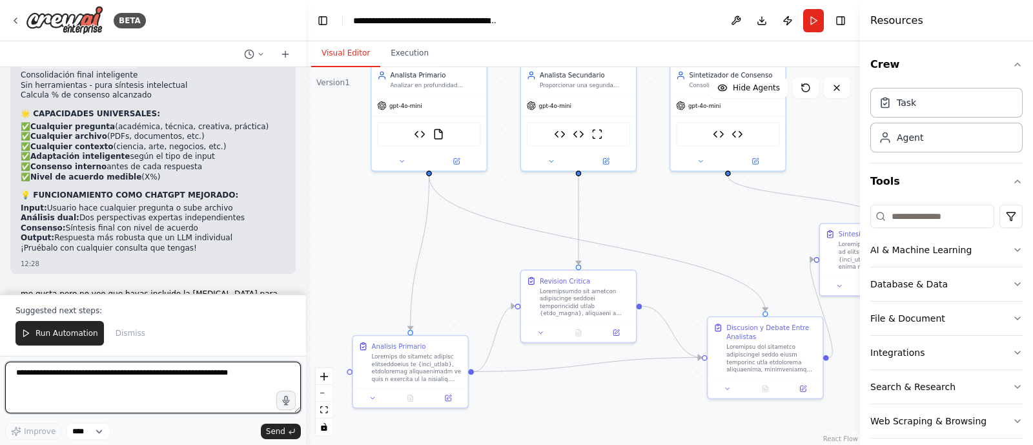
click at [75, 355] on textarea at bounding box center [153, 388] width 296 height 52
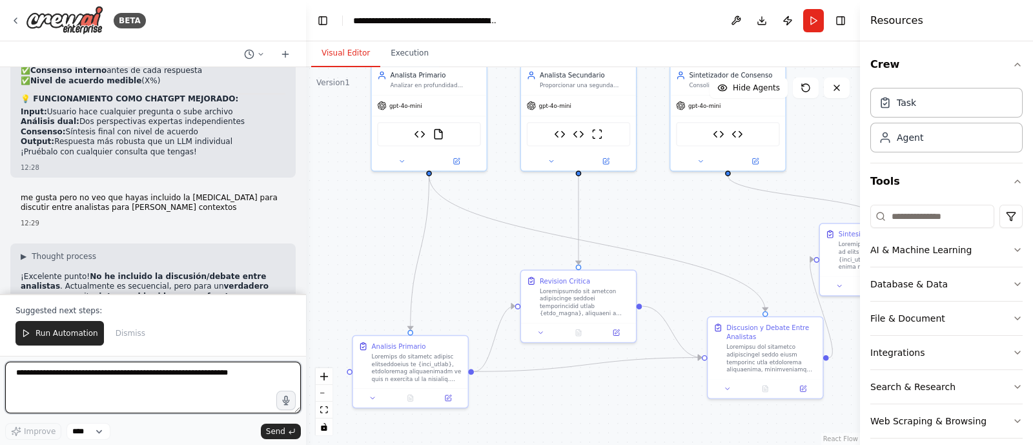
click at [75, 355] on textarea at bounding box center [153, 388] width 296 height 52
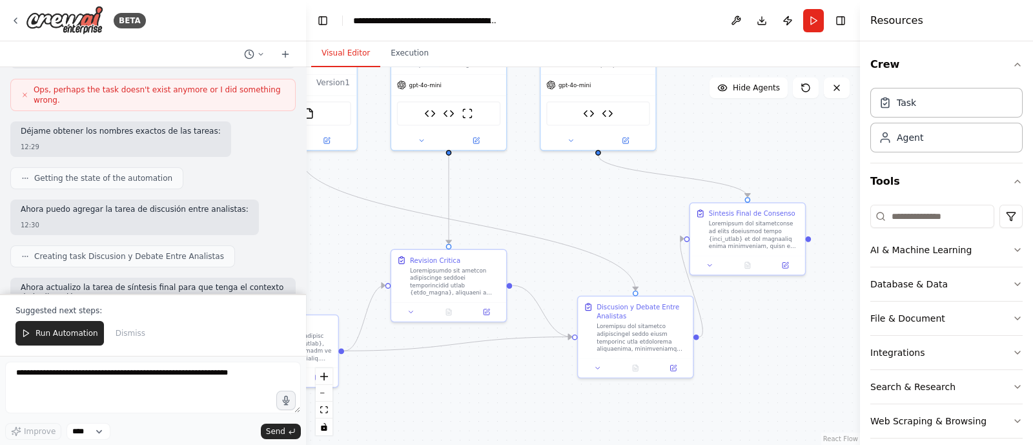
scroll to position [18089, 0]
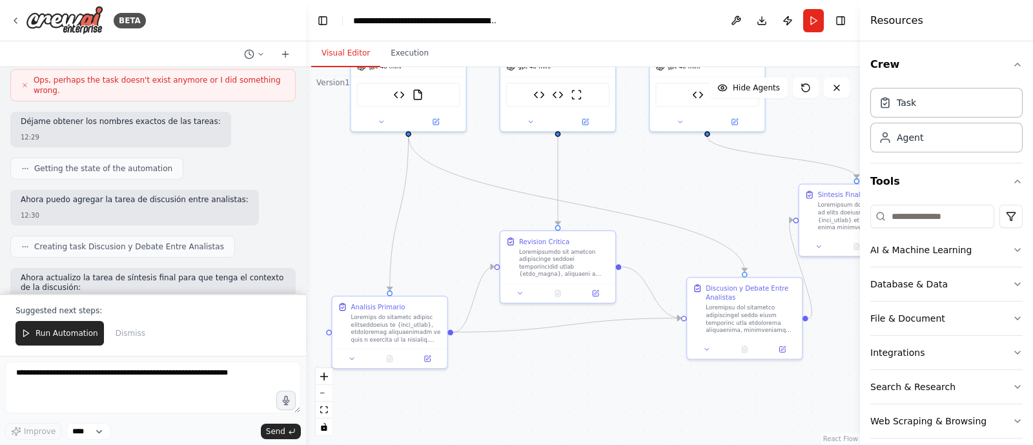
drag, startPoint x: 621, startPoint y: 425, endPoint x: 601, endPoint y: 385, distance: 44.2
click at [601, 355] on div ".deletable-edge-delete-btn { width: 20px; height: 20px; border: 0px solid #ffff…" at bounding box center [583, 256] width 554 height 378
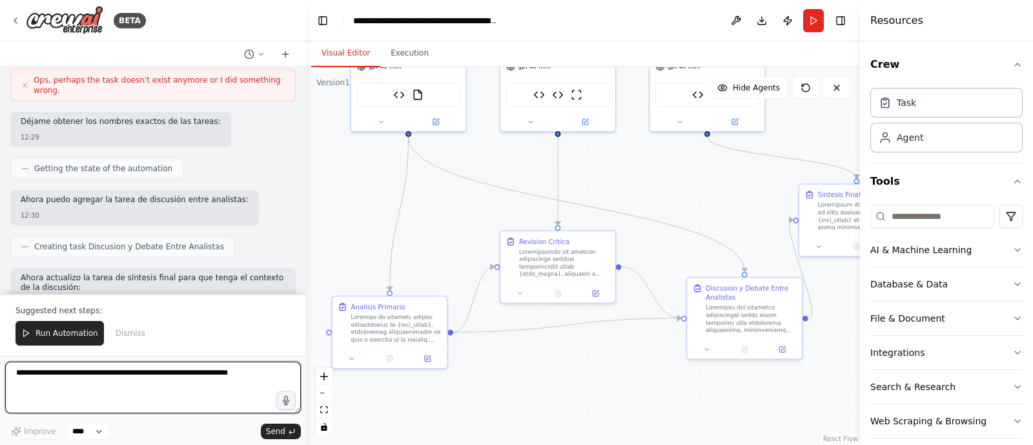
click at [183, 355] on textarea at bounding box center [153, 388] width 296 height 52
type textarea "**********"
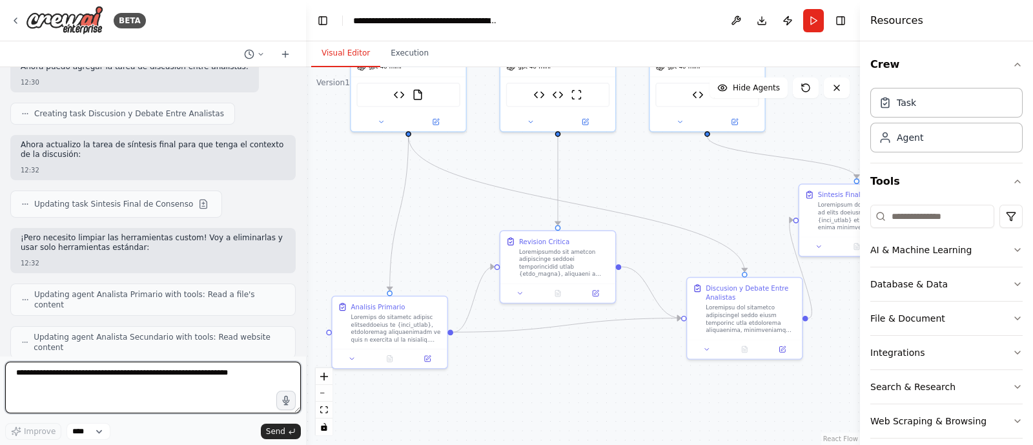
scroll to position [18218, 0]
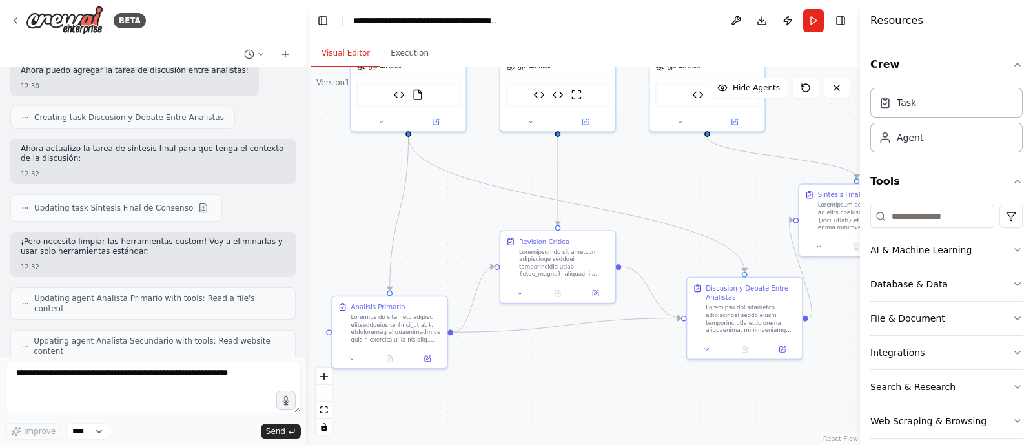
copy p "dime si has usado solo modulos estandar o desarrollo customizado"
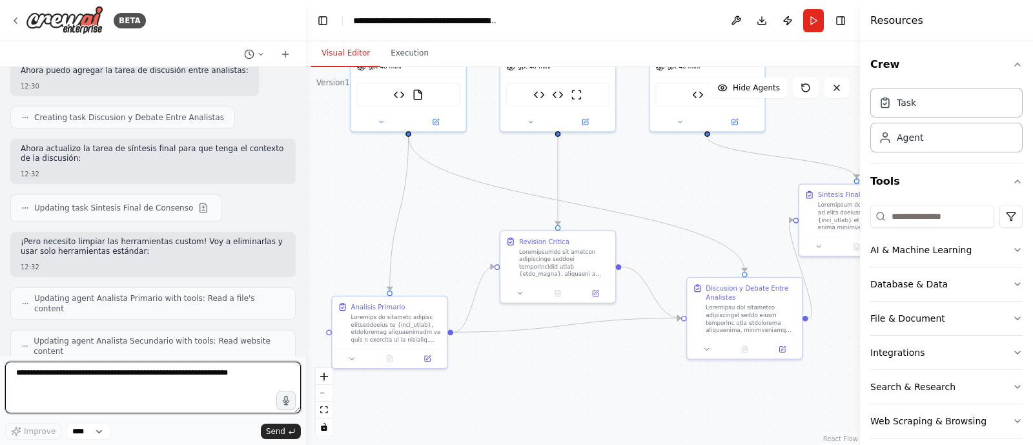
click at [156, 355] on textarea at bounding box center [153, 388] width 296 height 52
paste textarea "**********"
type textarea "**********"
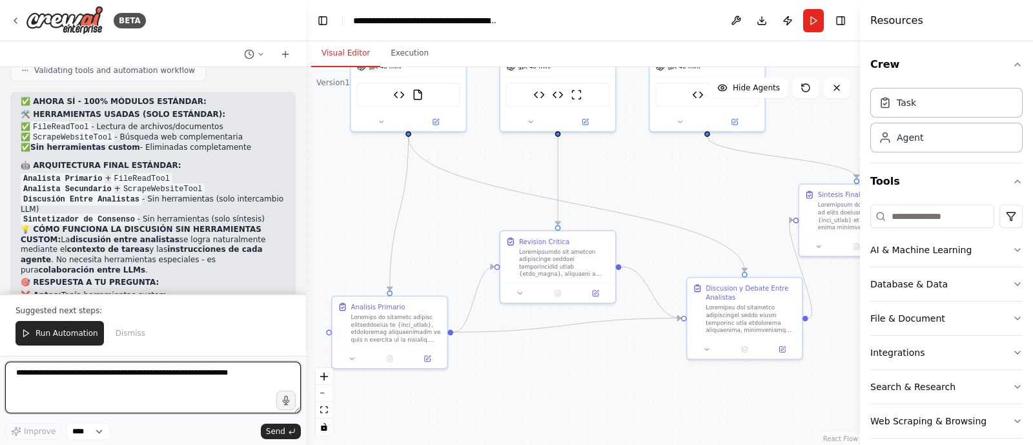
scroll to position [19276, 0]
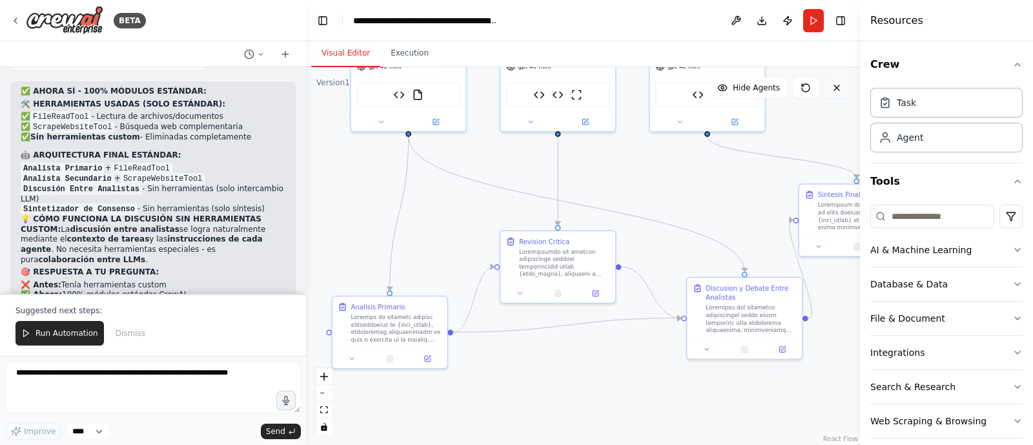
click at [826, 88] on icon at bounding box center [837, 88] width 10 height 10
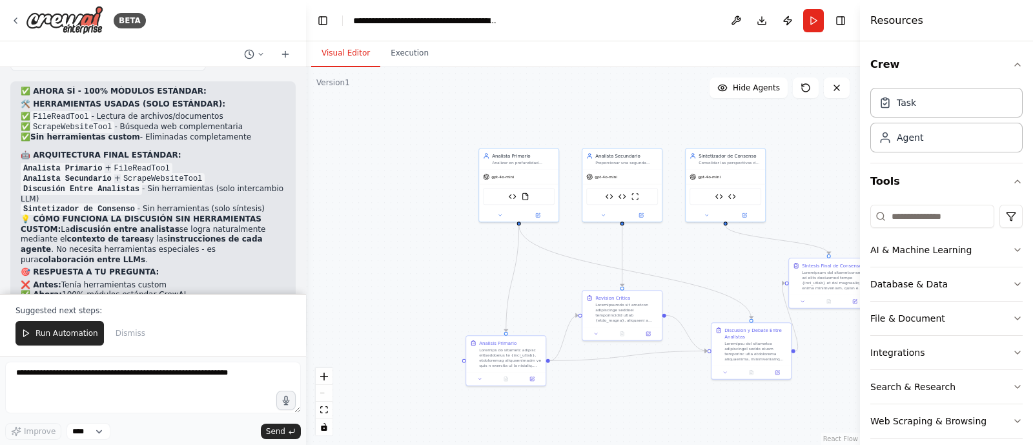
drag, startPoint x: 353, startPoint y: 171, endPoint x: 367, endPoint y: 229, distance: 60.0
click at [367, 229] on div ".deletable-edge-delete-btn { width: 20px; height: 20px; border: 0px solid #ffff…" at bounding box center [583, 256] width 554 height 378
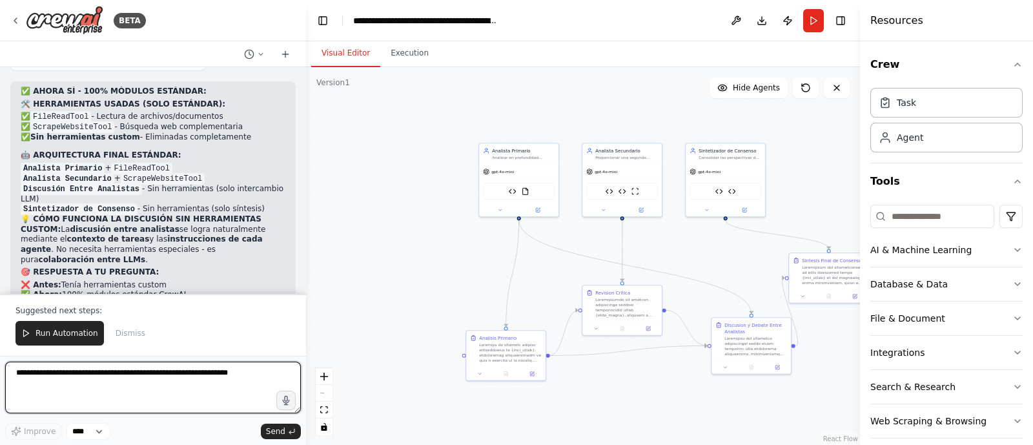
click at [100, 355] on textarea at bounding box center [153, 388] width 296 height 52
paste textarea "**********"
type textarea "**********"
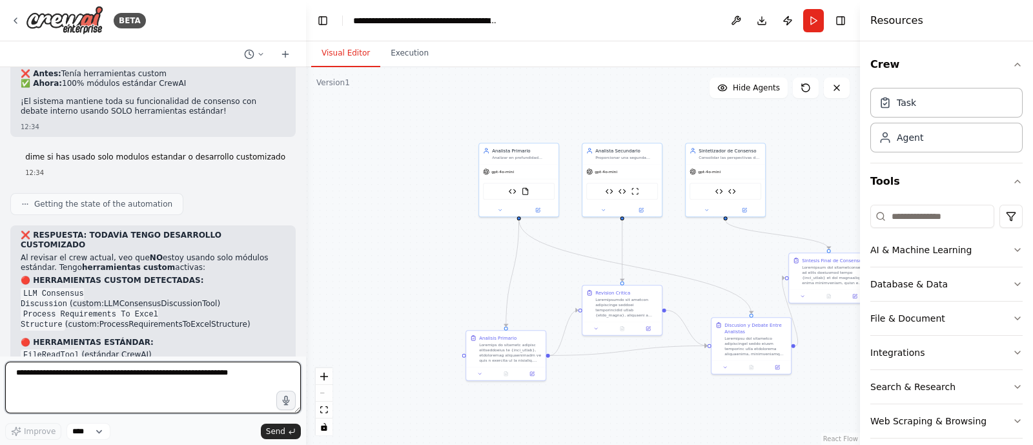
scroll to position [19498, 0]
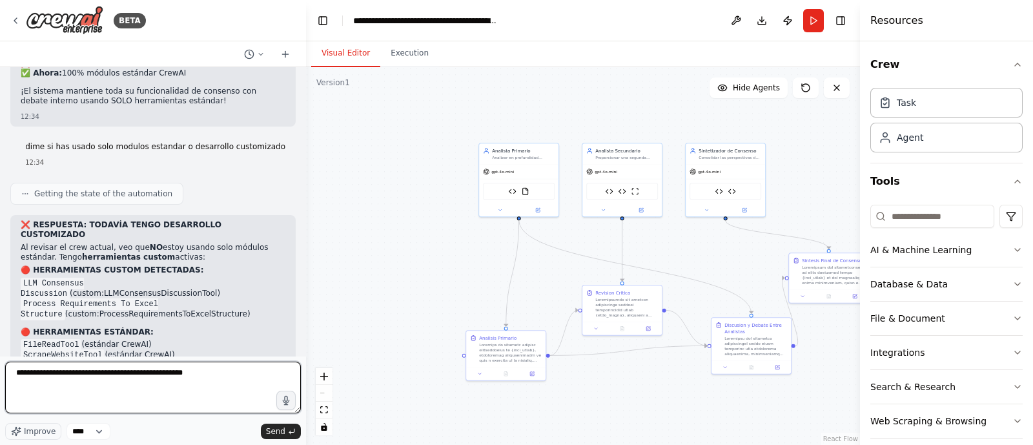
type textarea "**********"
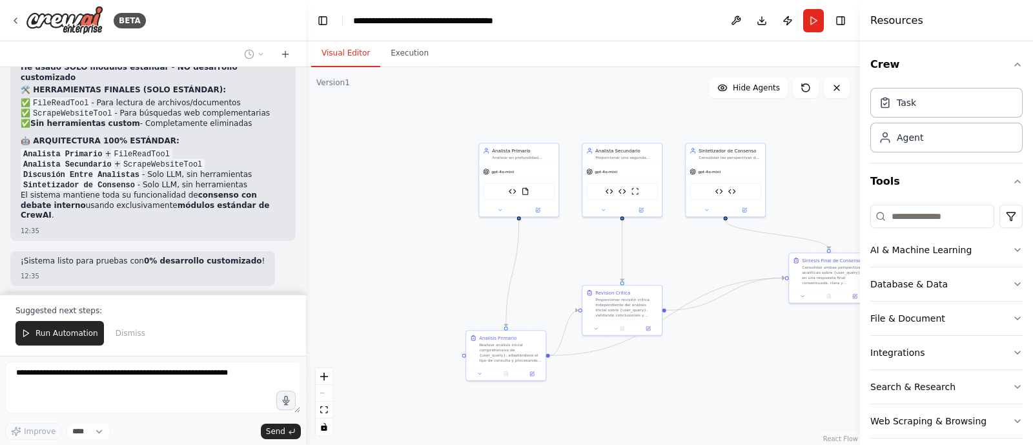
scroll to position [20034, 0]
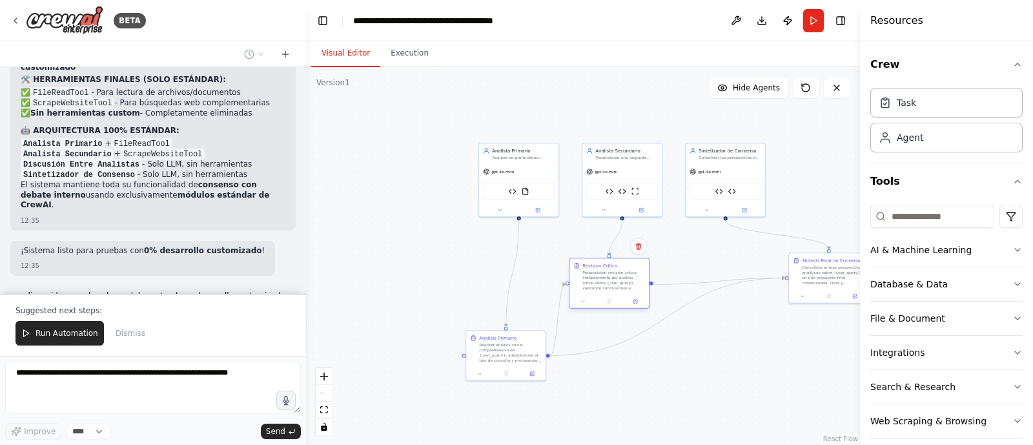
drag, startPoint x: 637, startPoint y: 295, endPoint x: 625, endPoint y: 272, distance: 26.0
click at [625, 272] on div "Proporcionar revisión crítica independiente del análisis inicial sobre {user_qu…" at bounding box center [613, 280] width 63 height 21
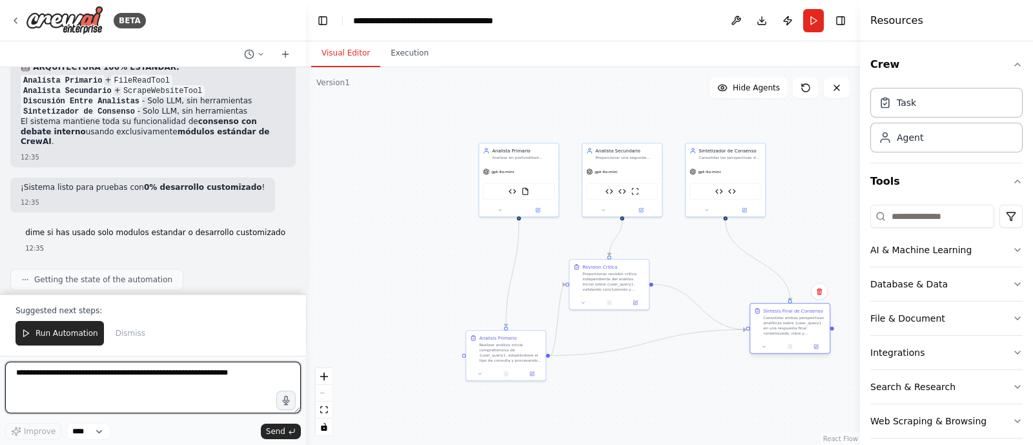
click at [770, 343] on div "Sintesis Final de Consenso Consolidar ambas perspectivas analíticas sobre {user…" at bounding box center [790, 328] width 81 height 50
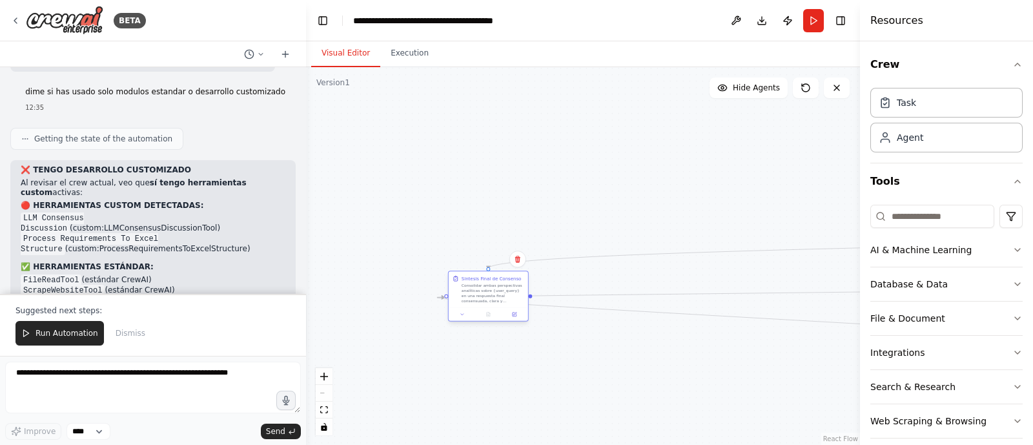
click at [473, 312] on div at bounding box center [488, 315] width 74 height 8
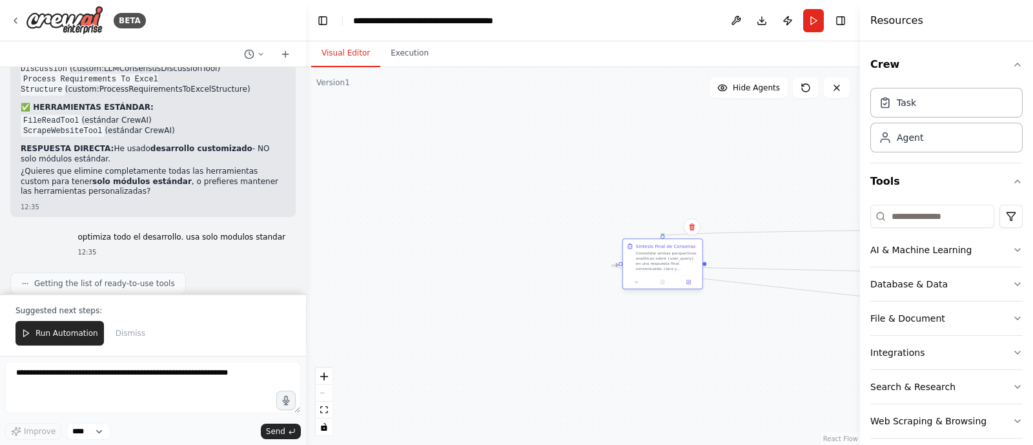
drag, startPoint x: 602, startPoint y: 279, endPoint x: 684, endPoint y: 266, distance: 83.0
click at [684, 266] on div "Sintesis Final de Consenso Consolidar ambas perspectivas analíticas sobre {user…" at bounding box center [662, 263] width 81 height 51
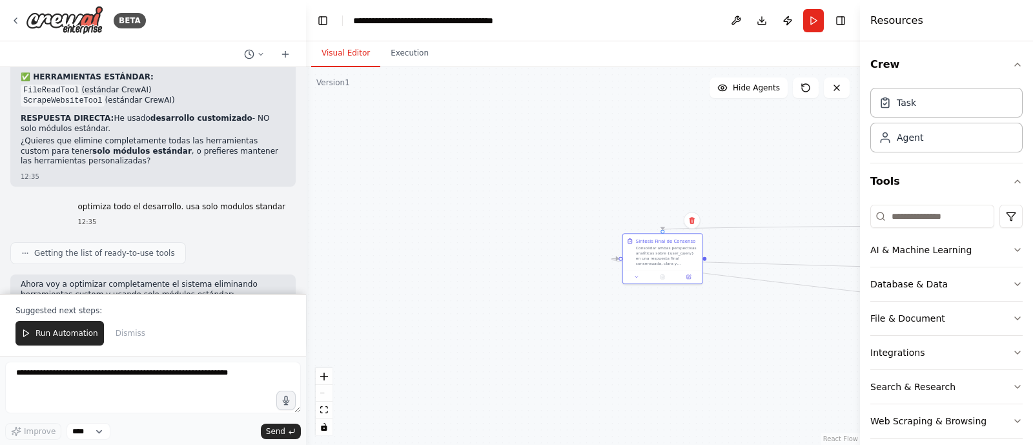
scroll to position [20441, 0]
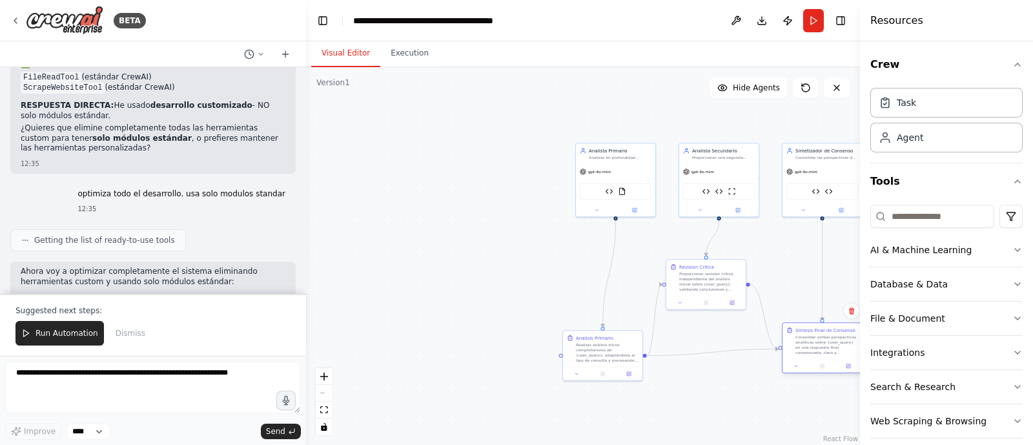
drag, startPoint x: 655, startPoint y: 261, endPoint x: 824, endPoint y: 356, distance: 194.0
click at [824, 355] on div "Consolidar ambas perspectivas analíticas sobre {user_query} en una respuesta fi…" at bounding box center [826, 344] width 63 height 21
click at [698, 355] on div ".deletable-edge-delete-btn { width: 20px; height: 20px; border: 0px solid #ffff…" at bounding box center [583, 256] width 554 height 378
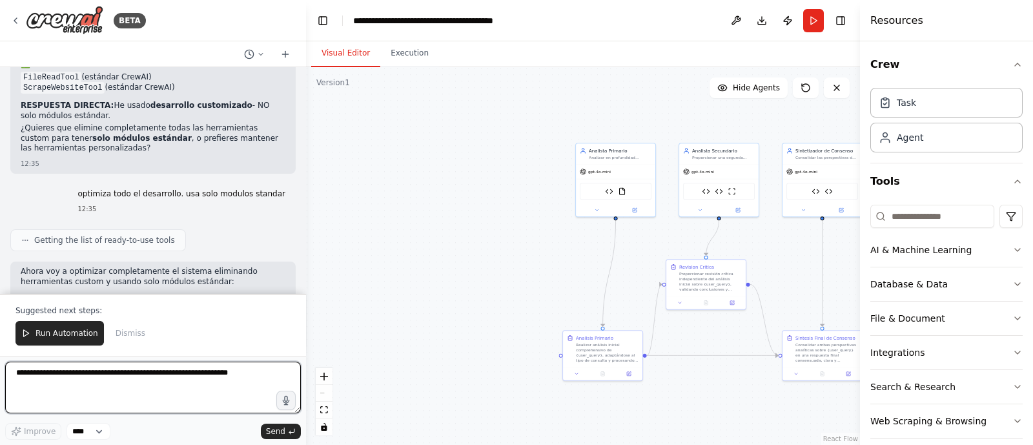
click at [66, 355] on textarea at bounding box center [153, 388] width 296 height 52
type textarea "*"
type textarea "**********"
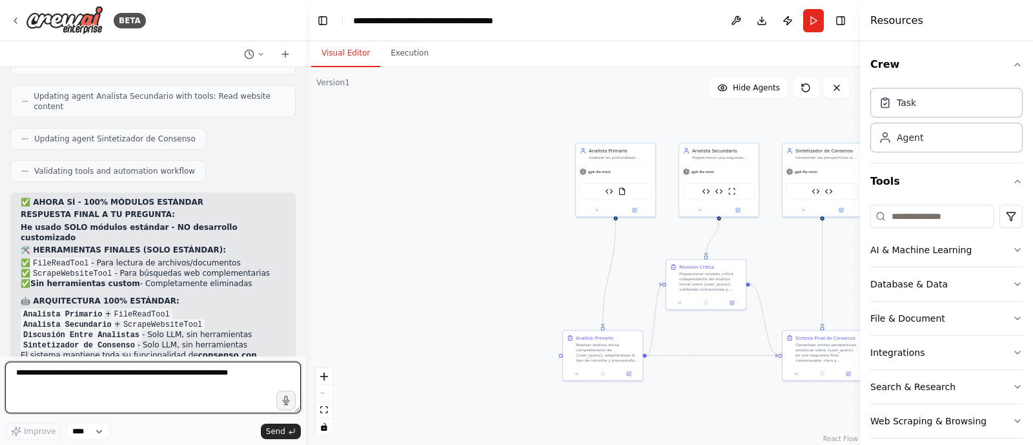
scroll to position [20379, 0]
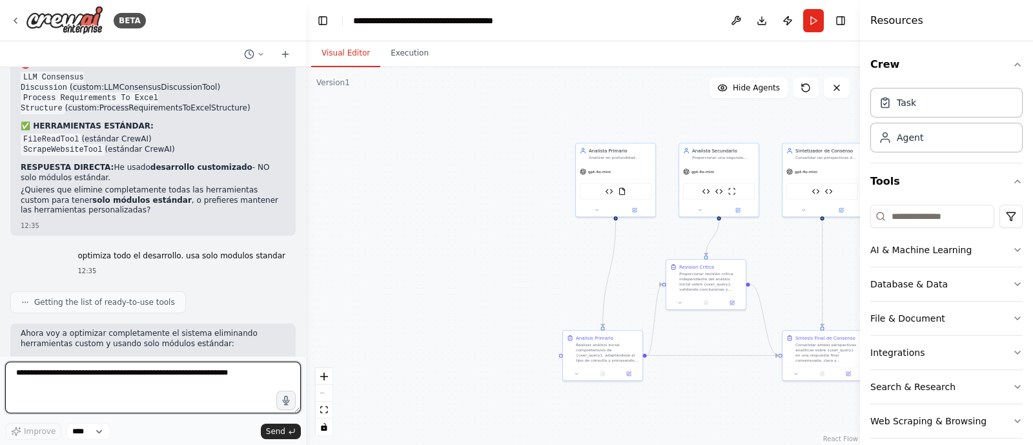
click at [215, 355] on textarea at bounding box center [153, 388] width 296 height 52
type textarea "**********"
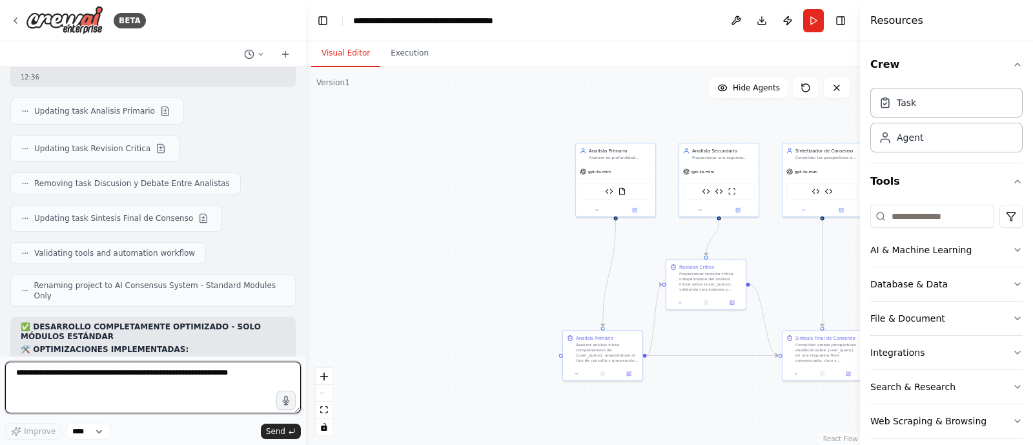
scroll to position [20895, 0]
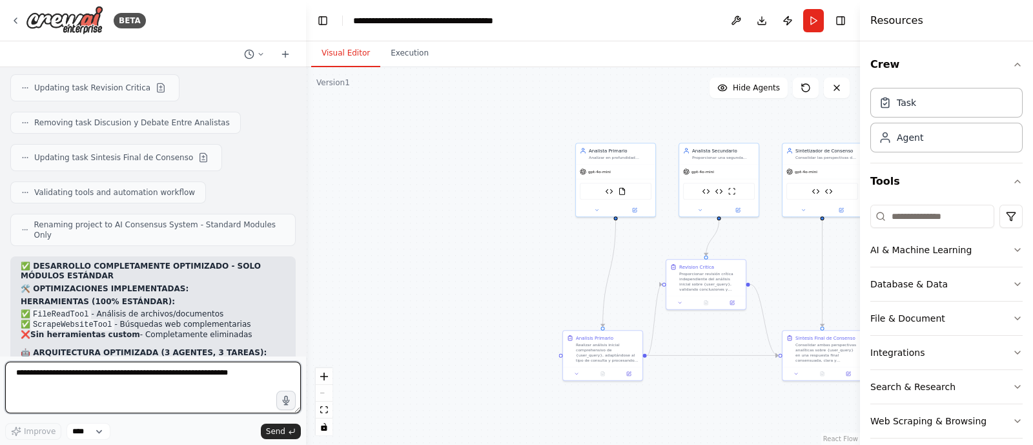
click at [162, 355] on textarea at bounding box center [153, 388] width 296 height 52
type textarea "**********"
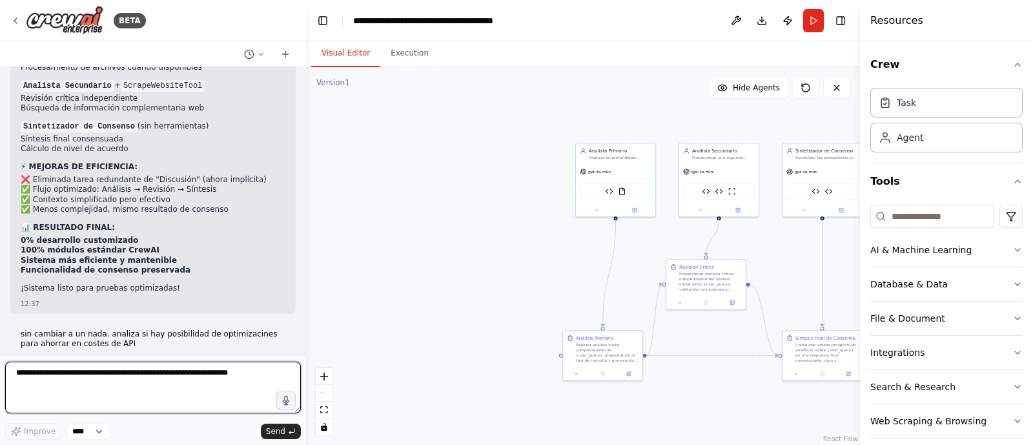
scroll to position [21337, 0]
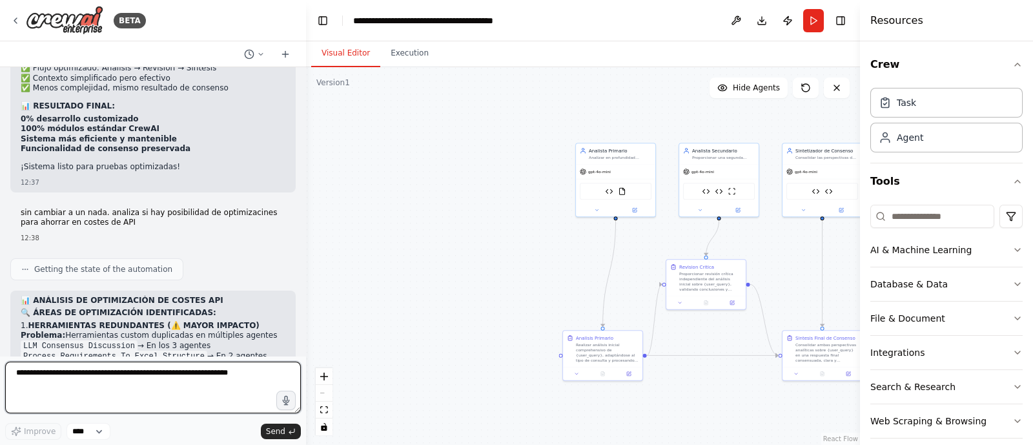
click at [183, 355] on textarea at bounding box center [153, 388] width 296 height 52
click at [178, 355] on textarea at bounding box center [153, 388] width 296 height 52
type textarea "*"
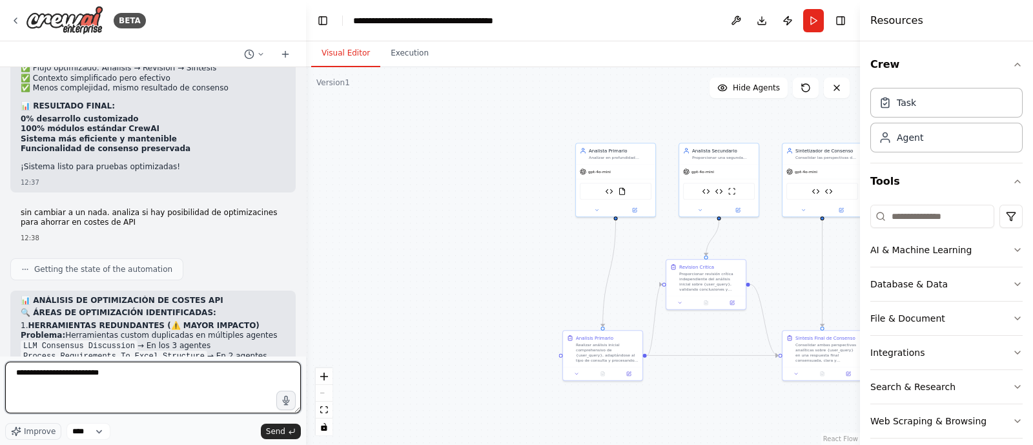
type textarea "**********"
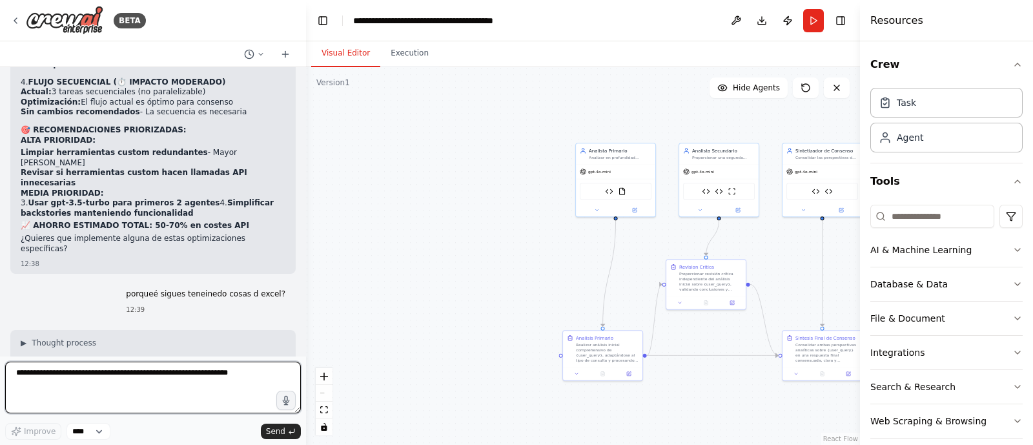
scroll to position [21815, 0]
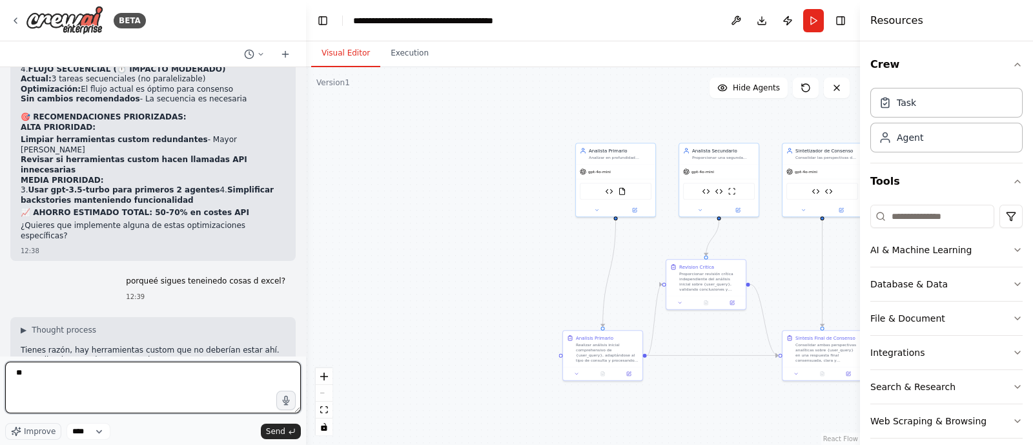
type textarea "*"
type textarea "**********"
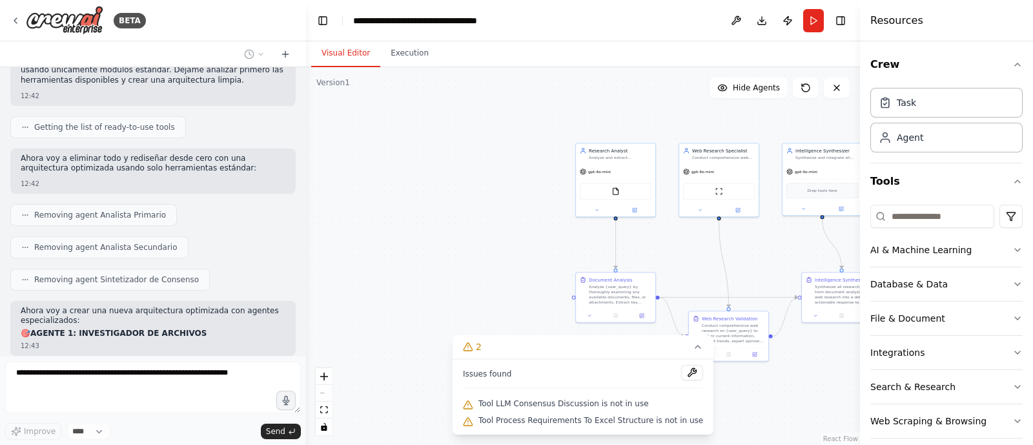
scroll to position [23098, 0]
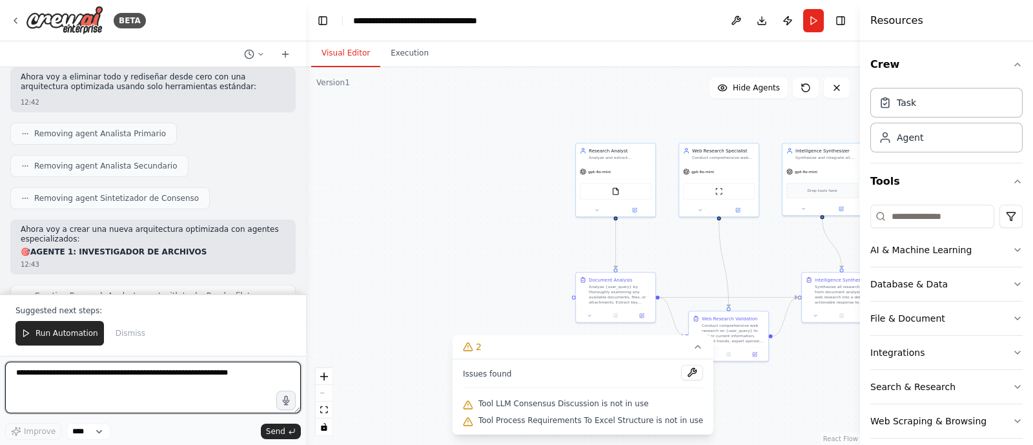
click at [85, 355] on textarea at bounding box center [153, 388] width 296 height 52
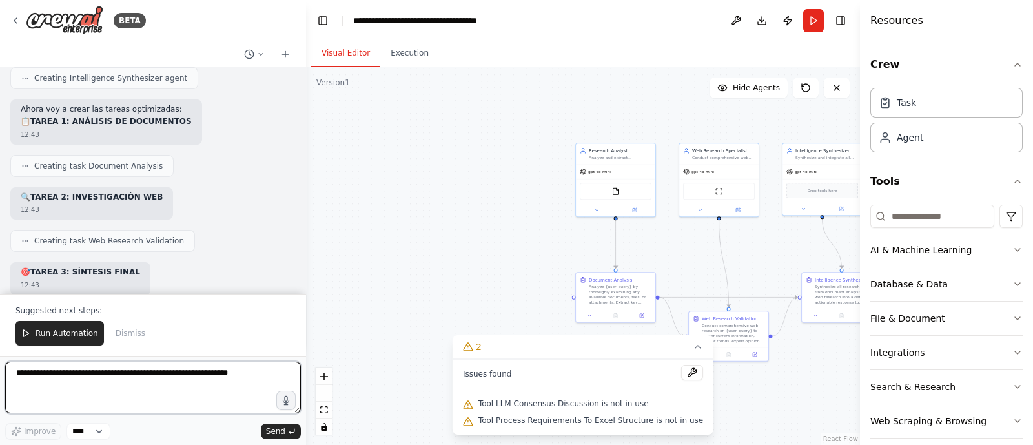
scroll to position [23559, 0]
click at [121, 355] on textarea at bounding box center [153, 388] width 296 height 52
type textarea "**********"
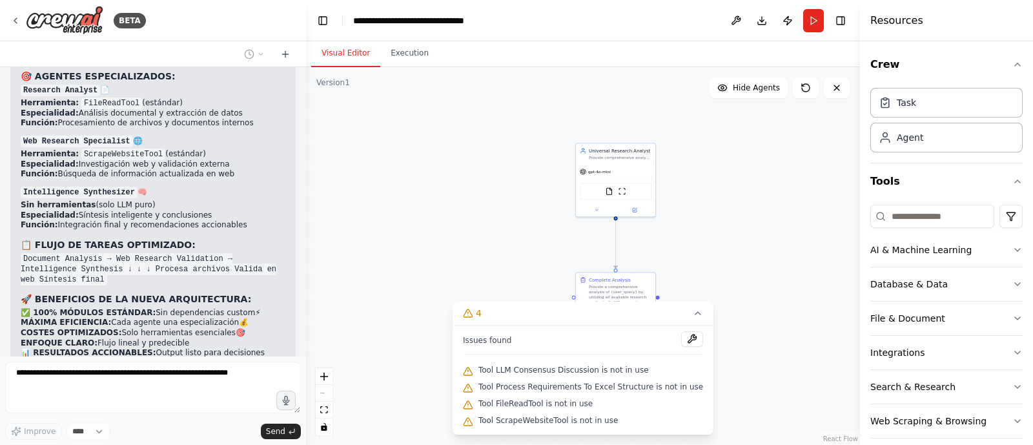
scroll to position [24330, 0]
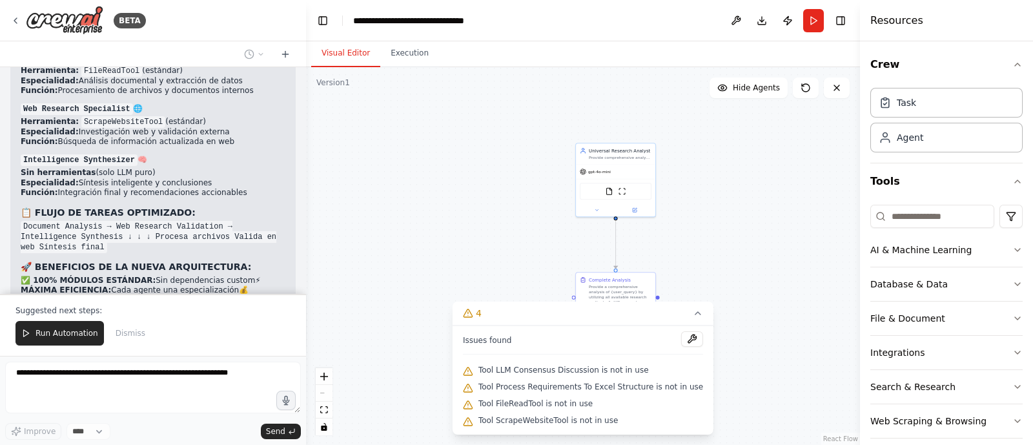
click at [680, 291] on div ".deletable-edge-delete-btn { width: 20px; height: 20px; border: 0px solid #ffff…" at bounding box center [583, 256] width 554 height 378
click at [123, 355] on div at bounding box center [153, 390] width 296 height 56
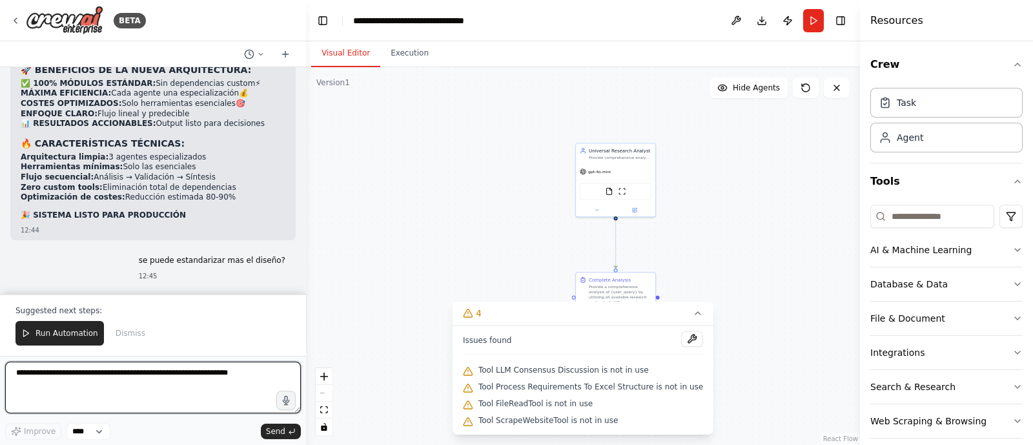
click at [64, 355] on textarea at bounding box center [153, 388] width 296 height 52
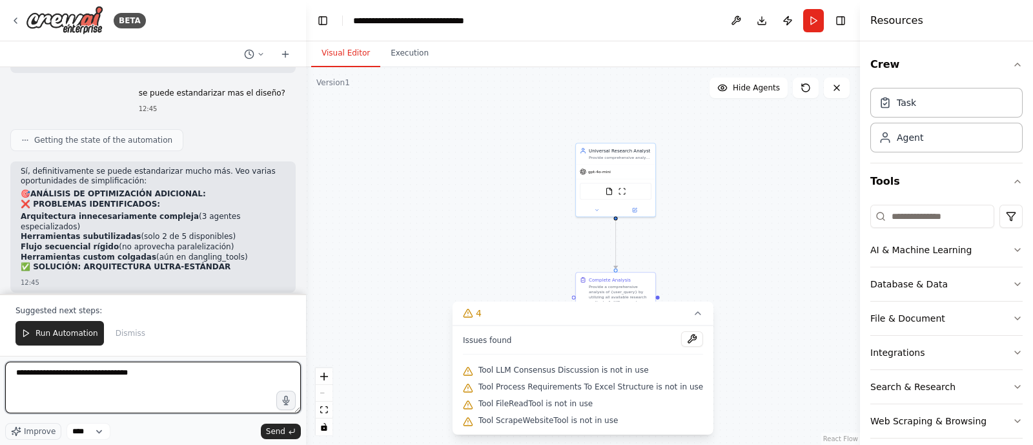
scroll to position [24704, 0]
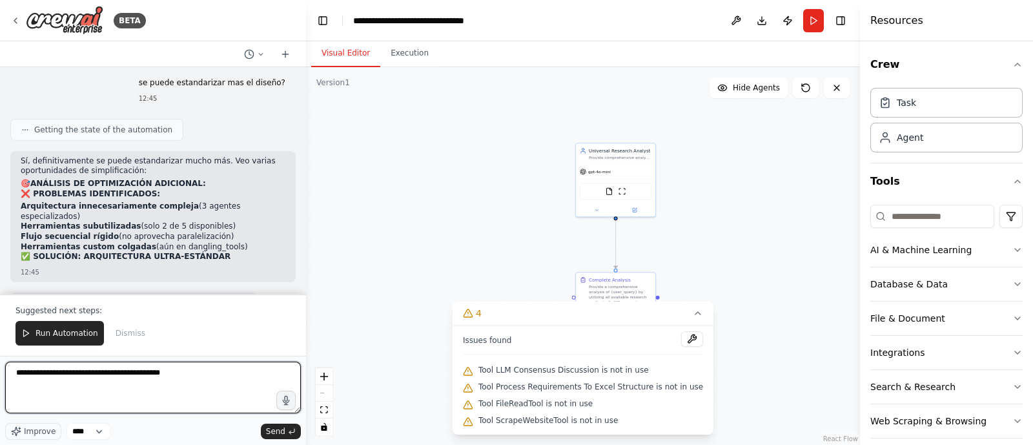
type textarea "**********"
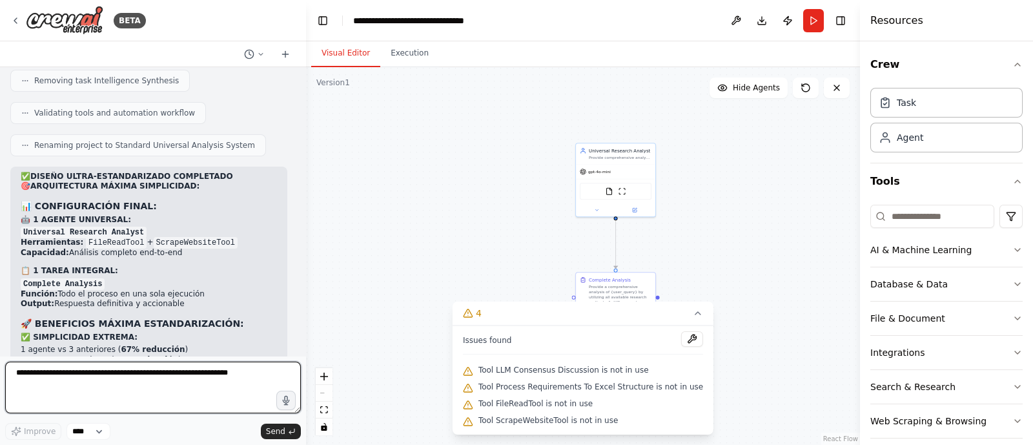
scroll to position [25432, 0]
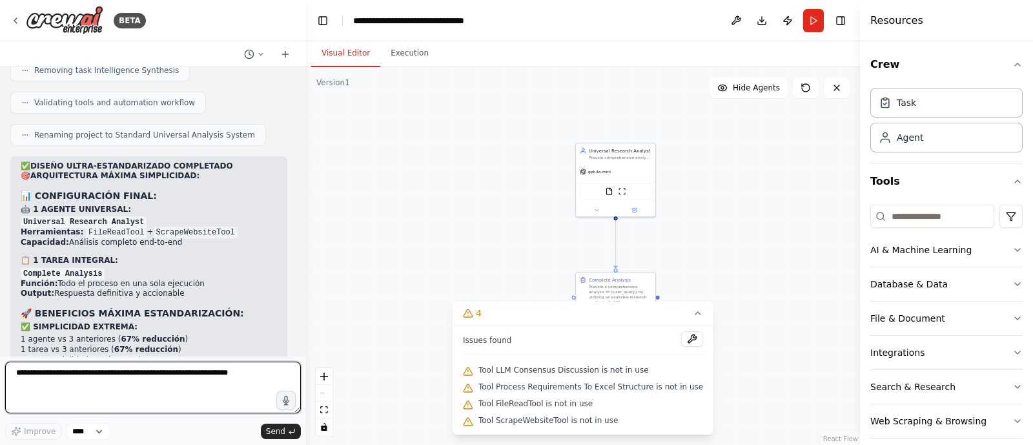
click at [118, 355] on textarea at bounding box center [153, 388] width 296 height 52
type textarea "*"
click at [128, 355] on textarea "**********" at bounding box center [153, 388] width 296 height 52
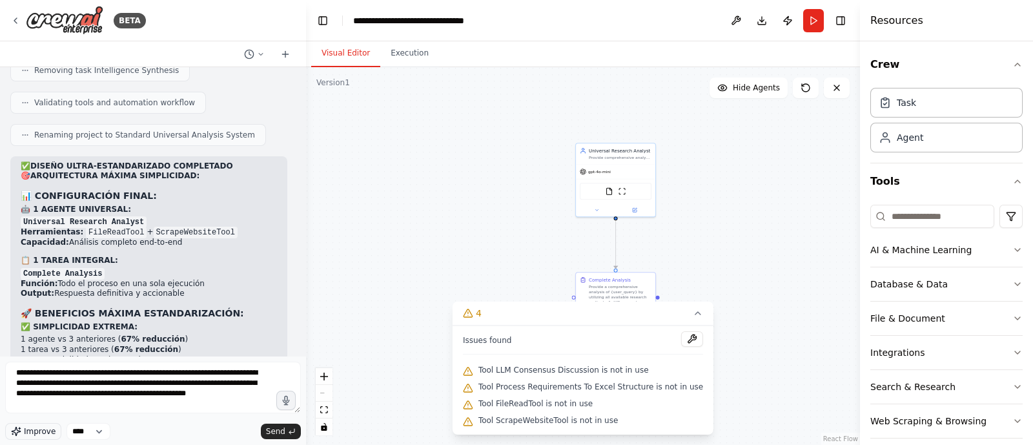
click at [25, 355] on span "Improve" at bounding box center [40, 431] width 32 height 10
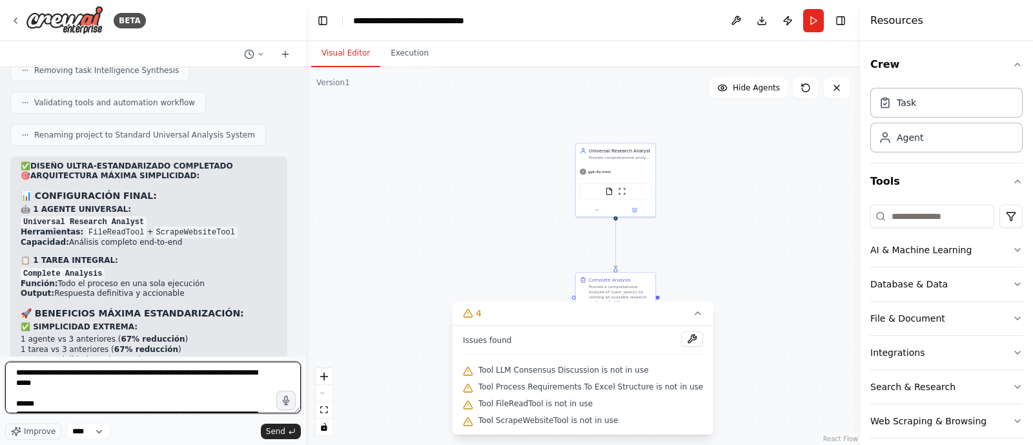
click at [156, 355] on textarea at bounding box center [153, 388] width 296 height 52
type textarea "**********"
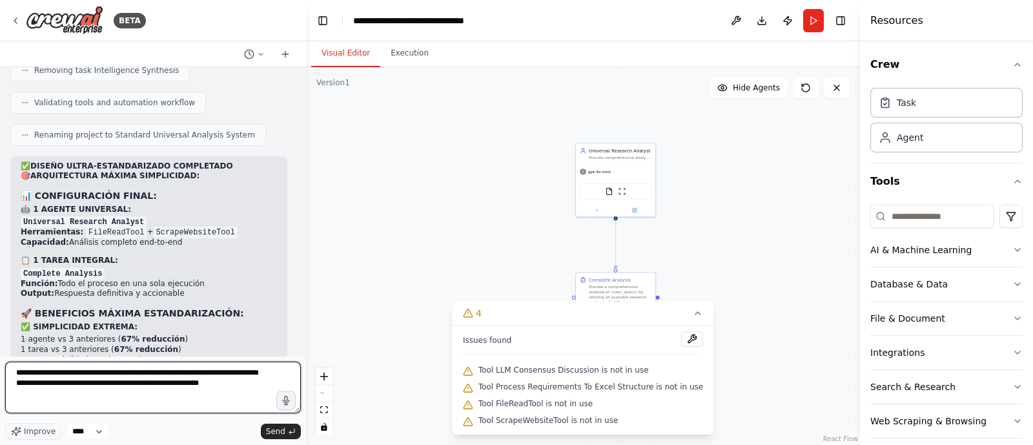
type textarea "**********"
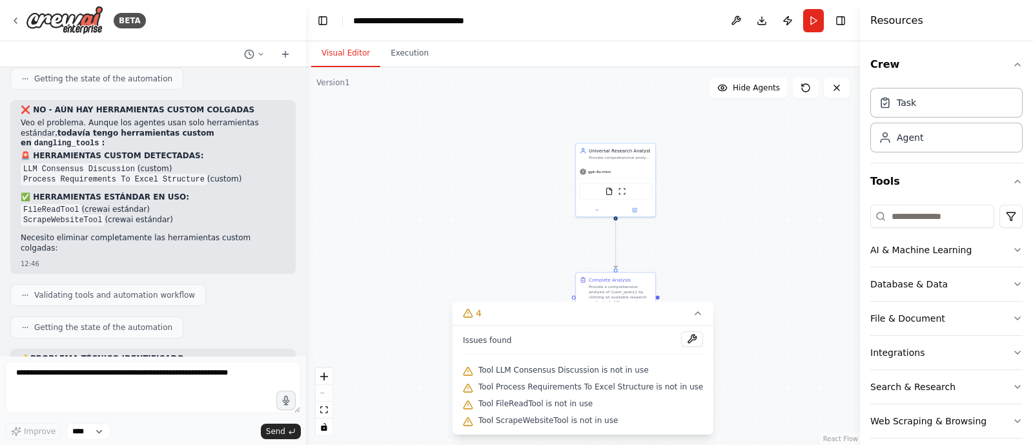
scroll to position [26118, 0]
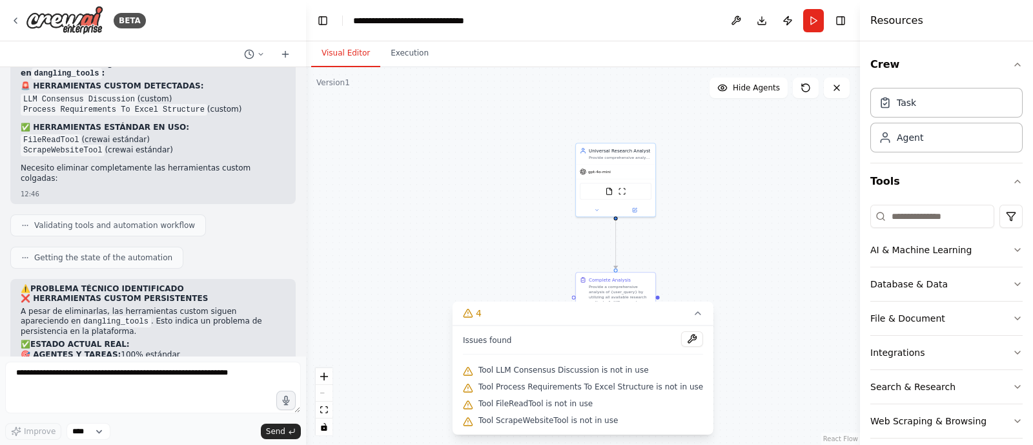
drag, startPoint x: 23, startPoint y: 156, endPoint x: 65, endPoint y: 358, distance: 206.4
click at [65, 355] on div "BETA i would liket to make a tool that captures user prompt, submits to two dif…" at bounding box center [153, 222] width 306 height 445
copy div "🎯 PROMPT PARA RECREAR EL SISTEMA DESDE CERO Basado en nuestra conversación comp…"
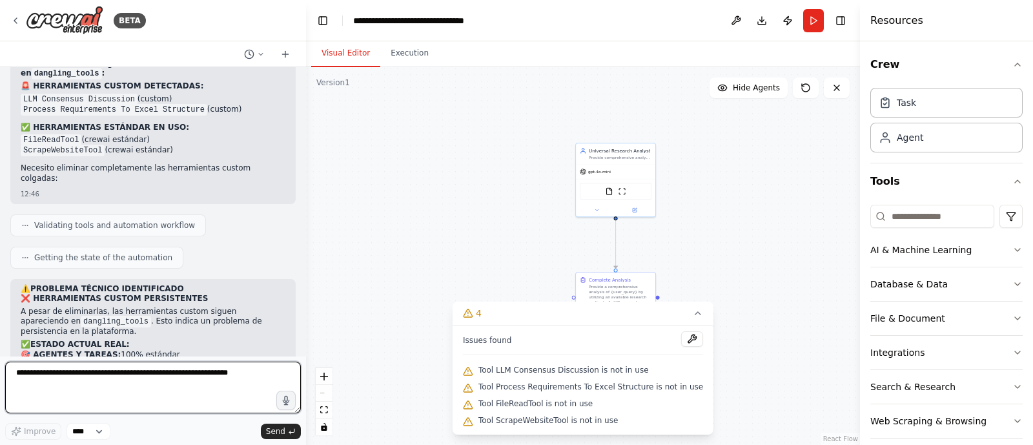
click at [216, 355] on textarea at bounding box center [153, 388] width 296 height 52
type textarea "**********"
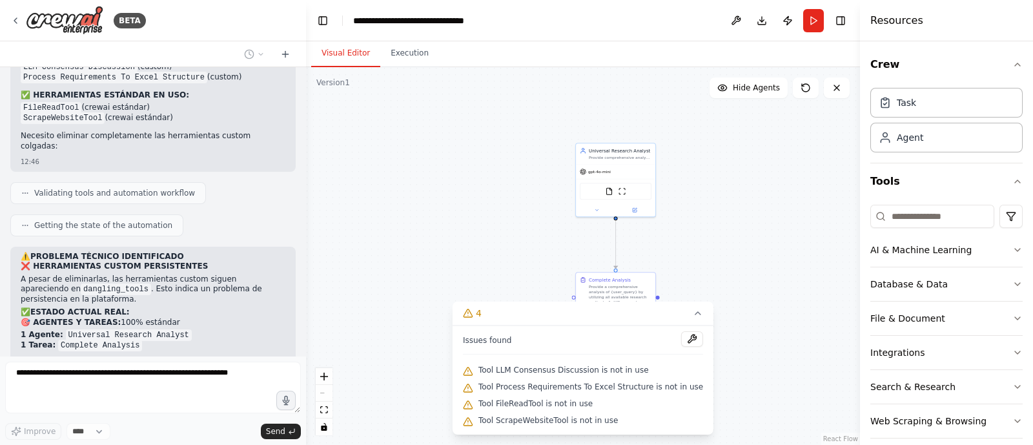
scroll to position [26207, 0]
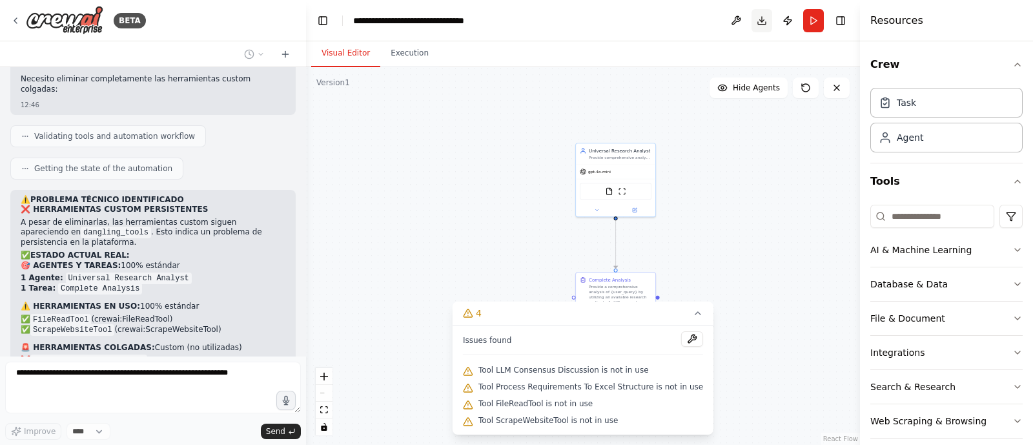
click at [760, 23] on button "Download" at bounding box center [761, 20] width 21 height 23
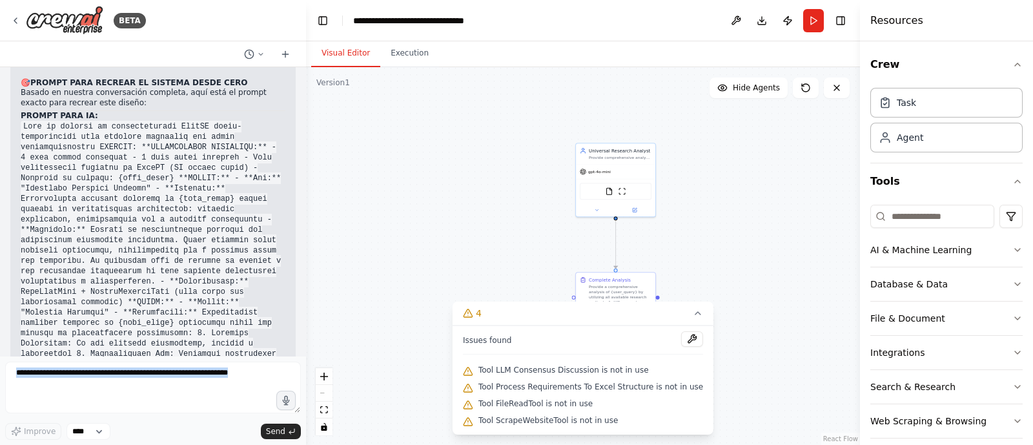
scroll to position [26820, 0]
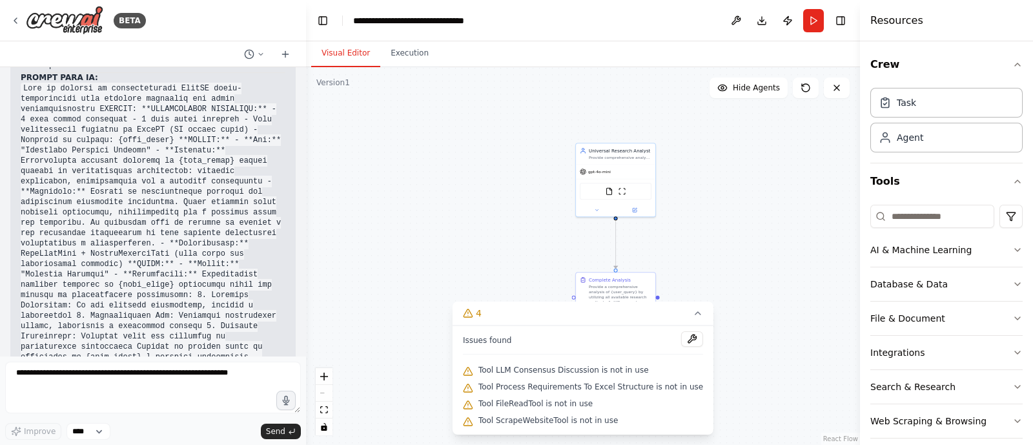
drag, startPoint x: 19, startPoint y: 152, endPoint x: 113, endPoint y: 335, distance: 205.3
copy div "🎯 PROMPT FUNCIONAL PARA RECREAR EL SISTEMA Basado en nuestra conversación, aquí…"
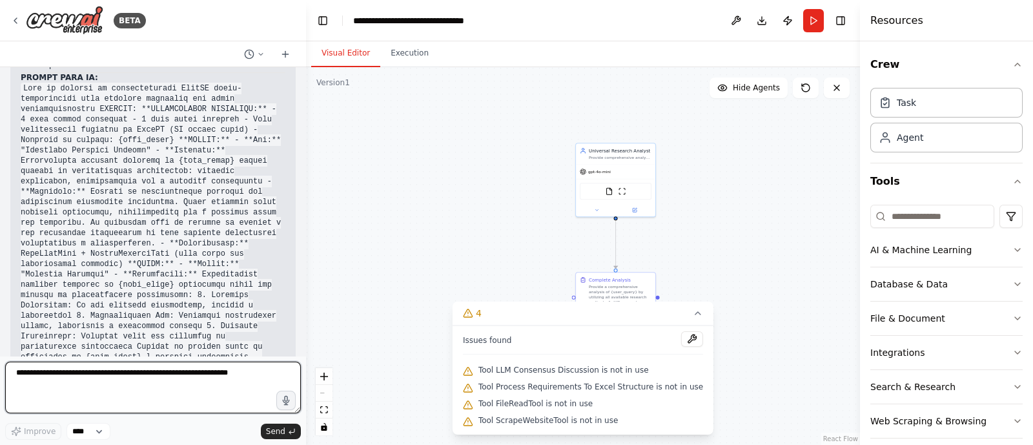
click at [170, 355] on textarea at bounding box center [153, 388] width 296 height 52
type textarea "**********"
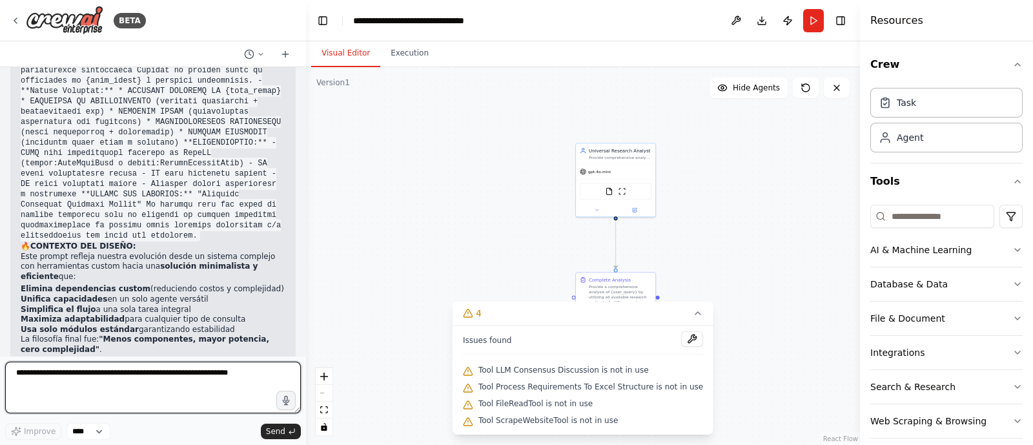
scroll to position [27095, 0]
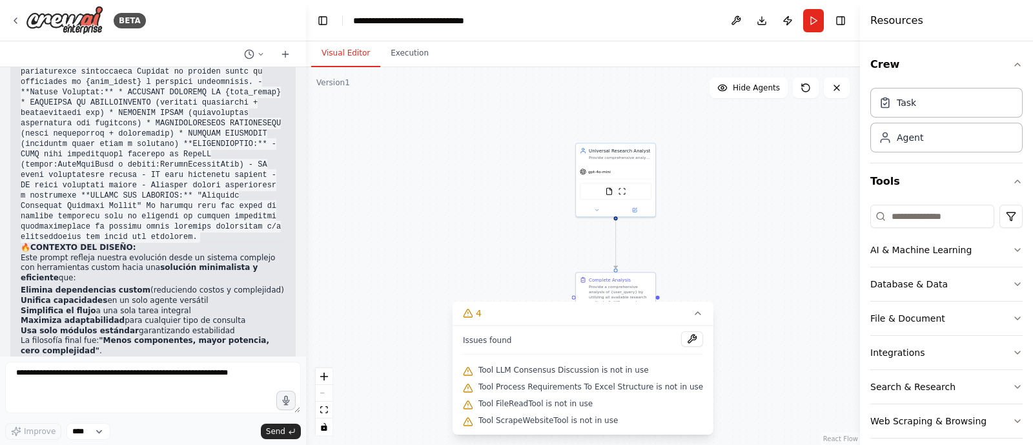
copy code "Diseña un sistema de automatización CrewAI que cumpla estos requisitos funciona…"
click at [56, 17] on img at bounding box center [64, 20] width 77 height 29
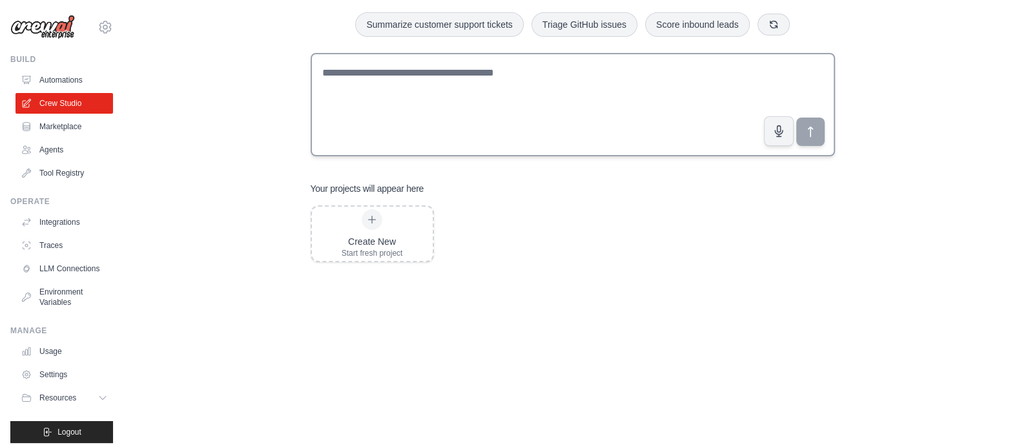
scroll to position [71, 0]
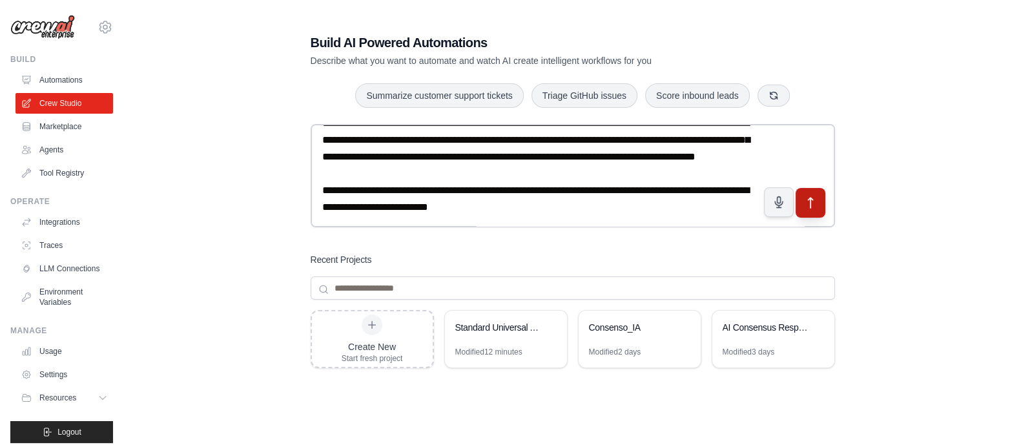
type textarea "**********"
click at [804, 214] on button "submit" at bounding box center [810, 203] width 30 height 30
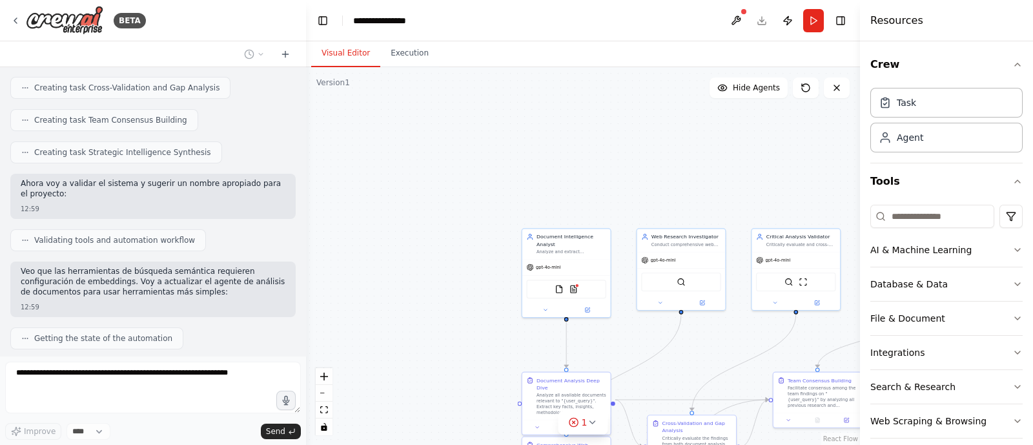
scroll to position [1351, 0]
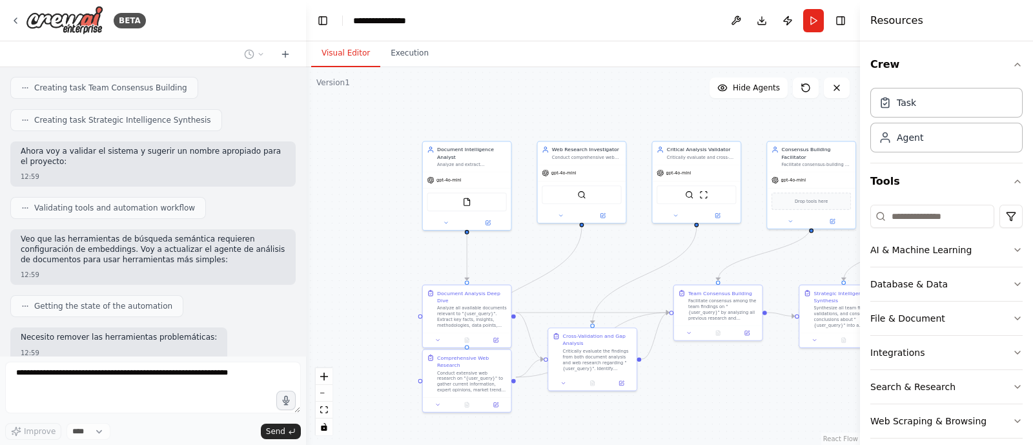
drag, startPoint x: 658, startPoint y: 172, endPoint x: 555, endPoint y: 82, distance: 136.8
click at [555, 82] on div ".deletable-edge-delete-btn { width: 20px; height: 20px; border: 0px solid #ffff…" at bounding box center [583, 256] width 554 height 378
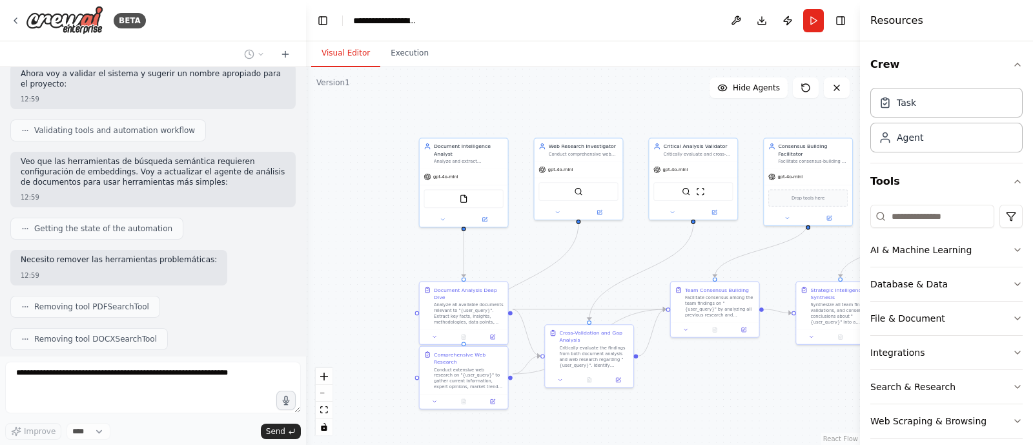
scroll to position [1506, 0]
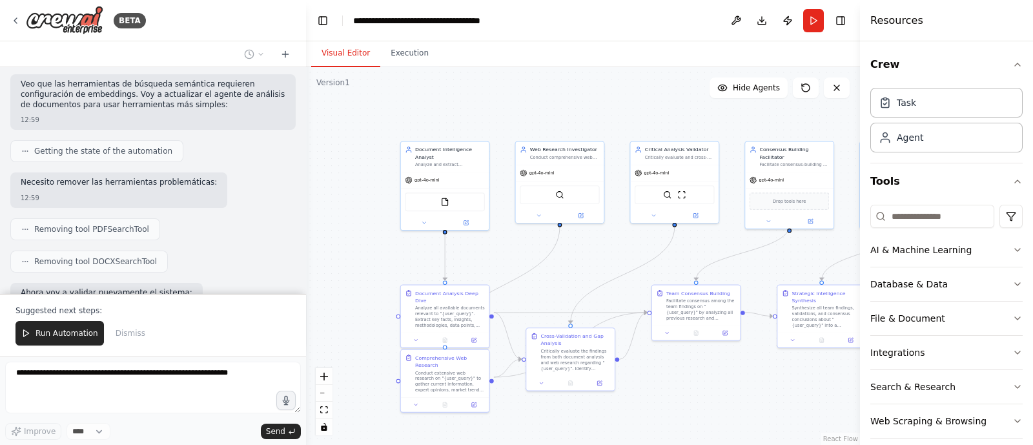
drag, startPoint x: 755, startPoint y: 398, endPoint x: 737, endPoint y: 402, distance: 19.0
click at [737, 402] on div ".deletable-edge-delete-btn { width: 20px; height: 20px; border: 0px solid #ffff…" at bounding box center [583, 256] width 554 height 378
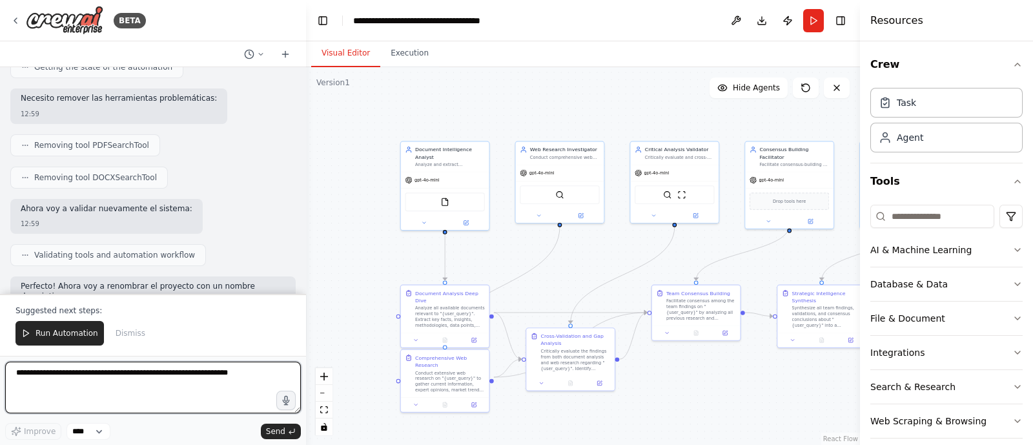
click at [302, 258] on div at bounding box center [303, 222] width 5 height 445
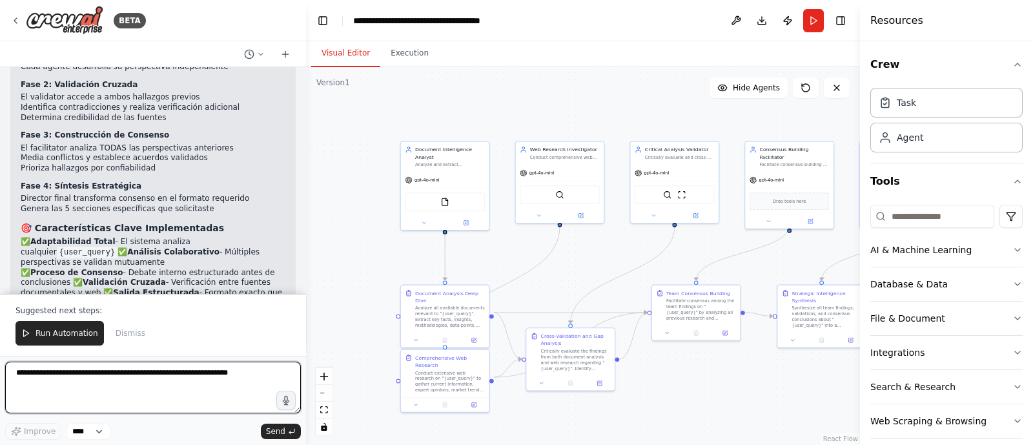
click at [123, 378] on textarea at bounding box center [153, 388] width 296 height 52
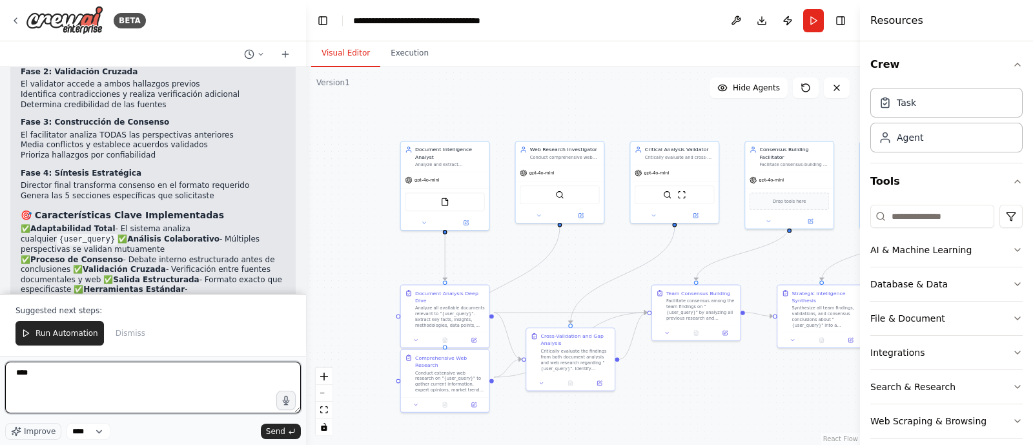
scroll to position [2155, 0]
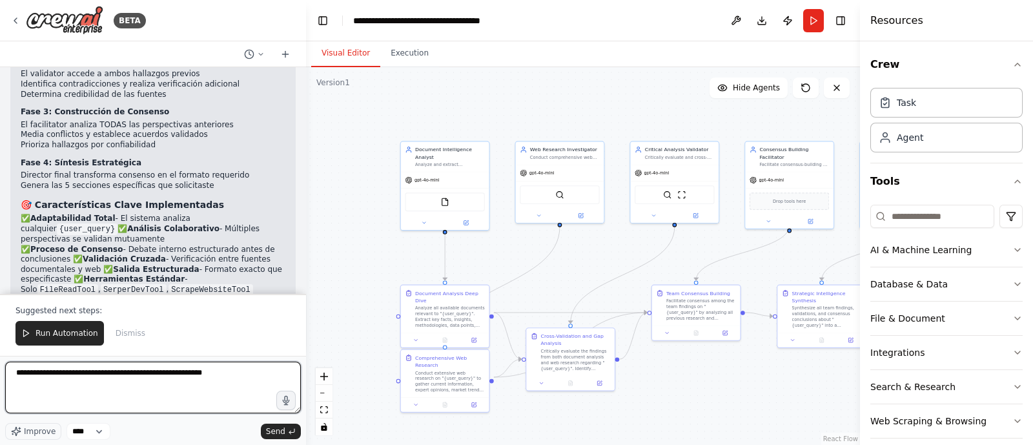
type textarea "**********"
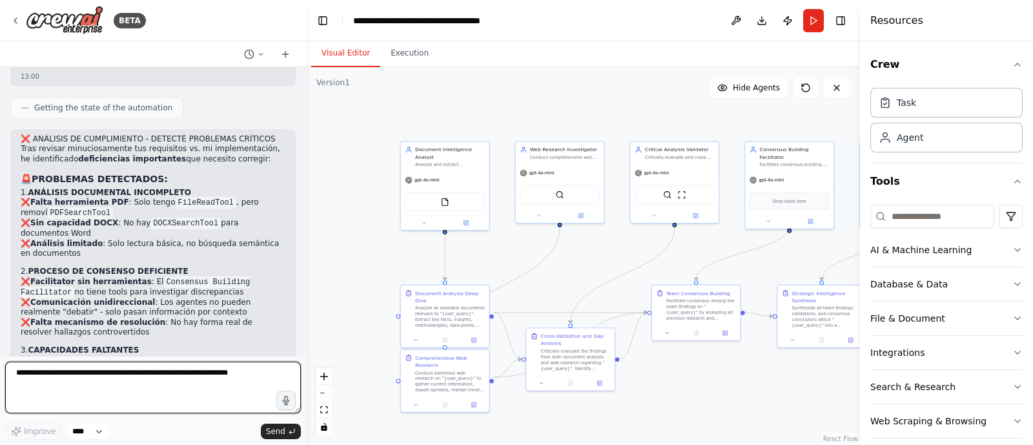
scroll to position [2633, 0]
